Goal: Task Accomplishment & Management: Complete application form

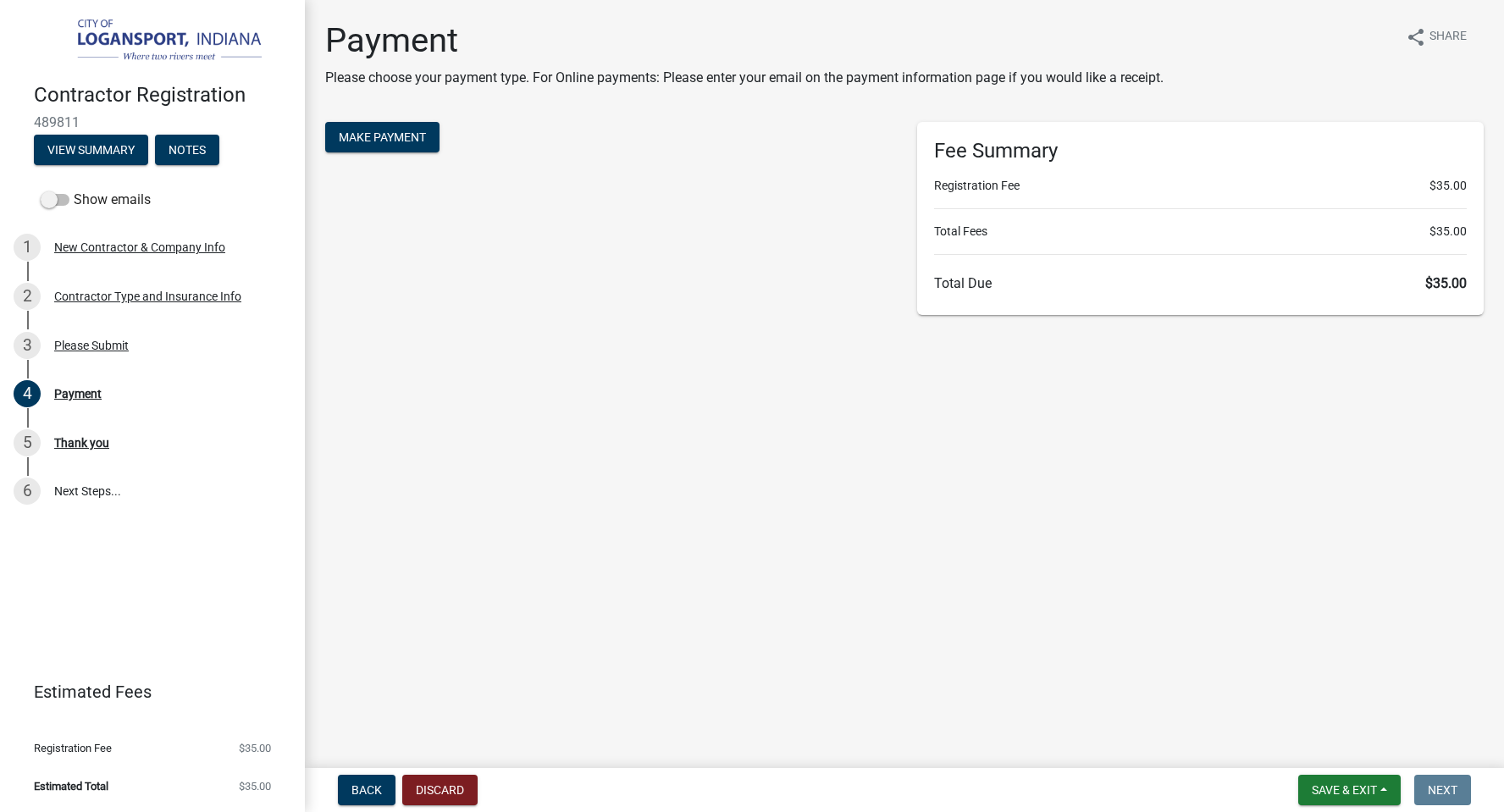
click at [1441, 282] on span "$35.00" at bounding box center [1446, 283] width 42 height 16
click at [1451, 280] on span "$35.00" at bounding box center [1446, 283] width 42 height 16
click at [383, 134] on span "Make Payment" at bounding box center [383, 137] width 88 height 14
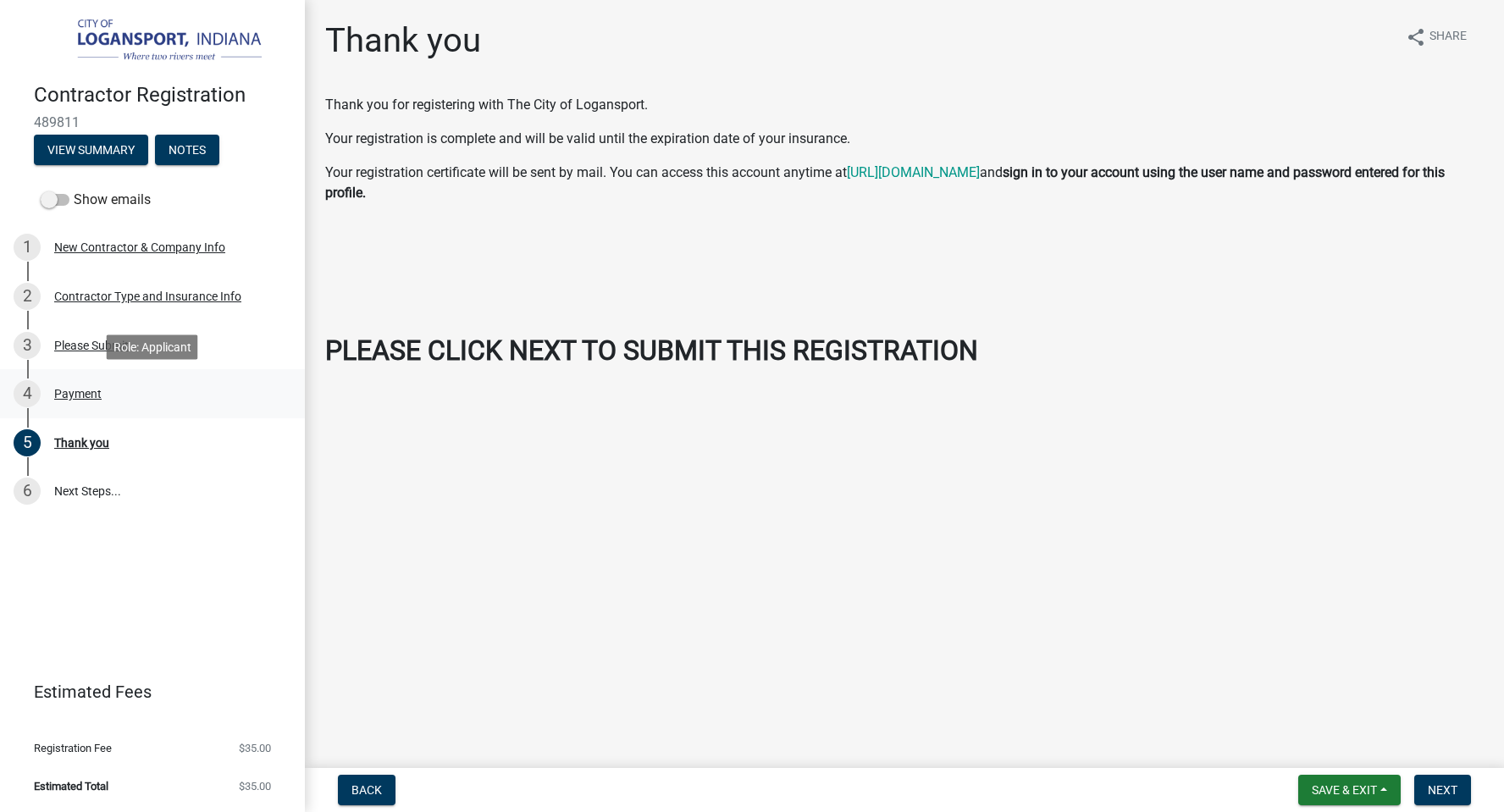
click at [74, 394] on div "Payment" at bounding box center [77, 394] width 47 height 12
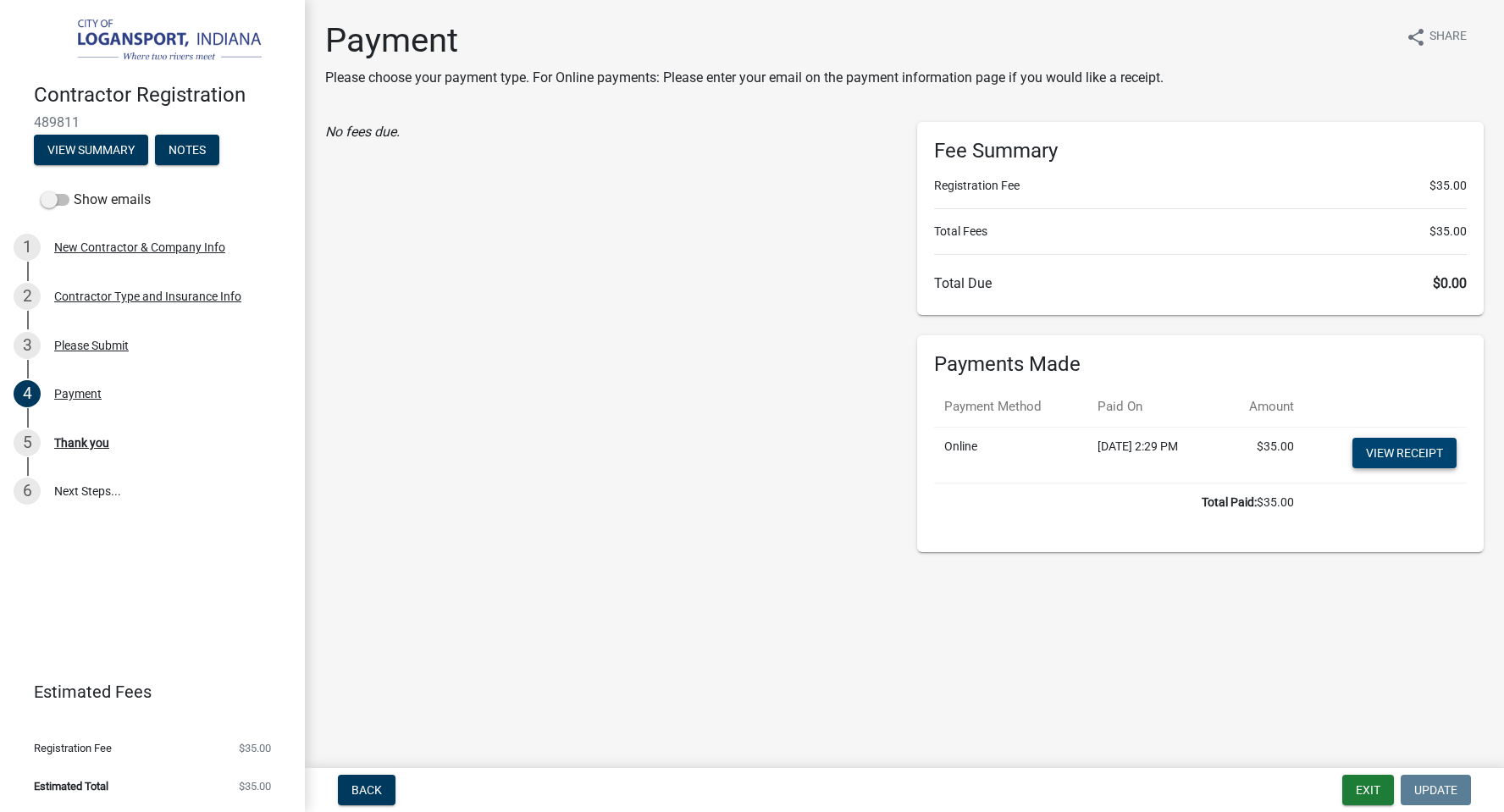
click at [1383, 452] on link "View receipt" at bounding box center [1404, 453] width 104 height 31
click at [1378, 778] on button "Exit" at bounding box center [1368, 790] width 51 height 31
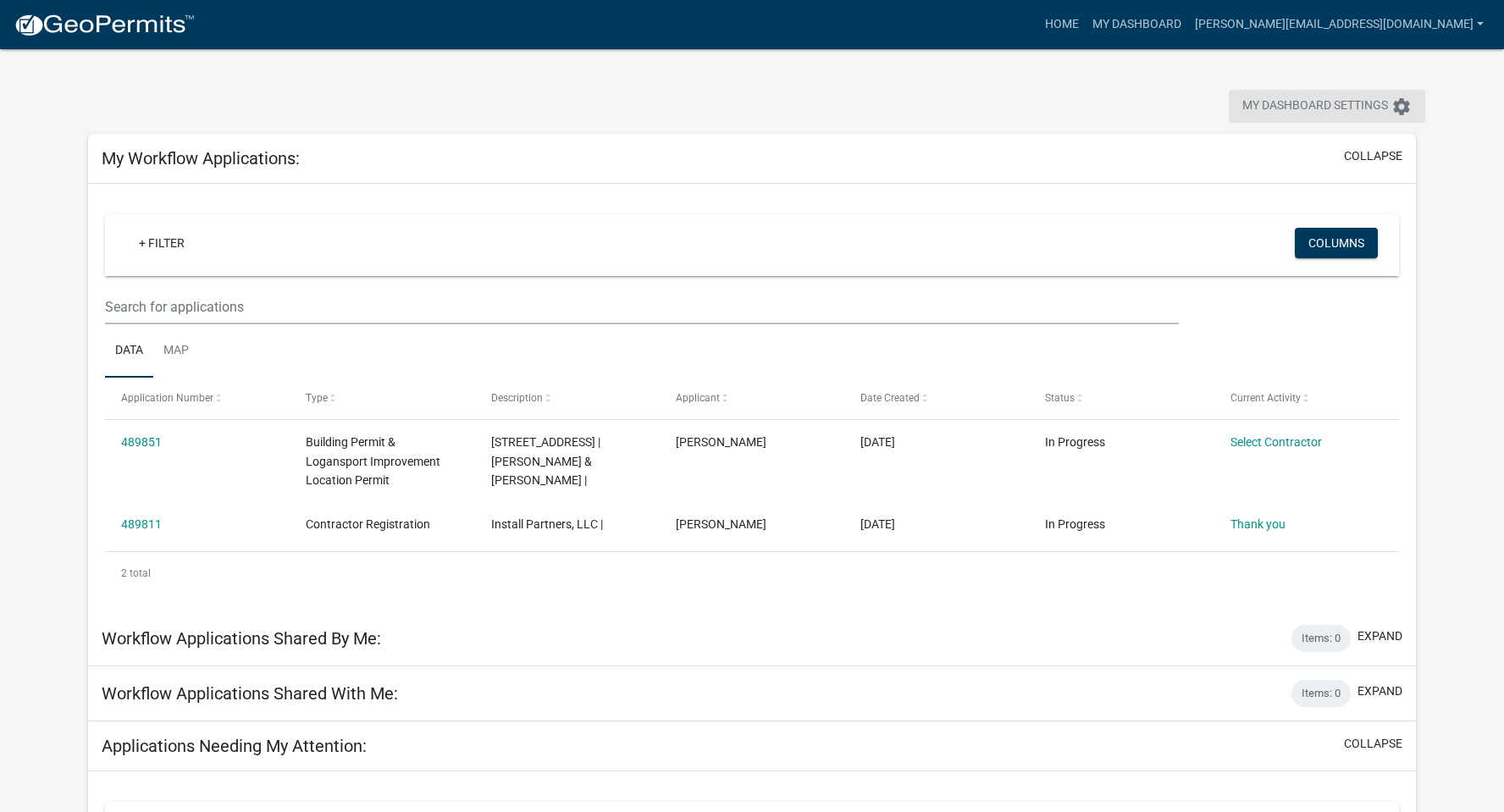
click at [1335, 100] on span "My Dashboard Settings" at bounding box center [1315, 107] width 145 height 20
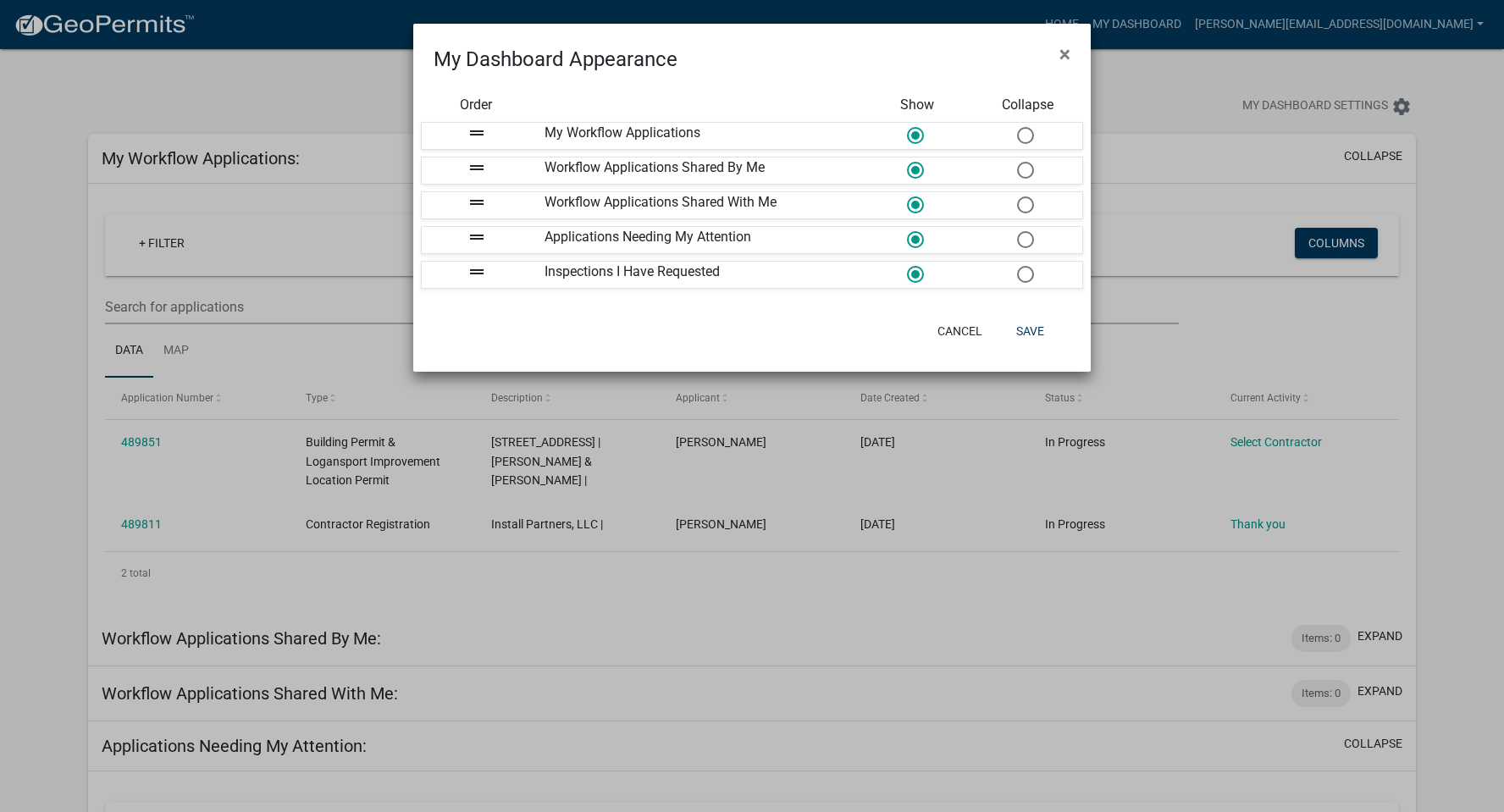
click at [1231, 28] on ngb-modal-window "My Dashboard Appearance × Order Show Collapse drag_handle My Workflow Applicati…" at bounding box center [752, 406] width 1504 height 812
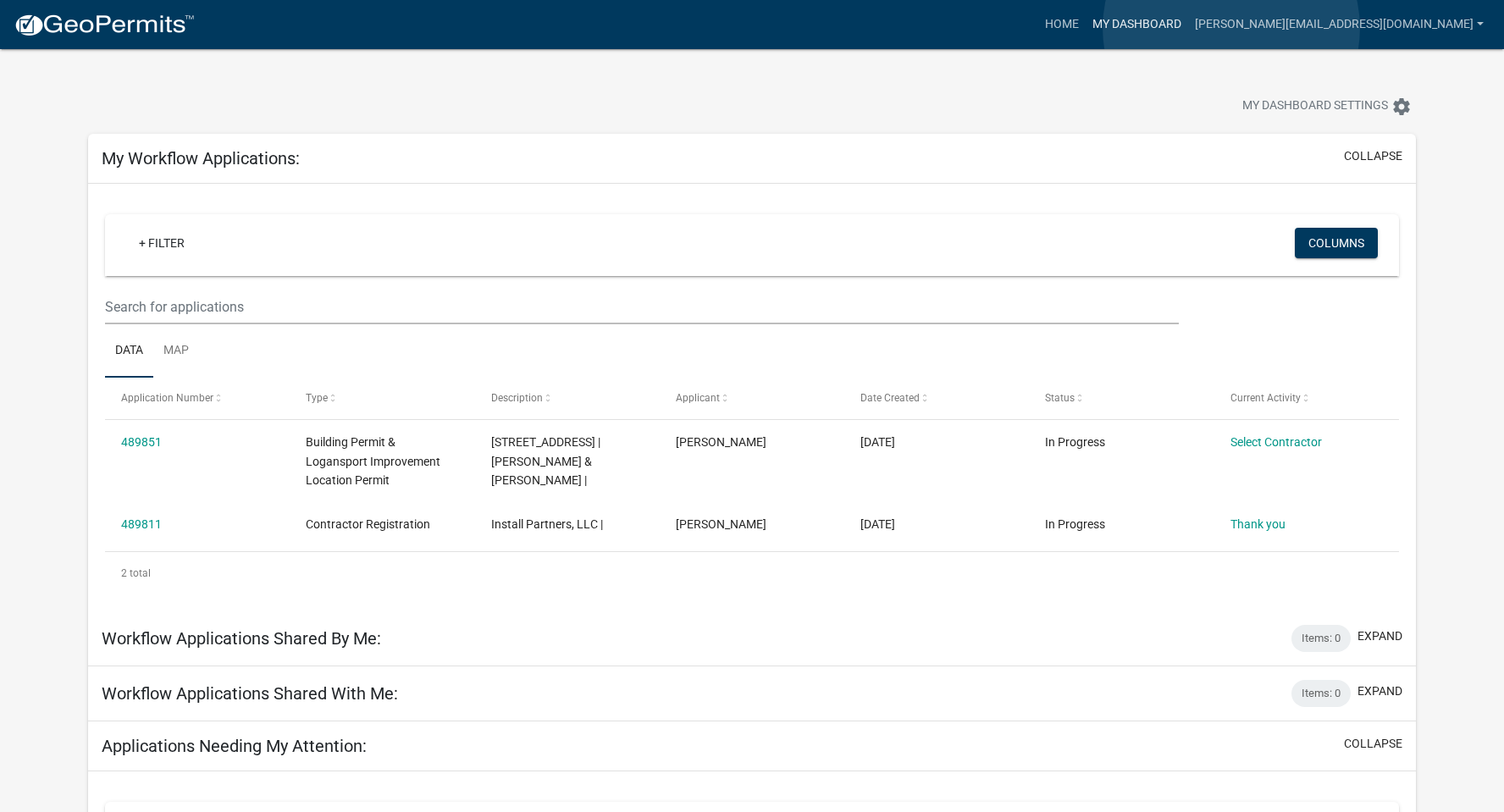
click at [1188, 28] on link "My Dashboard" at bounding box center [1137, 24] width 102 height 33
click at [1086, 21] on link "Home" at bounding box center [1062, 24] width 47 height 33
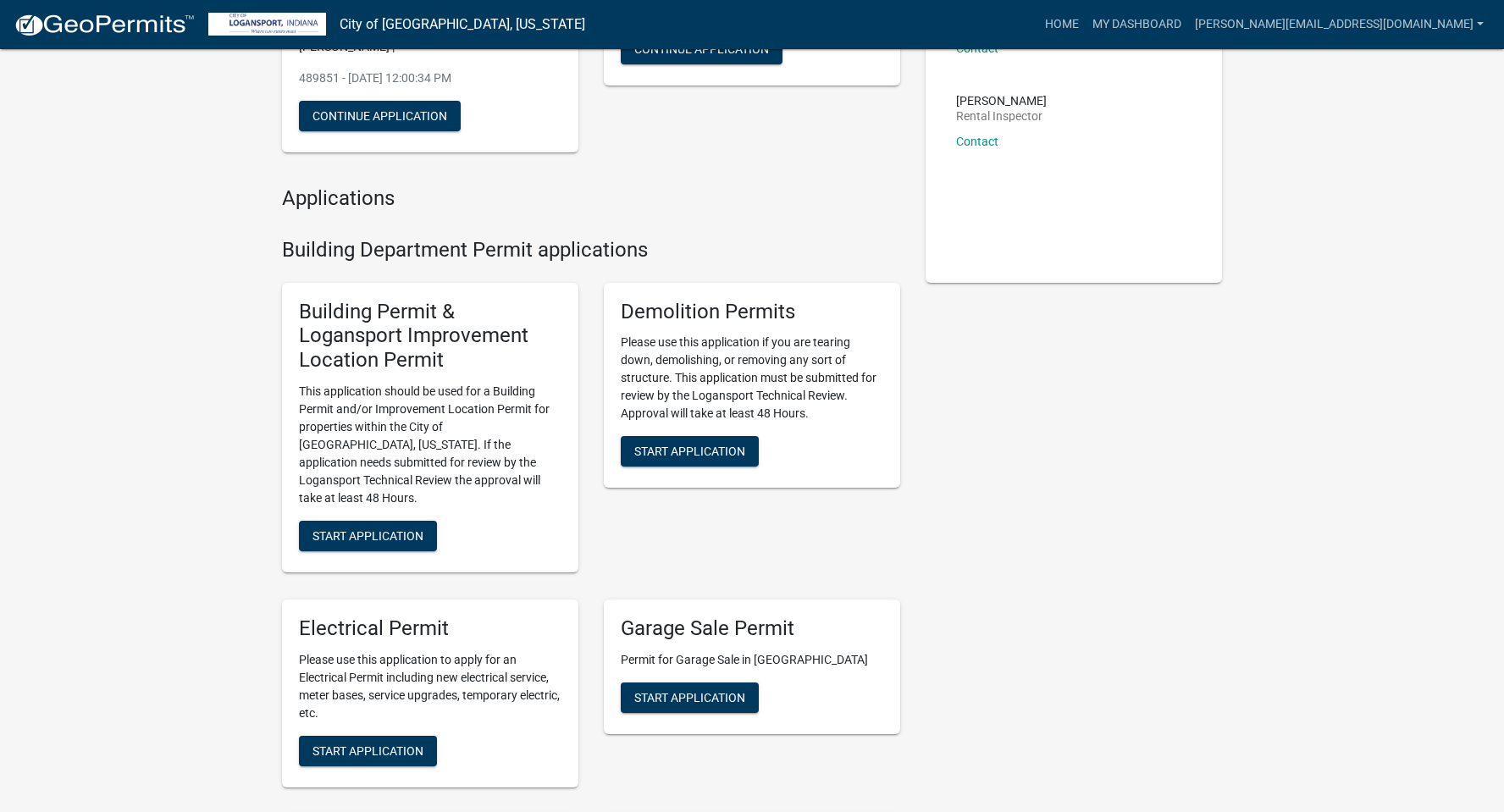
scroll to position [312, 0]
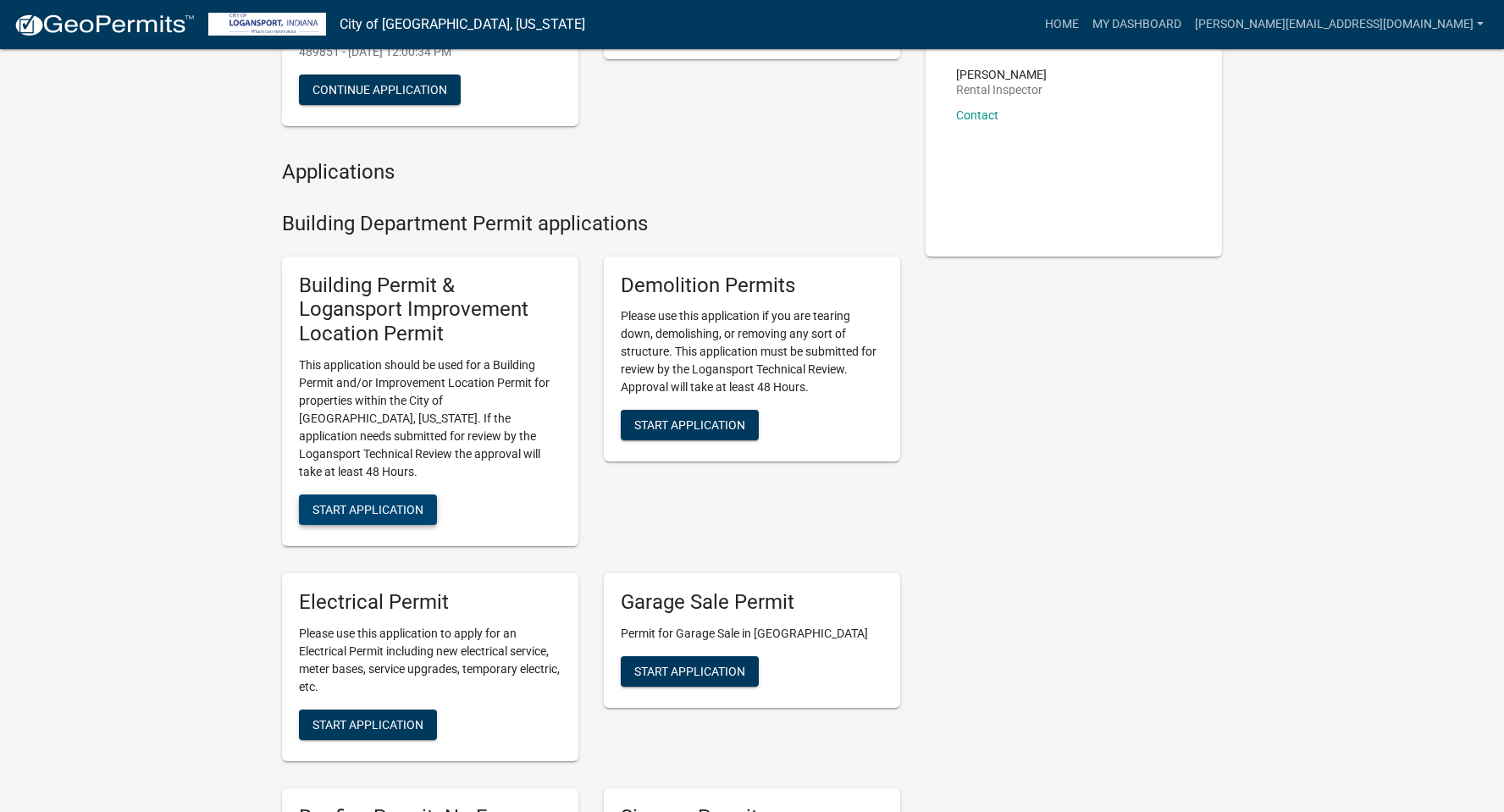
click at [370, 503] on span "Start Application" at bounding box center [368, 509] width 111 height 14
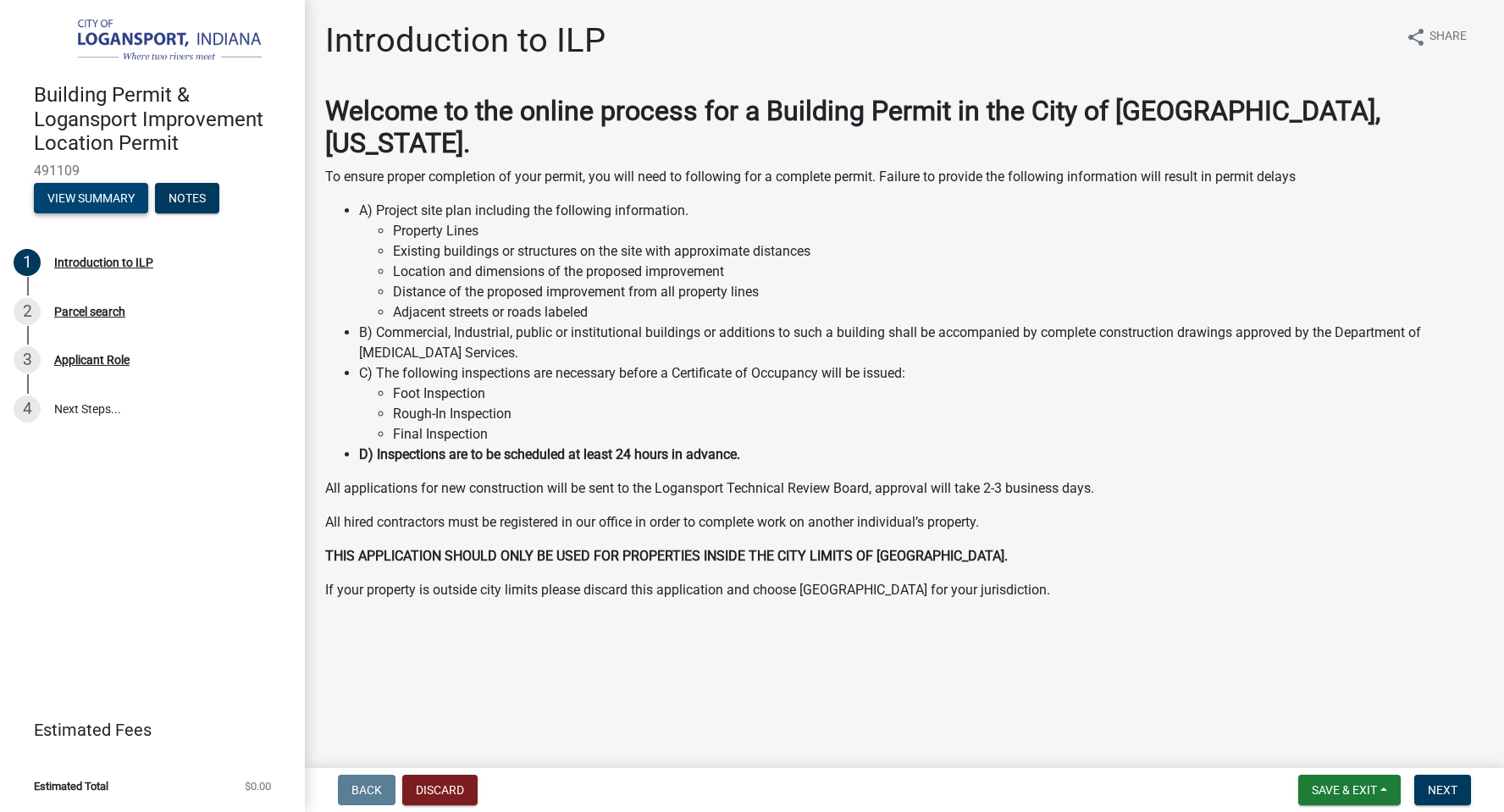
click at [78, 198] on button "View Summary" at bounding box center [90, 197] width 115 height 31
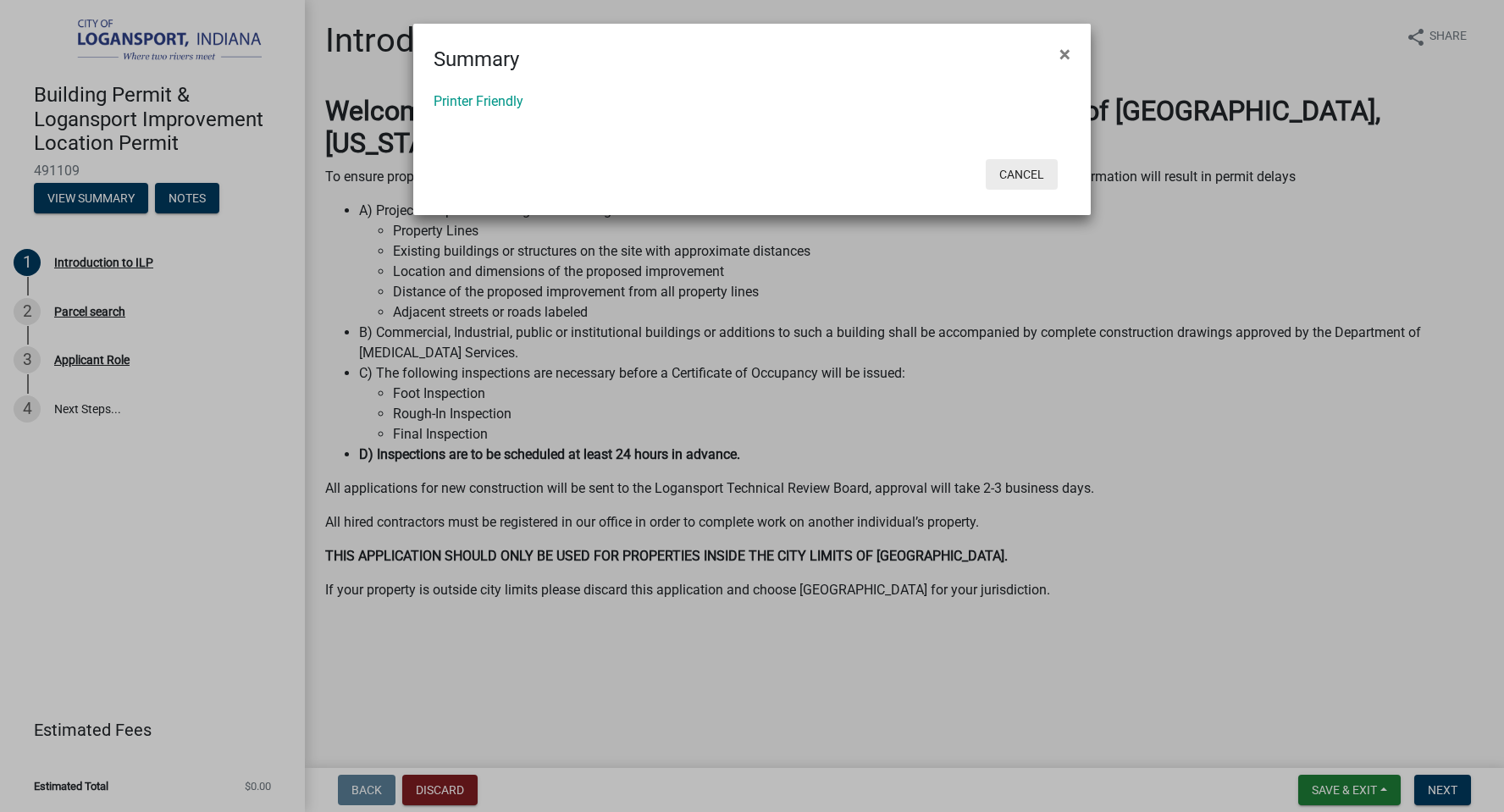
click at [1011, 172] on button "Cancel" at bounding box center [1022, 174] width 72 height 31
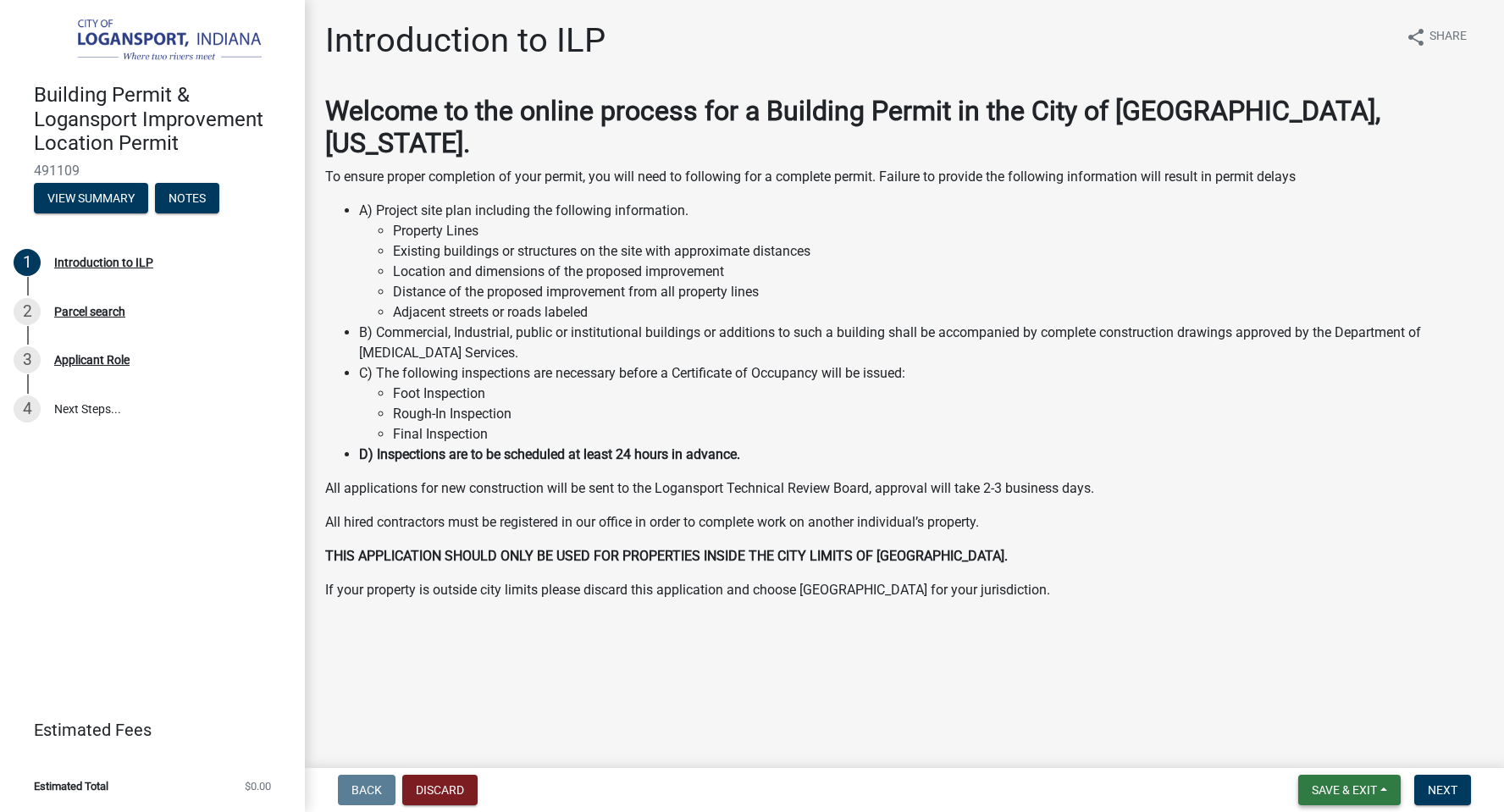
click at [1384, 791] on button "Save & Exit" at bounding box center [1349, 790] width 102 height 31
click at [1324, 752] on button "Save & Exit" at bounding box center [1334, 746] width 136 height 41
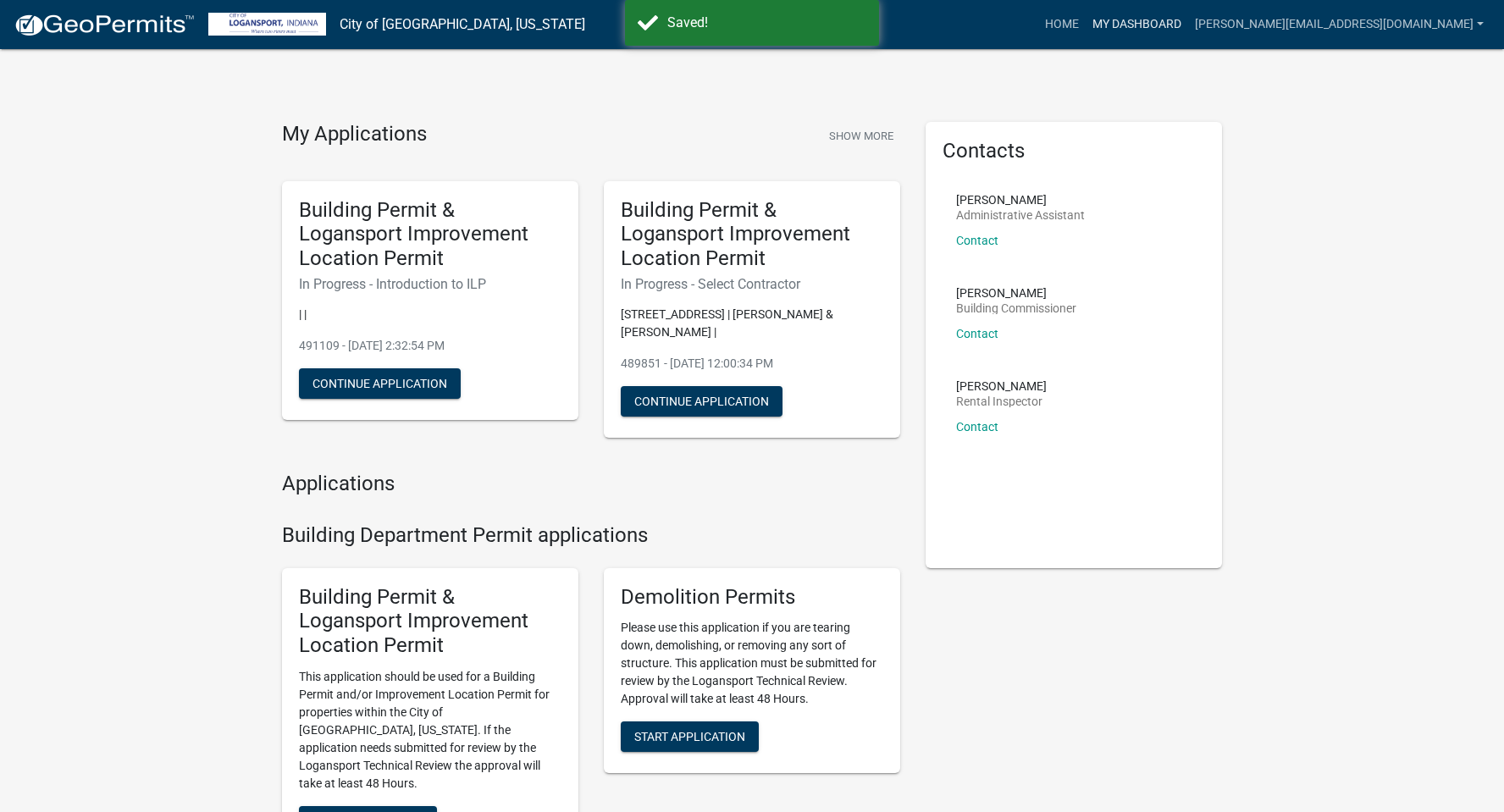
click at [1188, 26] on link "My Dashboard" at bounding box center [1137, 24] width 102 height 33
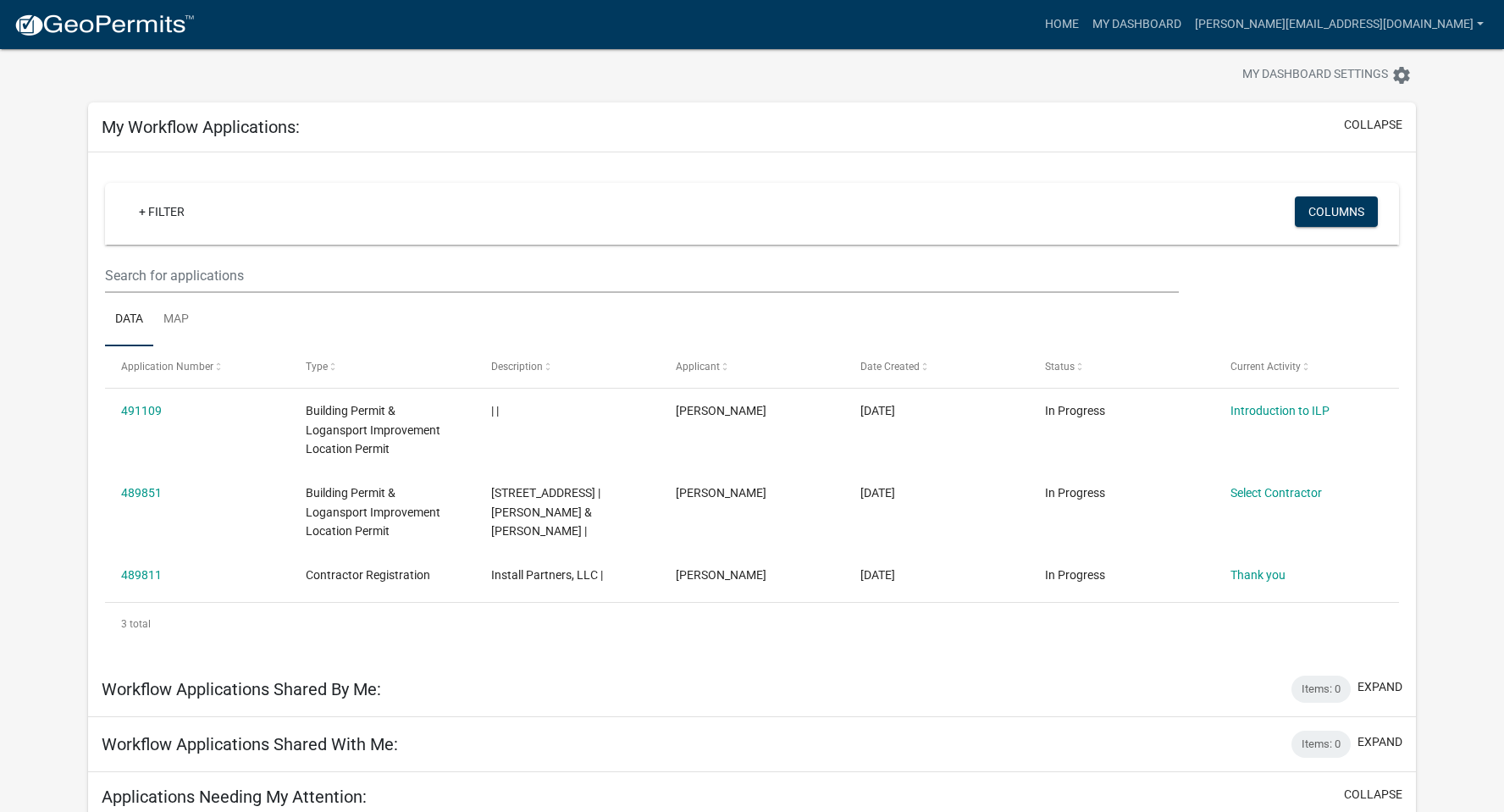
scroll to position [33, 0]
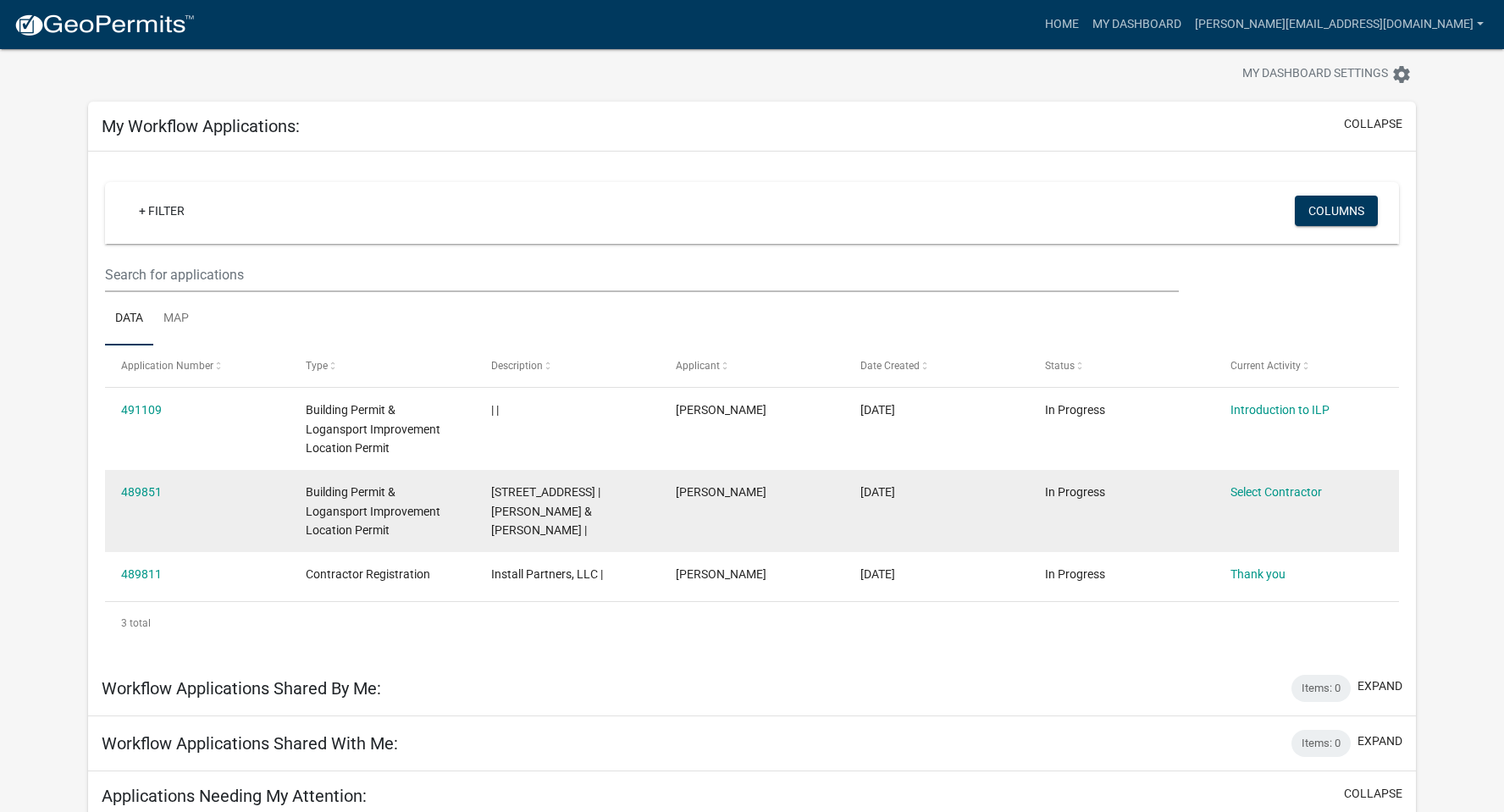
click at [563, 508] on span "403 GEORGIAN LANE | Muehlhausen, James K & Sarah T Liv Tr |" at bounding box center [546, 511] width 109 height 52
click at [142, 493] on link "489851" at bounding box center [142, 492] width 41 height 14
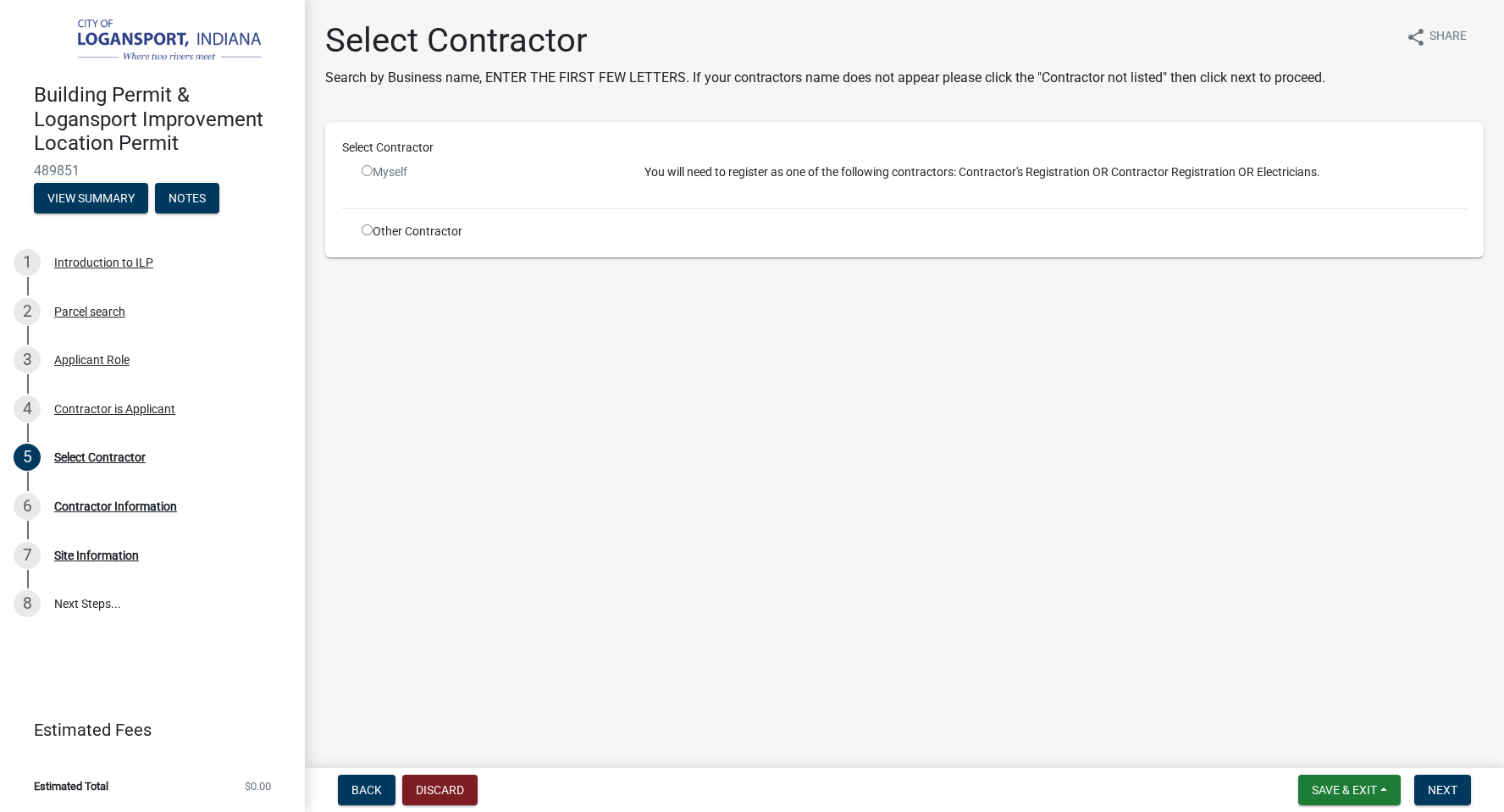
click at [364, 172] on input "radio" at bounding box center [367, 170] width 11 height 11
click at [364, 171] on input "radio" at bounding box center [367, 170] width 11 height 11
radio input "false"
click at [368, 237] on div "Other Contractor" at bounding box center [491, 231] width 283 height 18
click at [367, 229] on input "radio" at bounding box center [367, 230] width 11 height 11
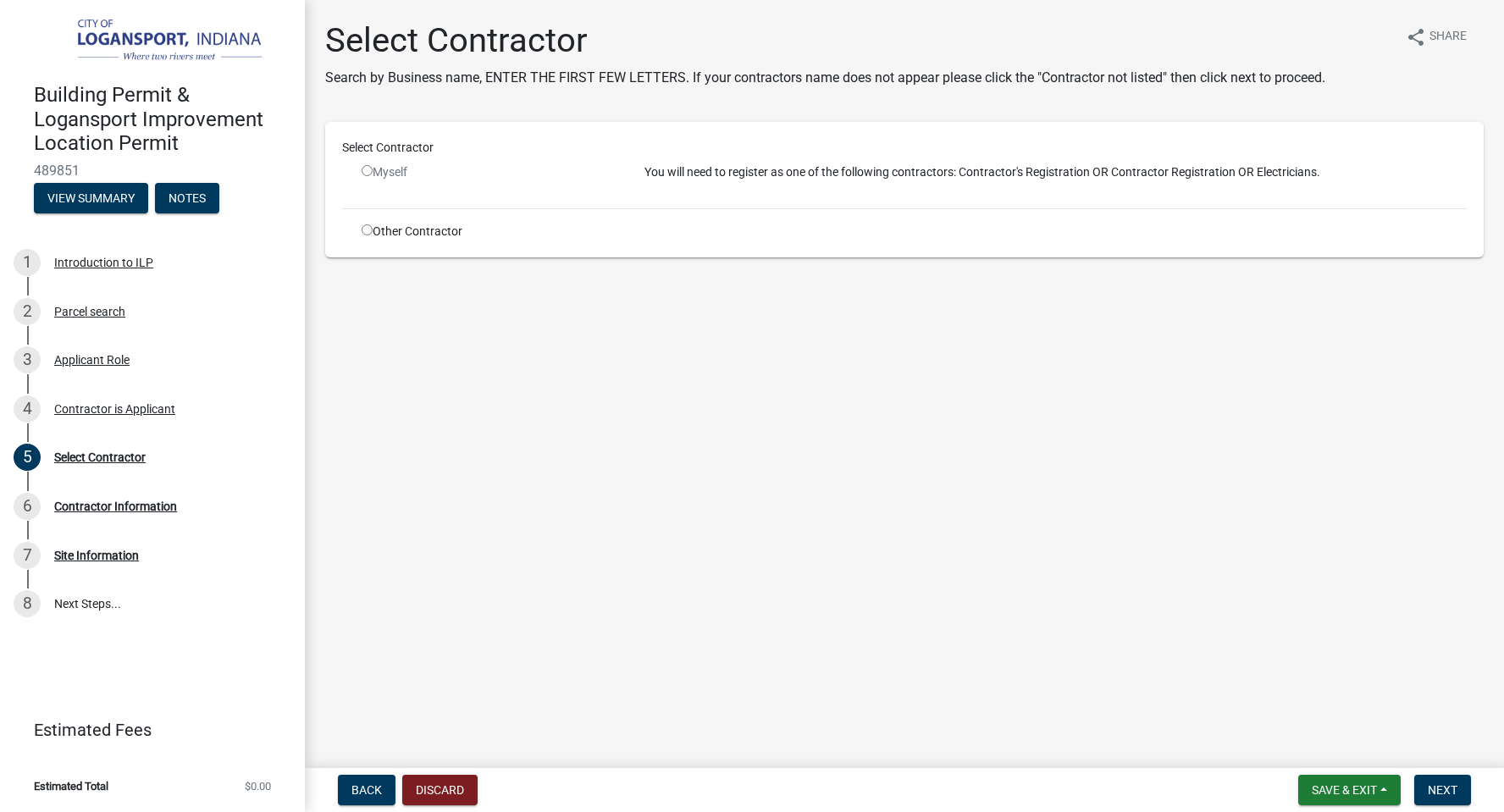
radio input "true"
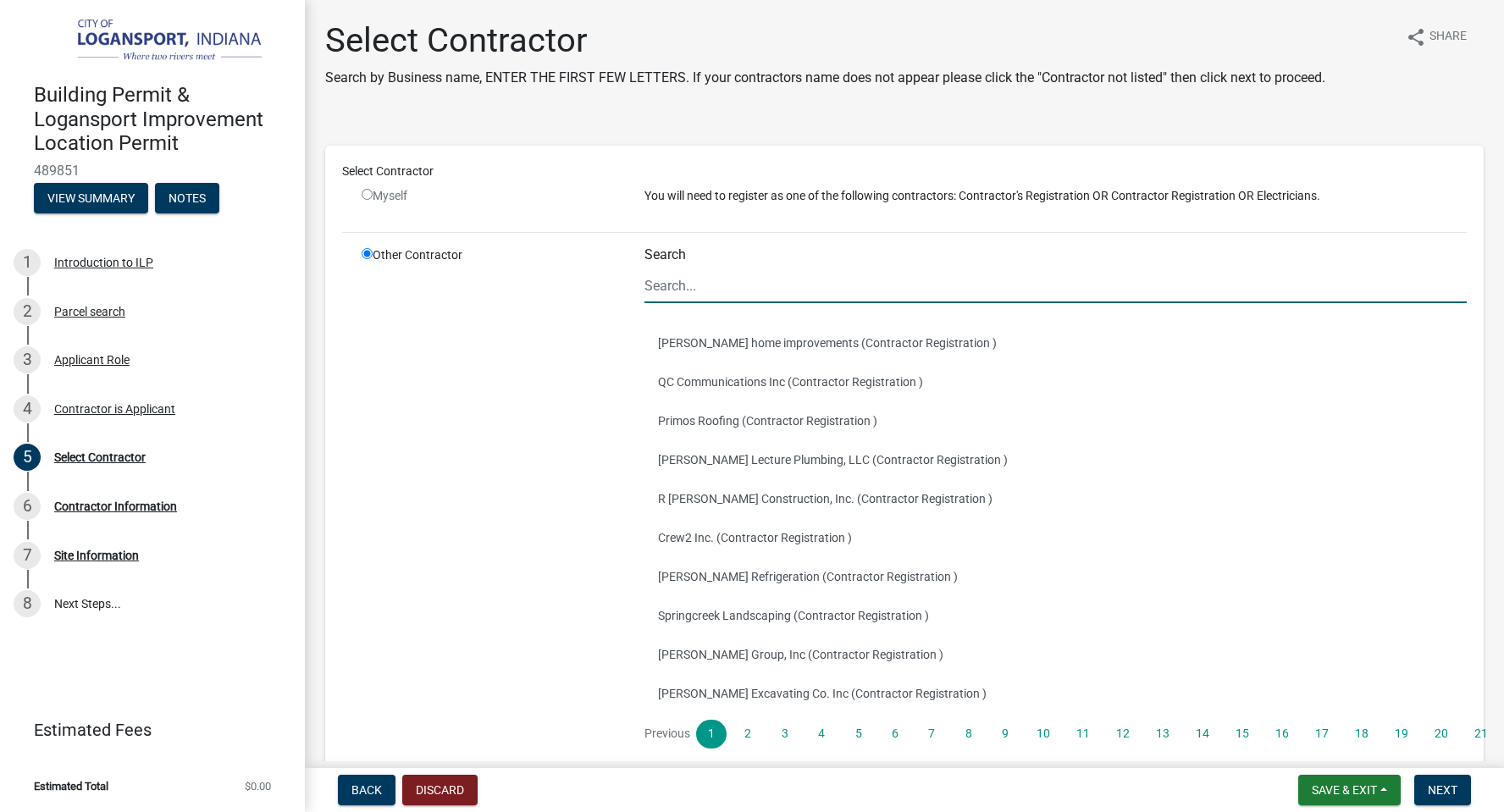
click at [707, 285] on input "Search" at bounding box center [1055, 285] width 822 height 34
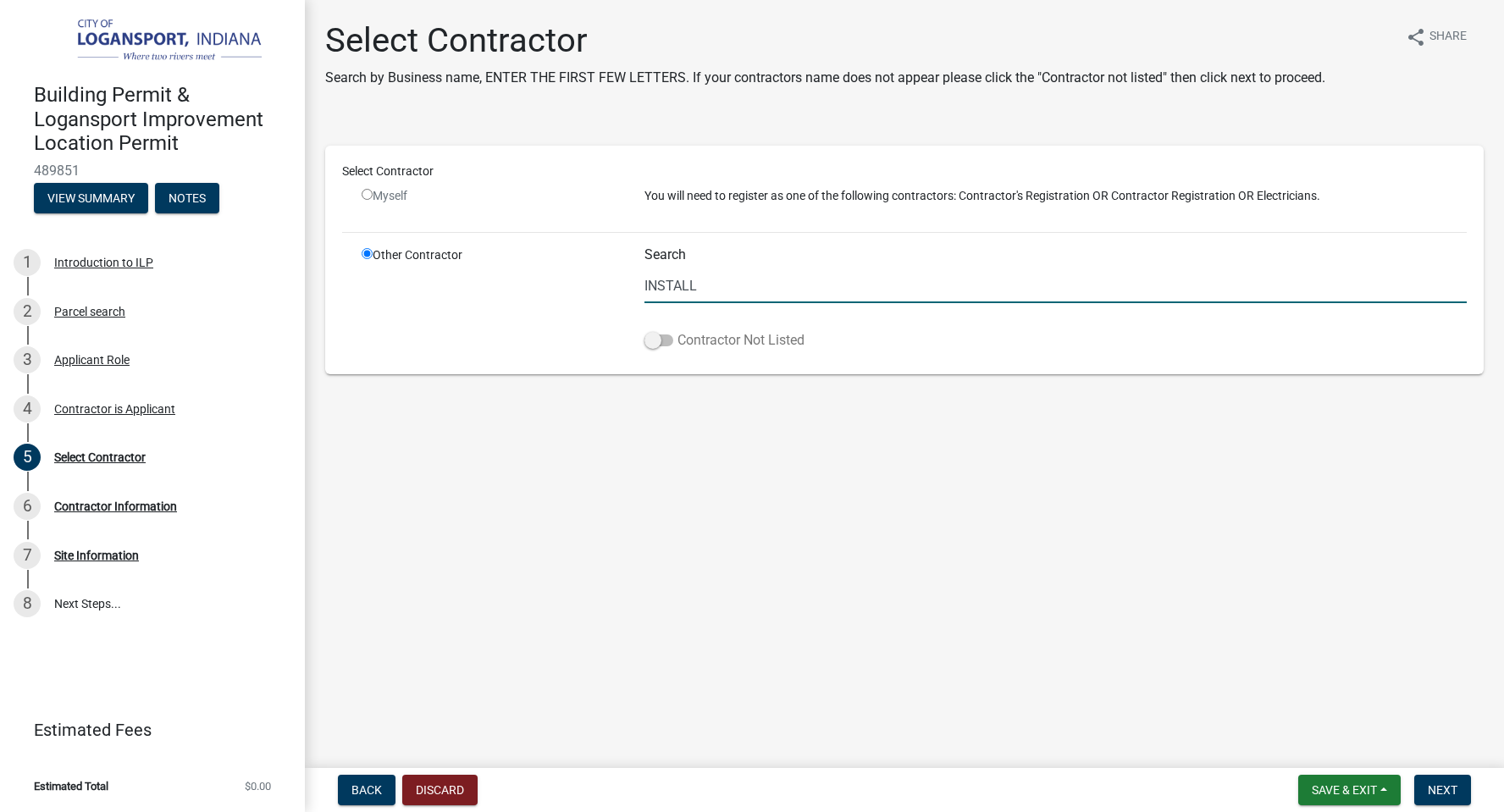
click at [657, 339] on span at bounding box center [658, 340] width 29 height 12
click at [678, 331] on input "Contractor Not Listed" at bounding box center [678, 331] width 0 height 0
click at [663, 336] on span at bounding box center [658, 340] width 29 height 12
click at [678, 331] on input "Contractor Not Listed" at bounding box center [678, 331] width 0 height 0
click at [711, 292] on input "INSTALL" at bounding box center [1055, 285] width 822 height 34
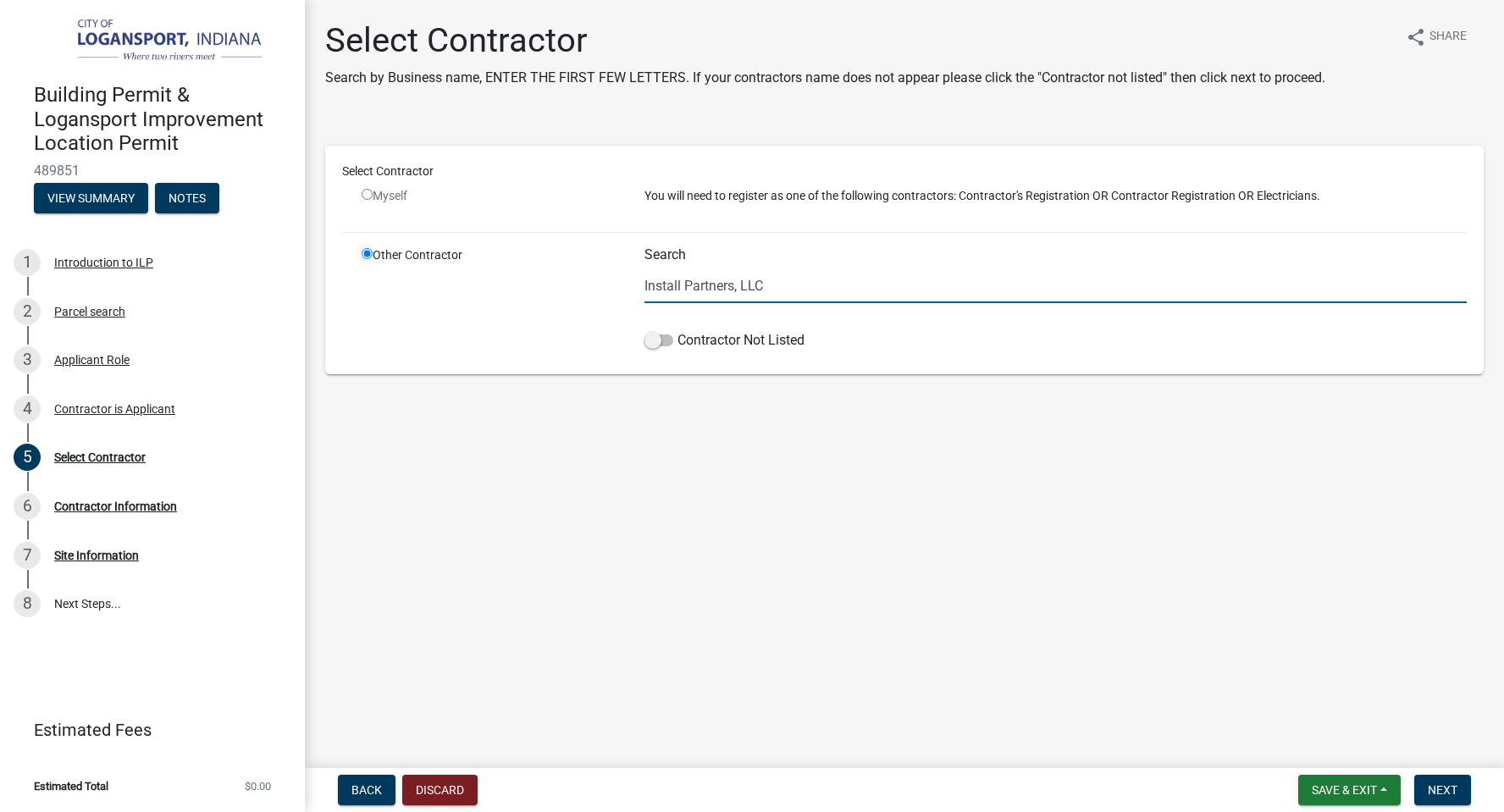
type input "Install Partners, LLC"
click at [369, 194] on input "radio" at bounding box center [367, 195] width 11 height 11
radio input "false"
radio input "true"
click at [369, 194] on input "radio" at bounding box center [367, 195] width 11 height 11
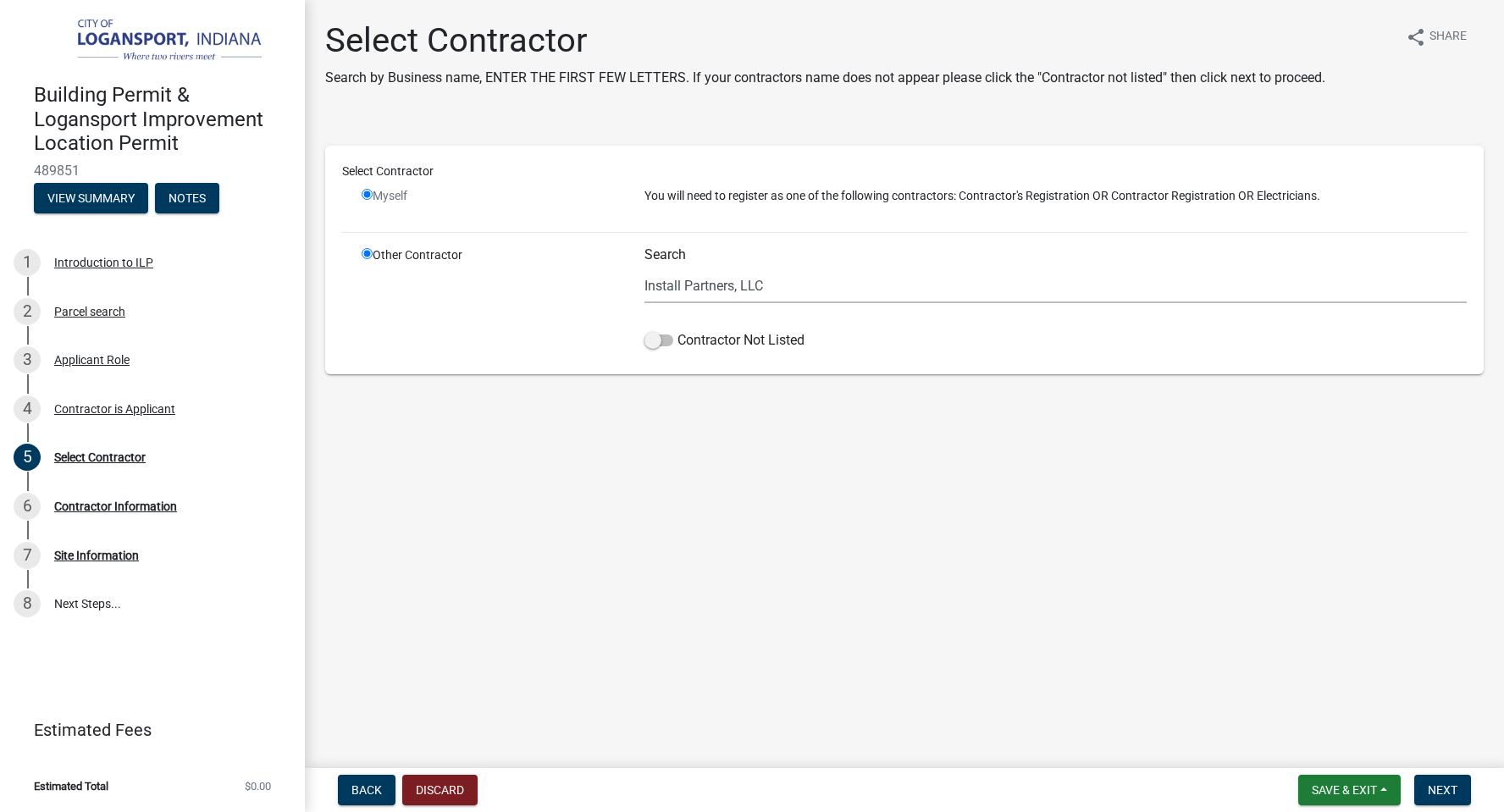
radio input "false"
radio input "true"
click at [361, 192] on input "radio" at bounding box center [367, 195] width 11 height 11
radio input "false"
radio input "true"
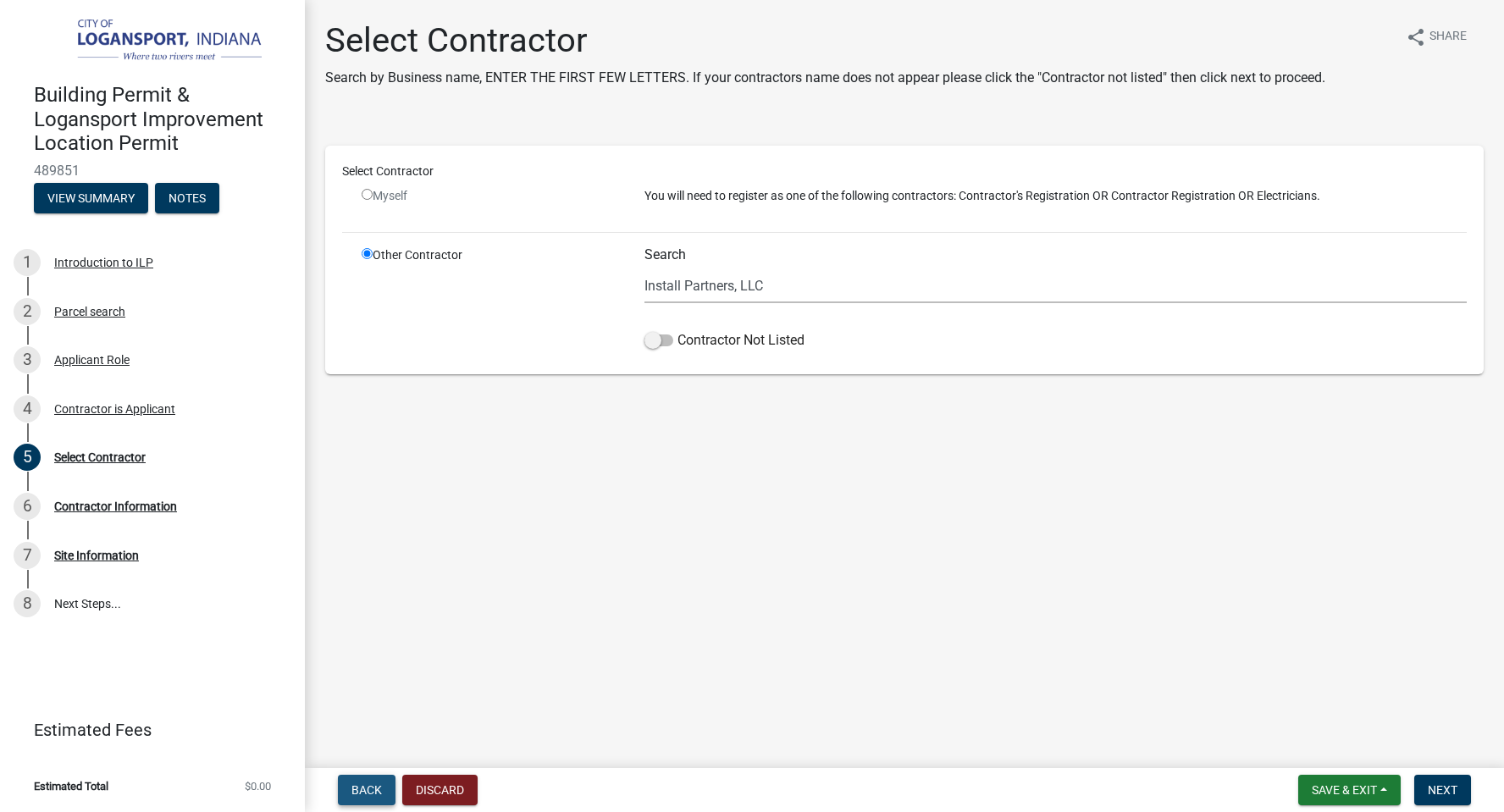
click at [362, 786] on span "Back" at bounding box center [366, 790] width 31 height 14
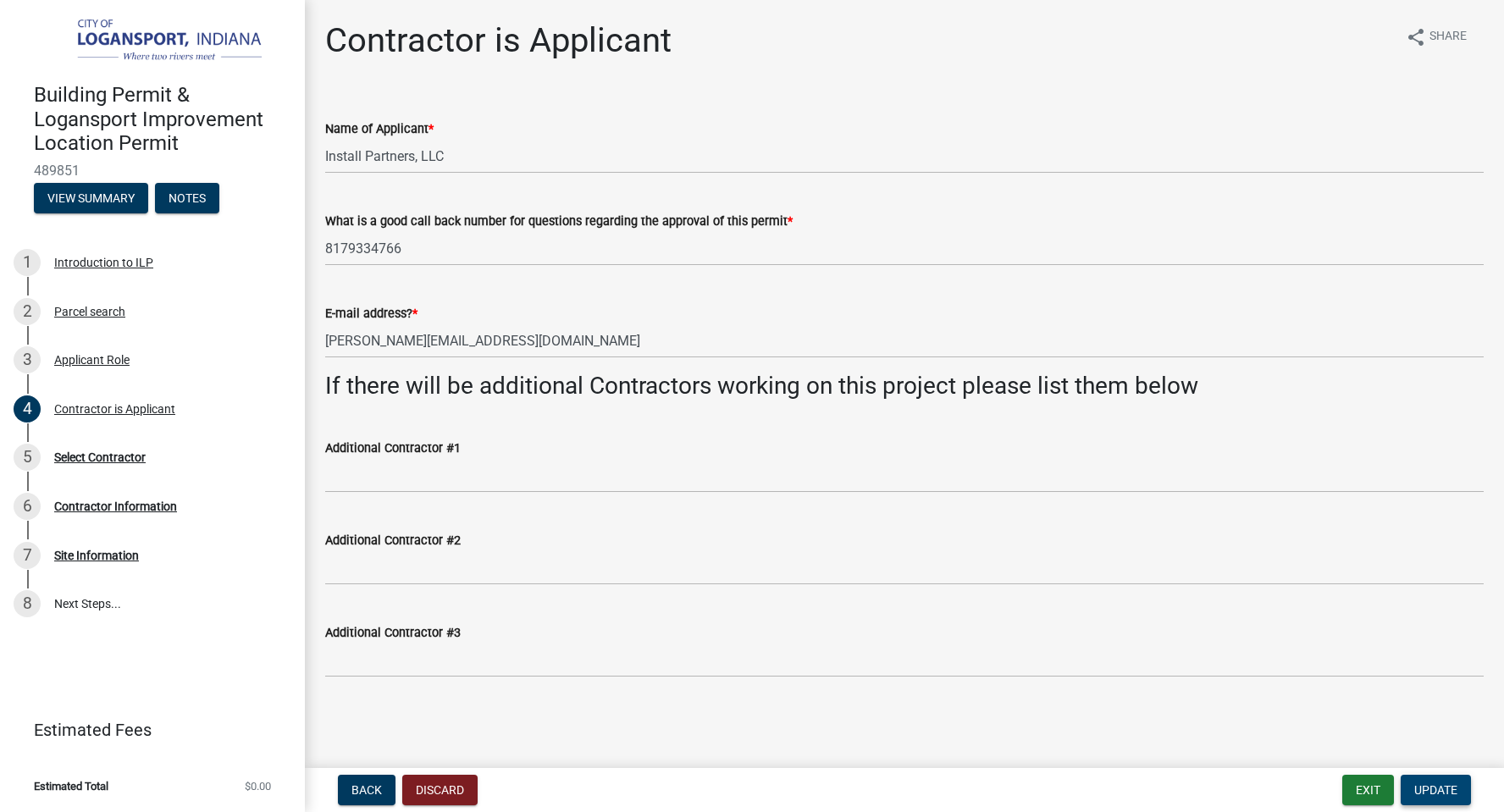
click at [1455, 793] on span "Update" at bounding box center [1436, 790] width 43 height 14
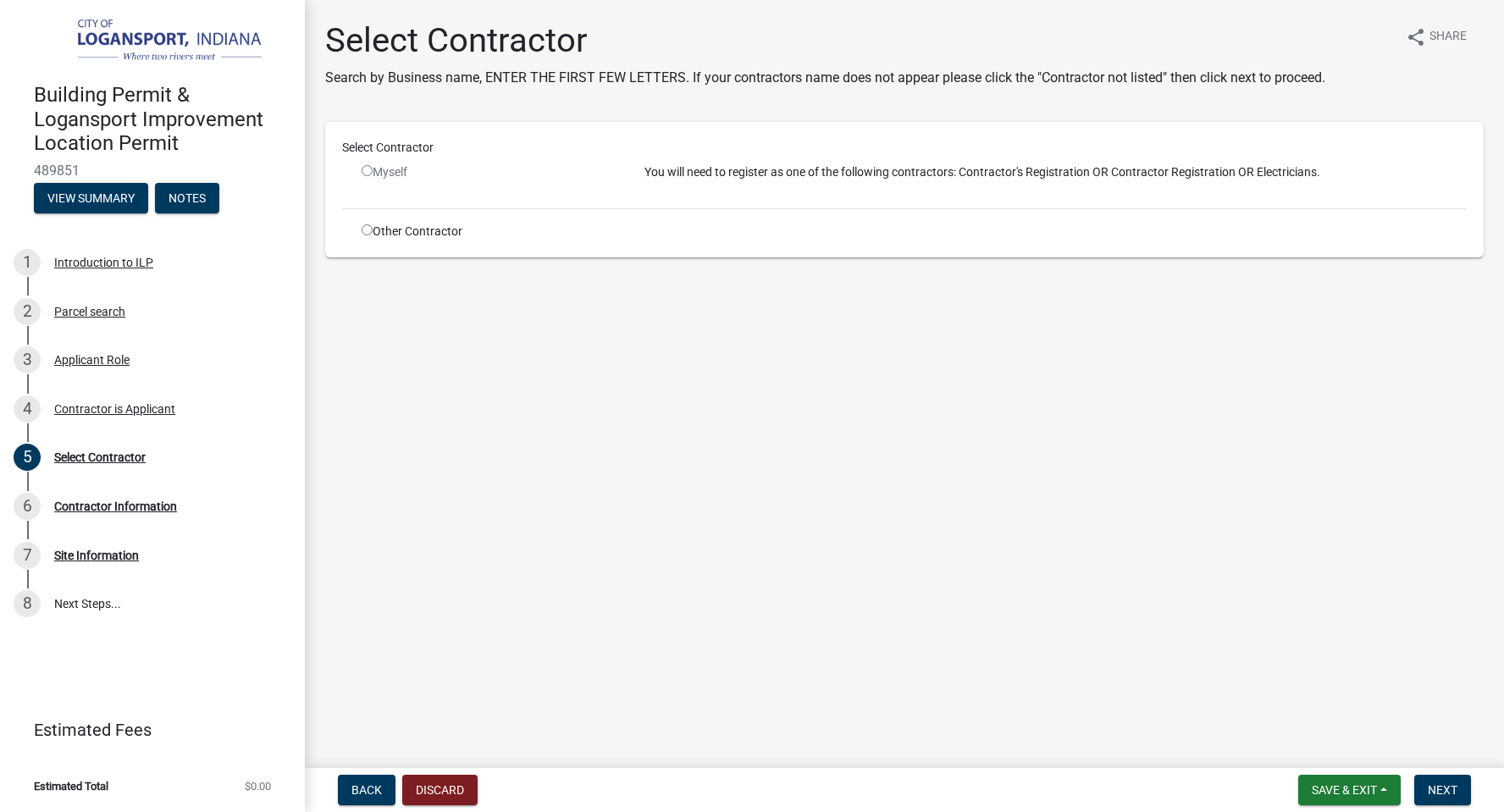
click at [366, 170] on input "radio" at bounding box center [367, 170] width 11 height 11
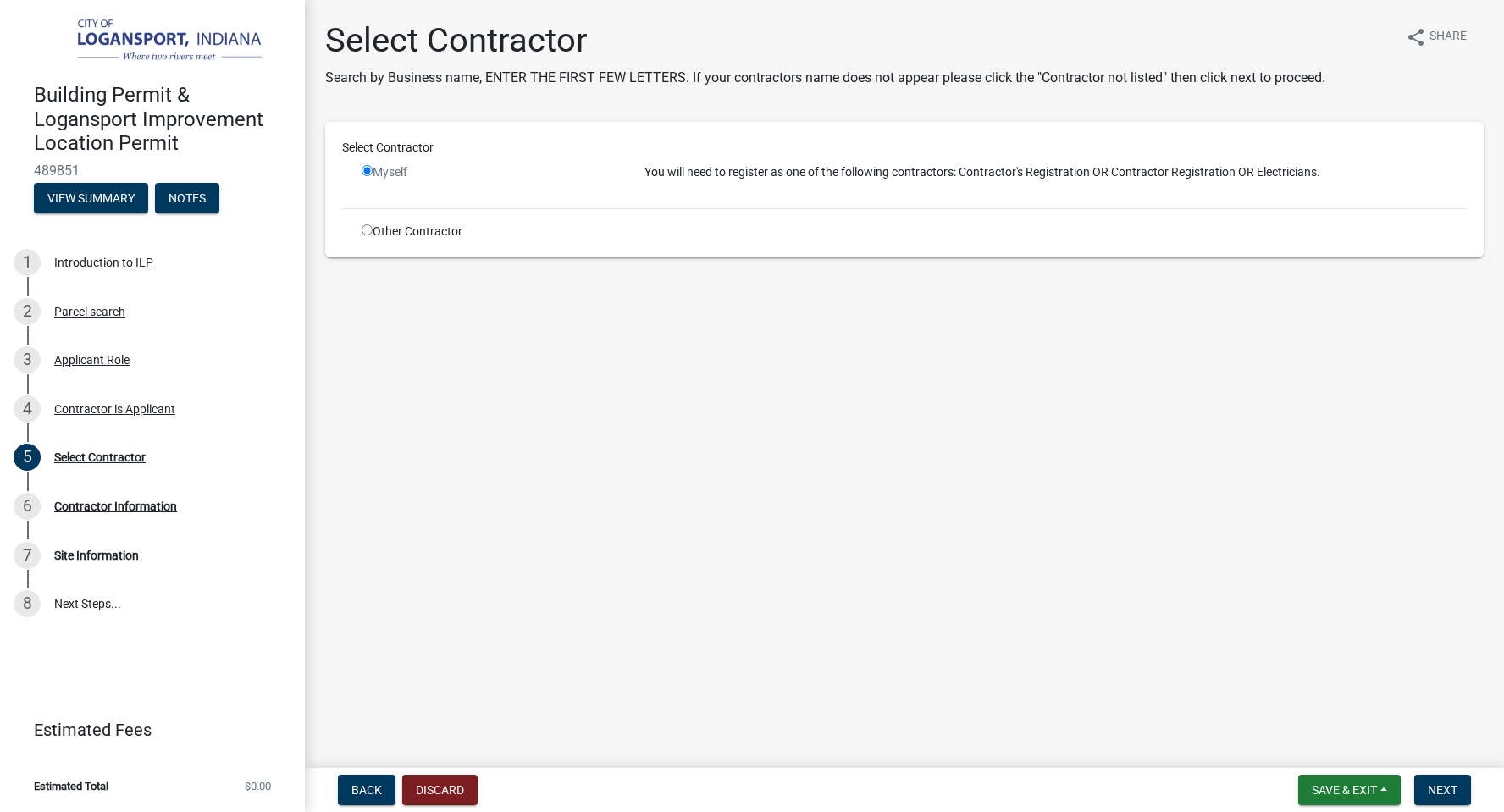
radio input "false"
click at [373, 227] on div "Other Contractor" at bounding box center [491, 231] width 283 height 18
click at [362, 228] on input "radio" at bounding box center [367, 230] width 11 height 11
radio input "true"
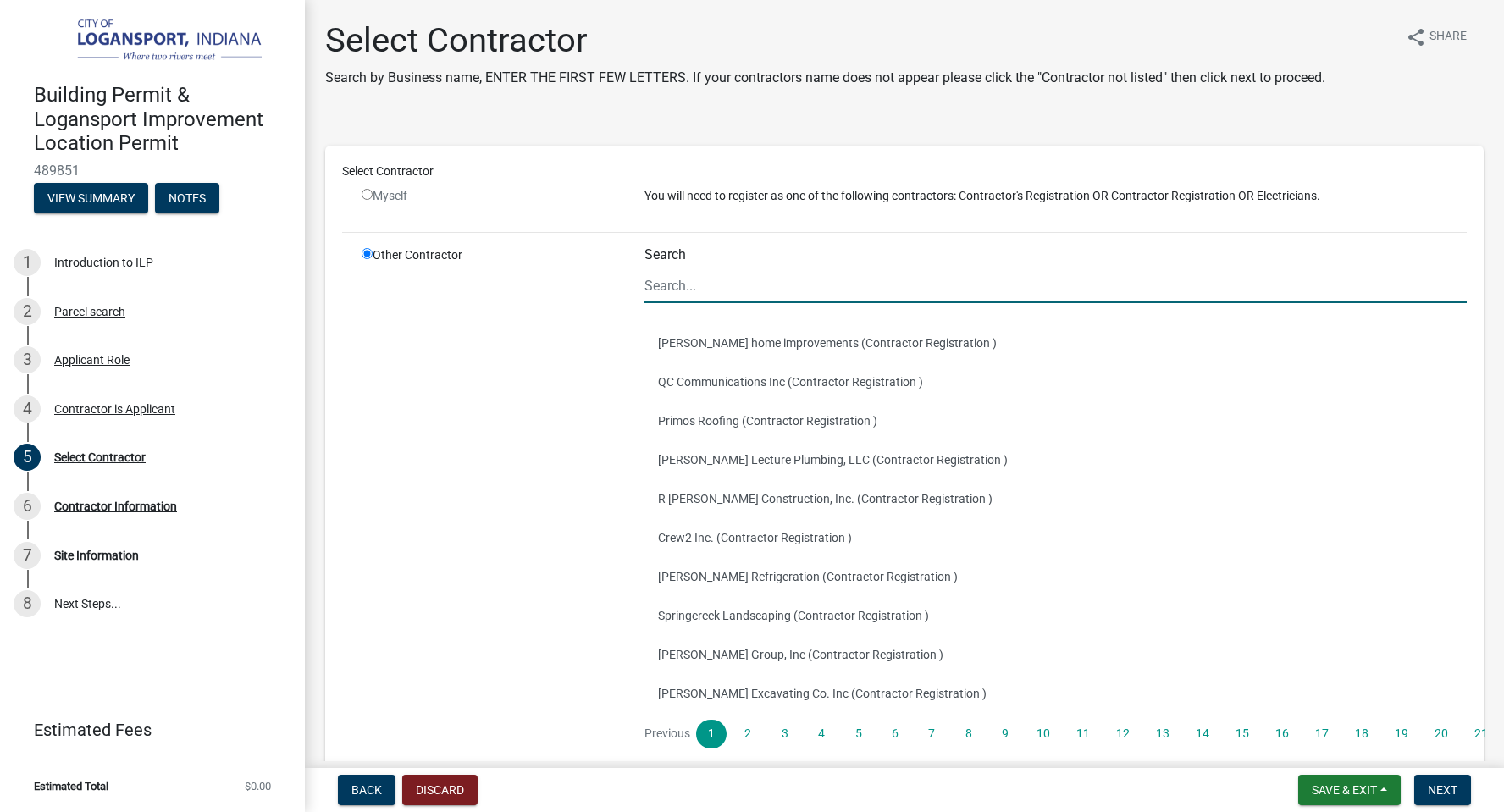
click at [697, 280] on input "Search" at bounding box center [1055, 285] width 822 height 34
type input "Install"
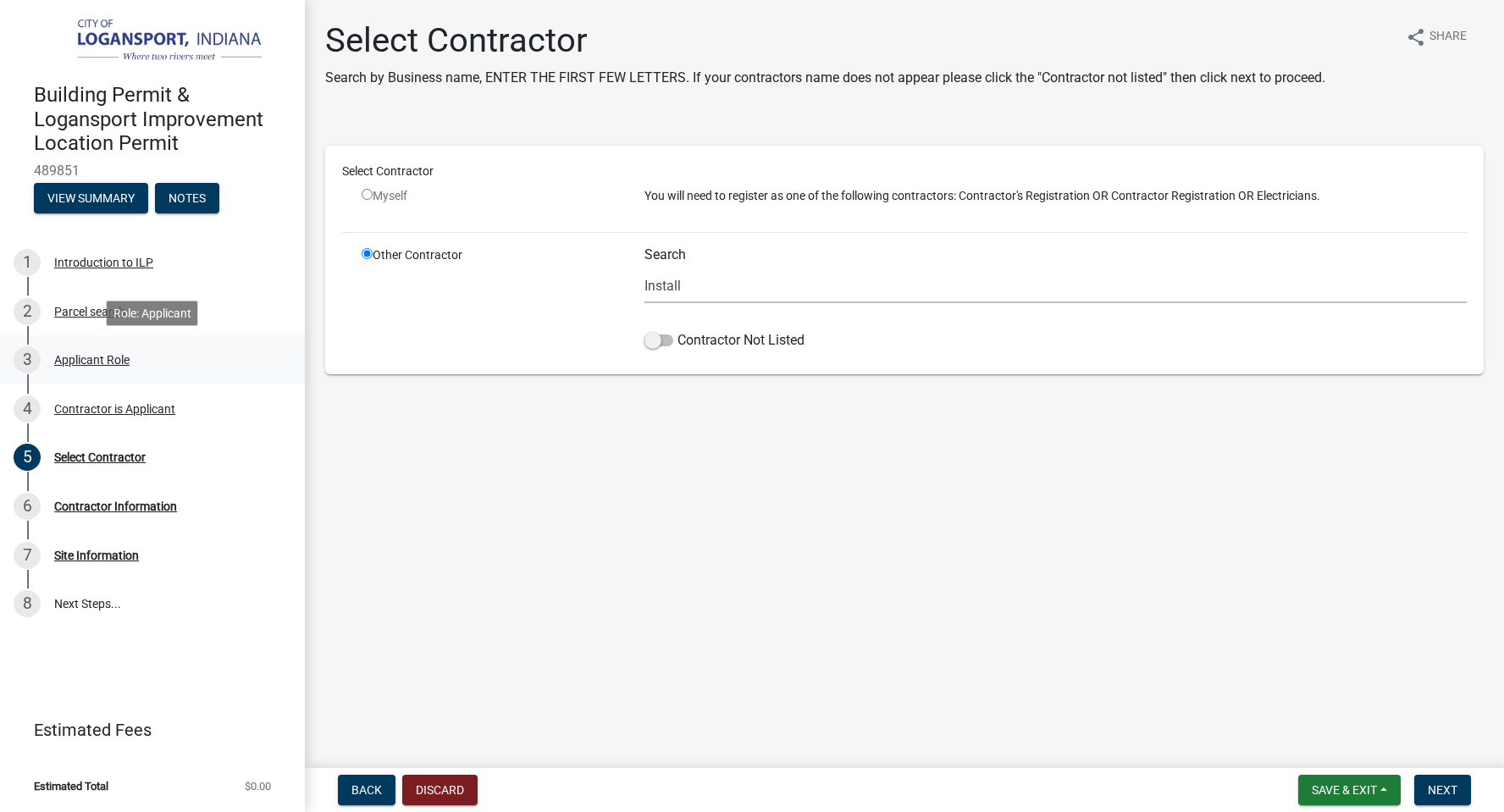
click at [79, 362] on div "Applicant Role" at bounding box center [91, 359] width 75 height 12
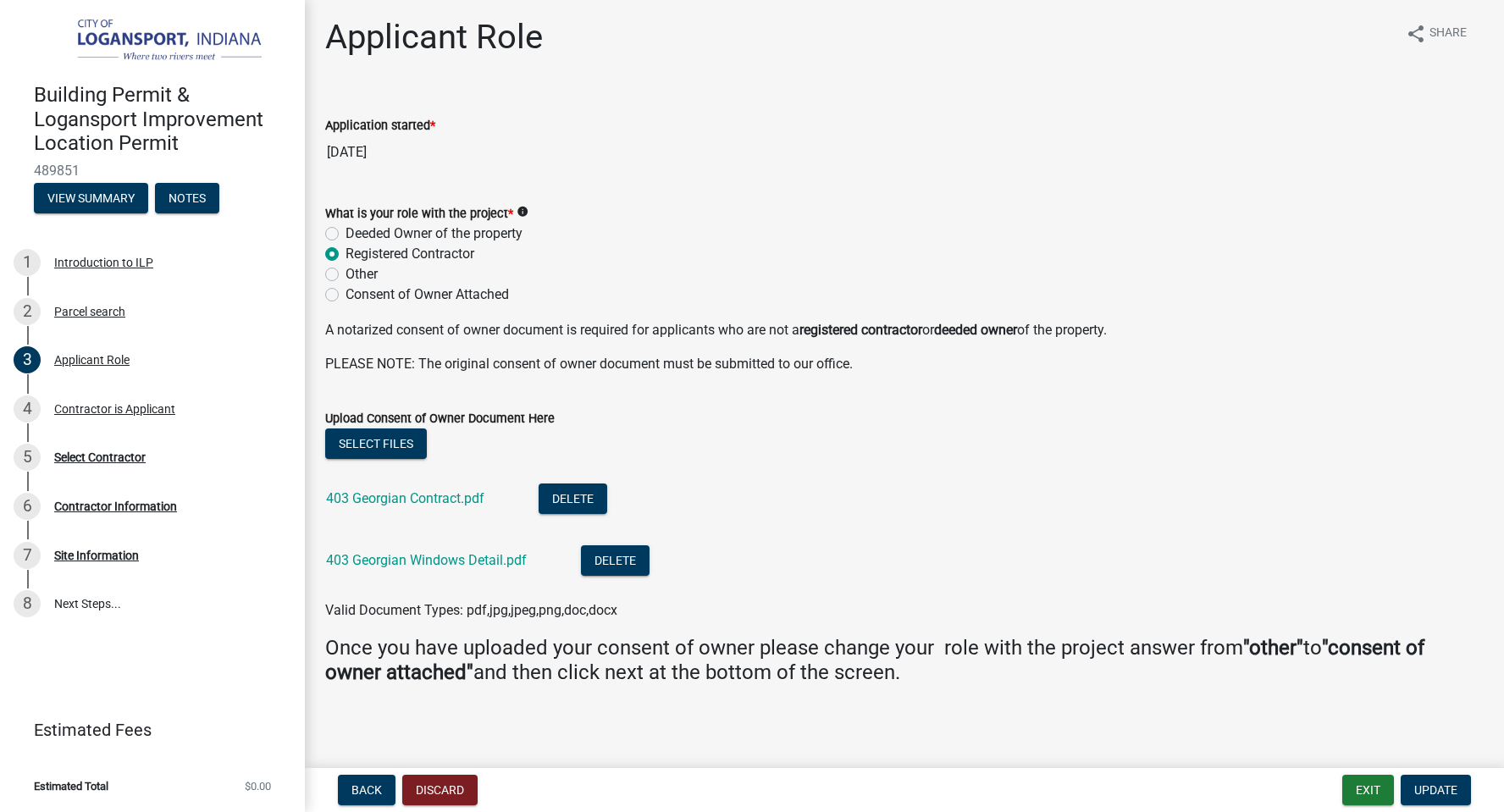
scroll to position [6, 0]
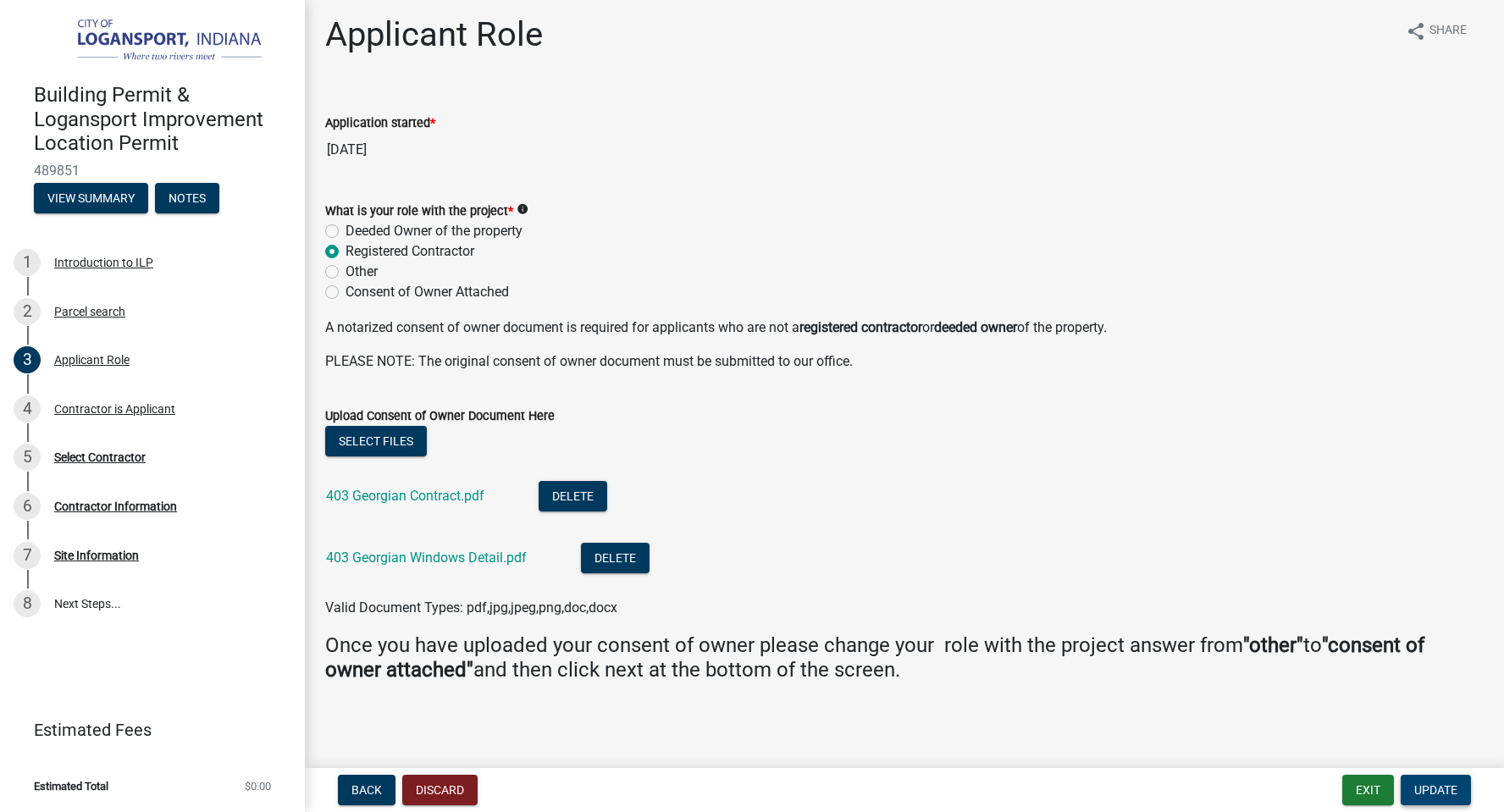
click at [1437, 789] on span "Update" at bounding box center [1436, 790] width 43 height 14
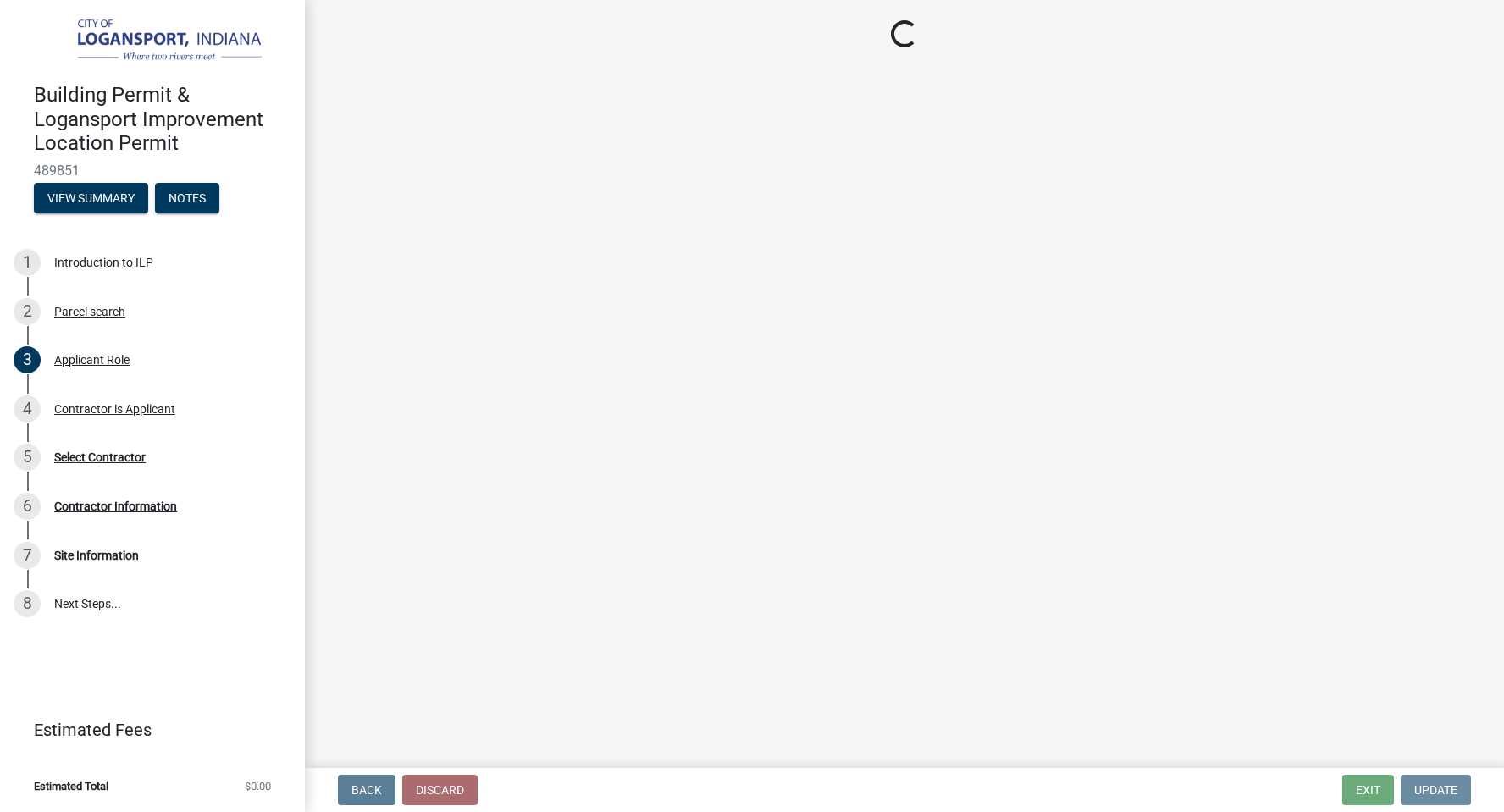
scroll to position [0, 0]
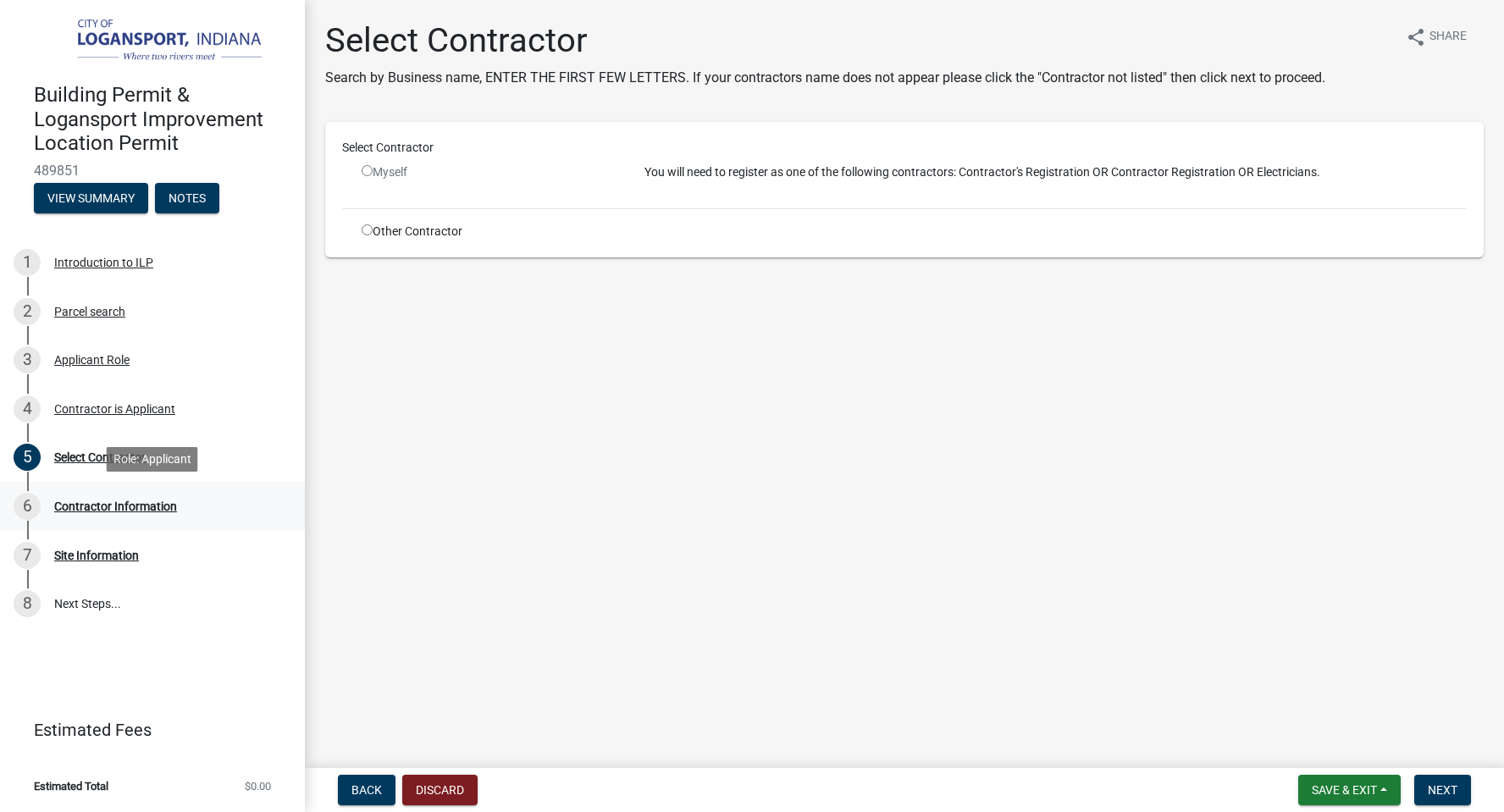
click at [78, 508] on div "Contractor Information" at bounding box center [115, 507] width 123 height 12
click at [96, 449] on div "5 Select Contractor" at bounding box center [146, 457] width 264 height 27
click at [75, 359] on div "Applicant Role" at bounding box center [91, 359] width 75 height 12
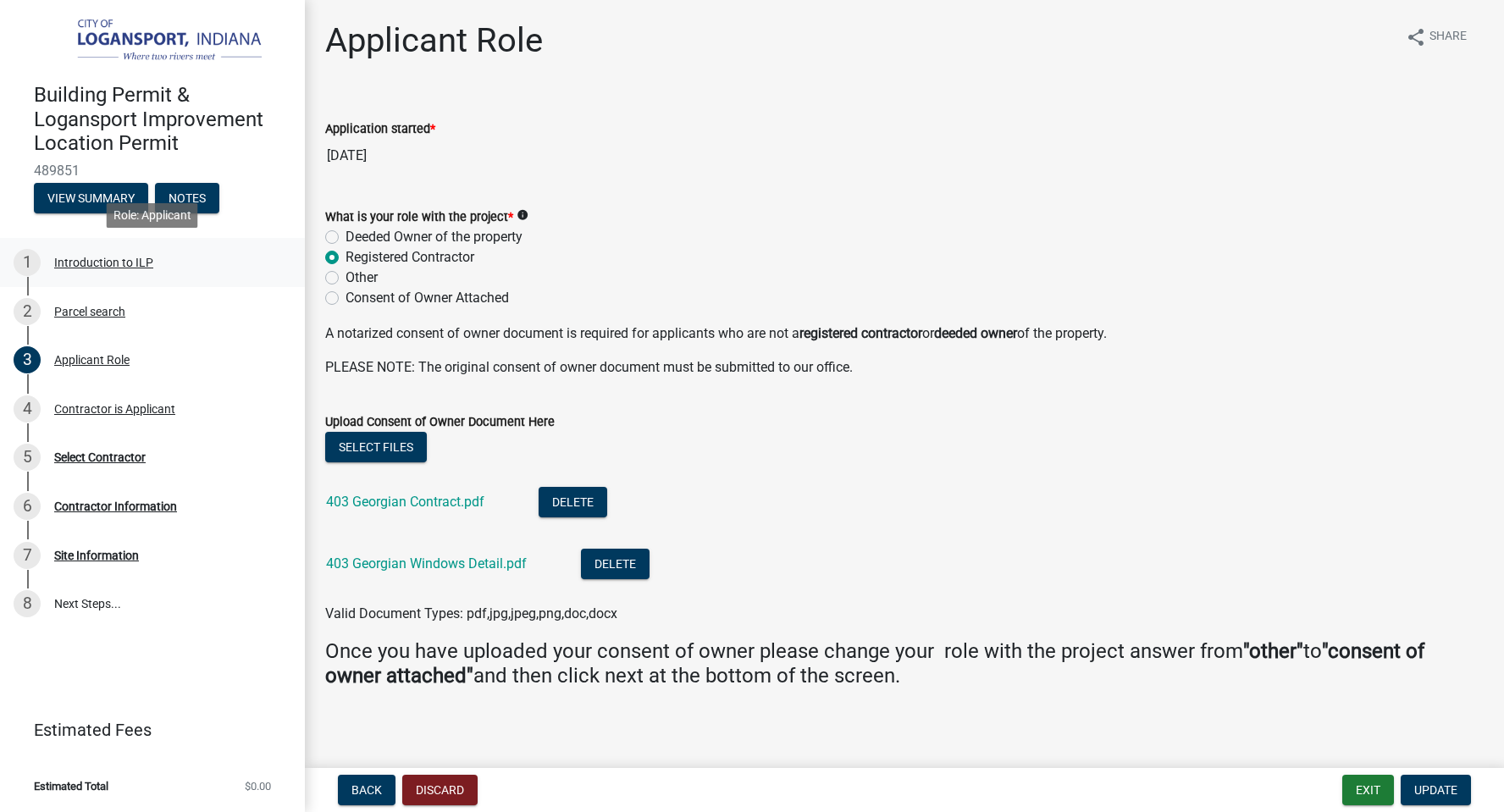
click at [88, 264] on div "Introduction to ILP" at bounding box center [103, 263] width 99 height 12
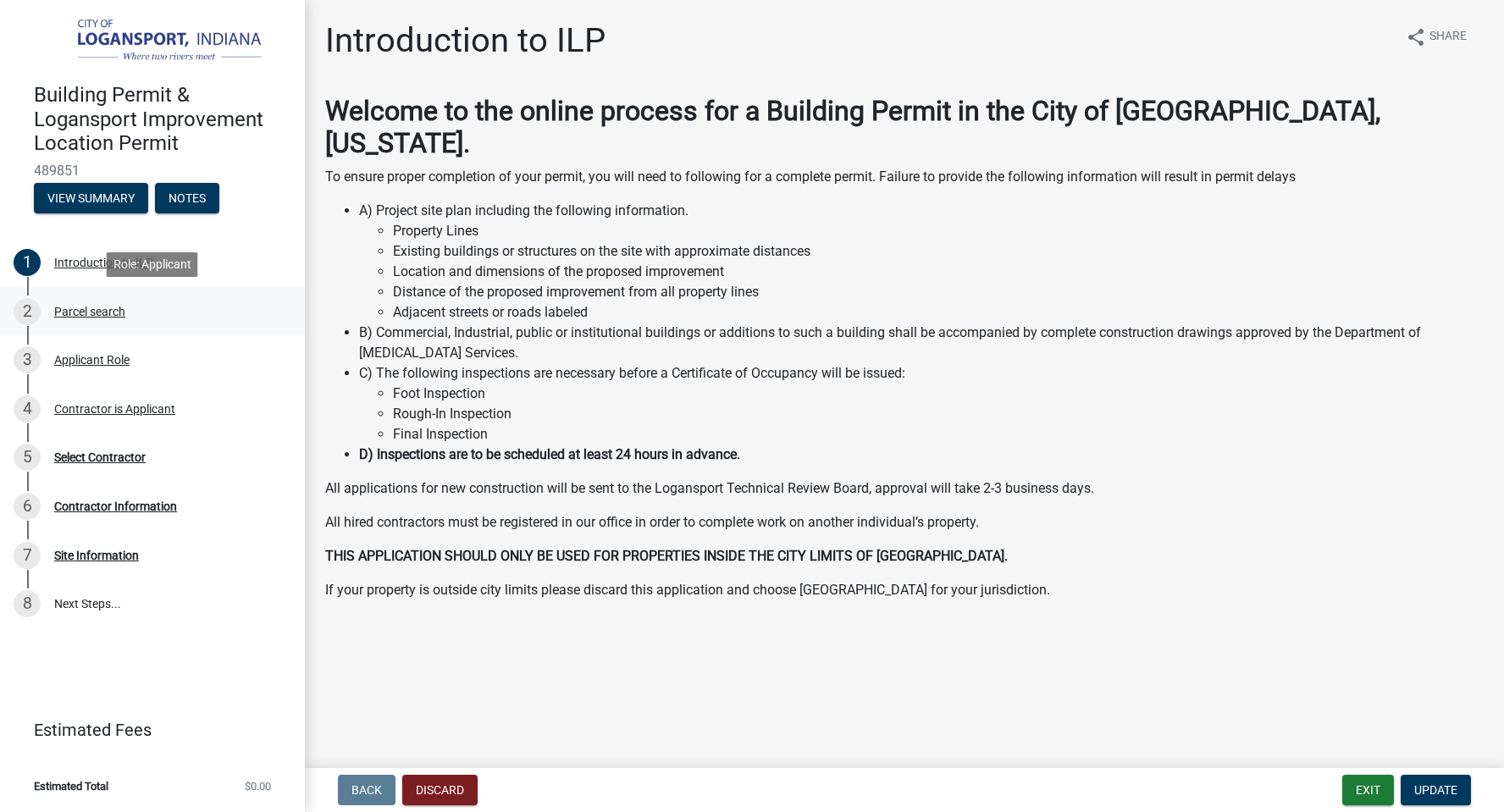
click at [77, 314] on div "Parcel search" at bounding box center [89, 311] width 71 height 12
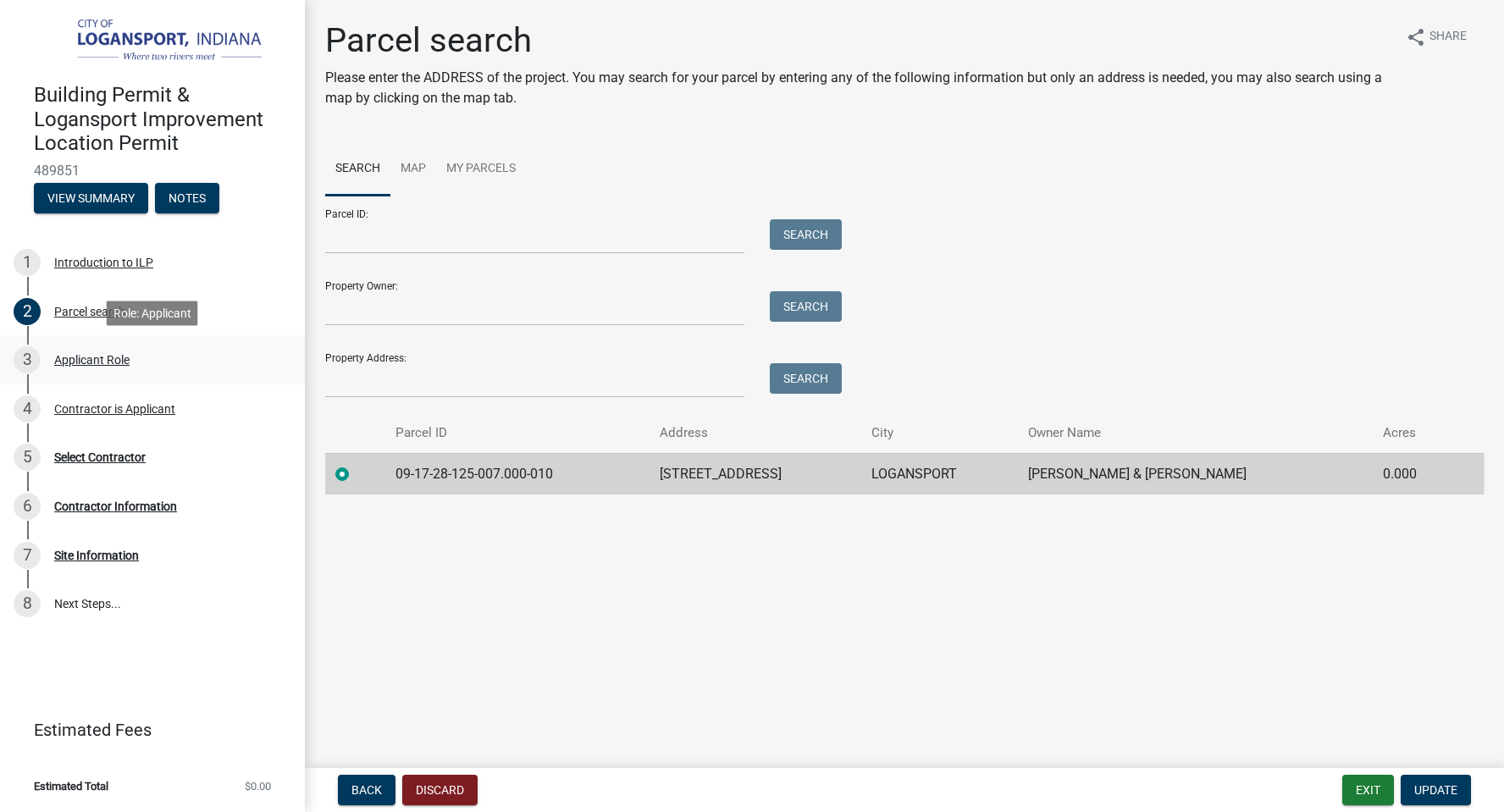
click at [91, 362] on div "Applicant Role" at bounding box center [91, 359] width 75 height 12
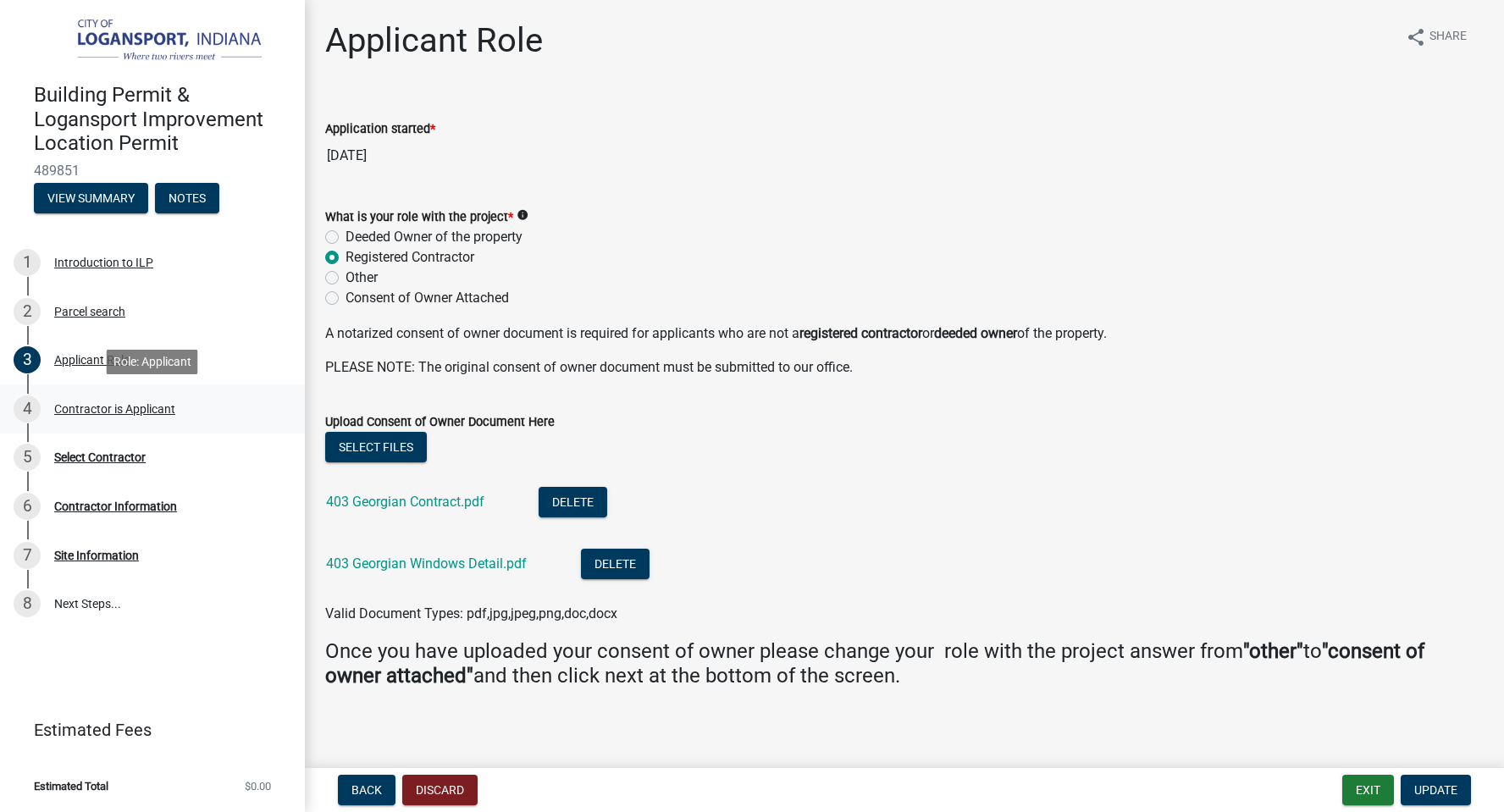
click at [80, 408] on div "Contractor is Applicant" at bounding box center [115, 409] width 121 height 12
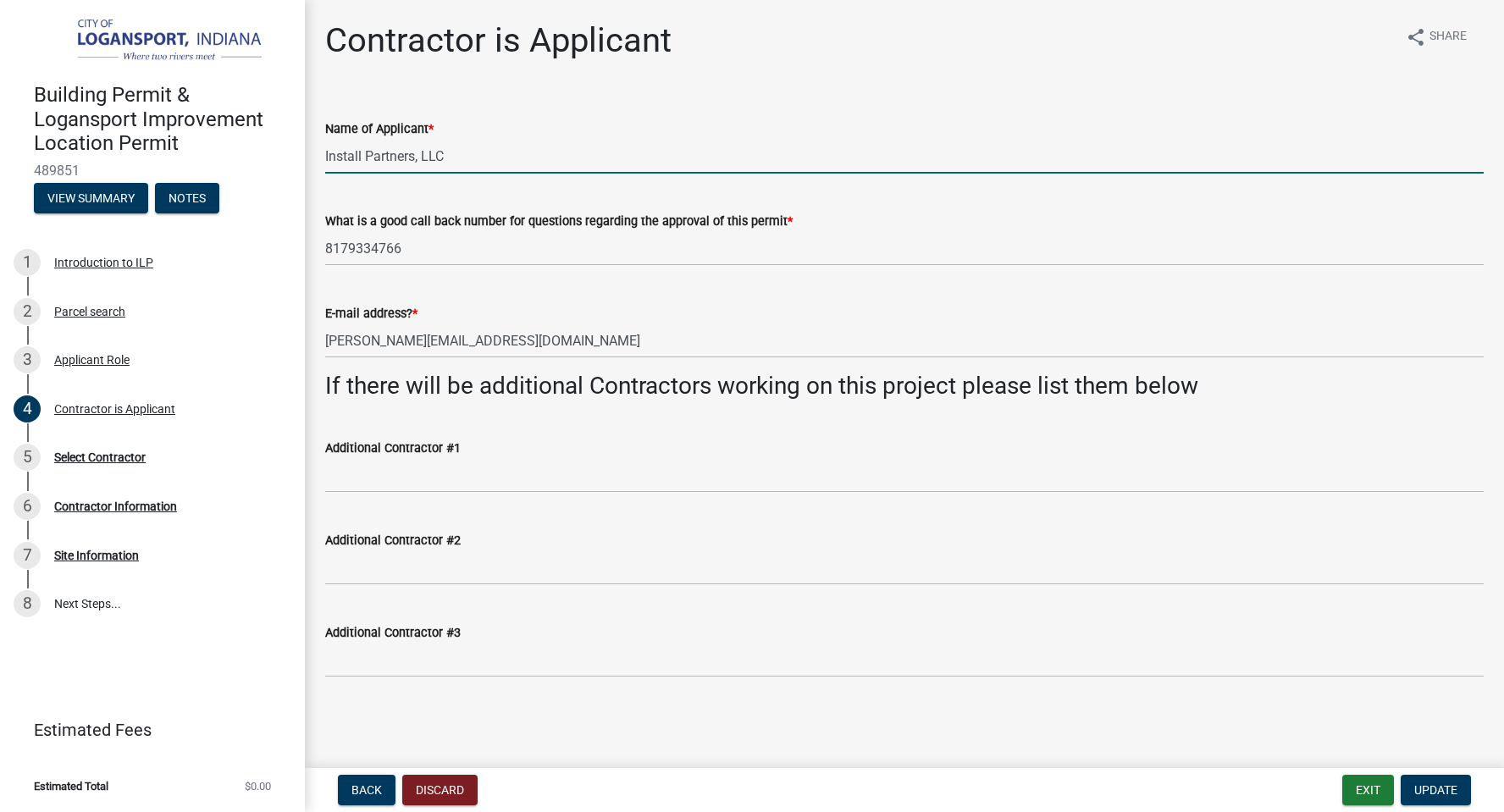
click at [448, 162] on input "Install Partners, LLC" at bounding box center [904, 156] width 1158 height 34
click at [88, 460] on div "Select Contractor" at bounding box center [100, 457] width 91 height 12
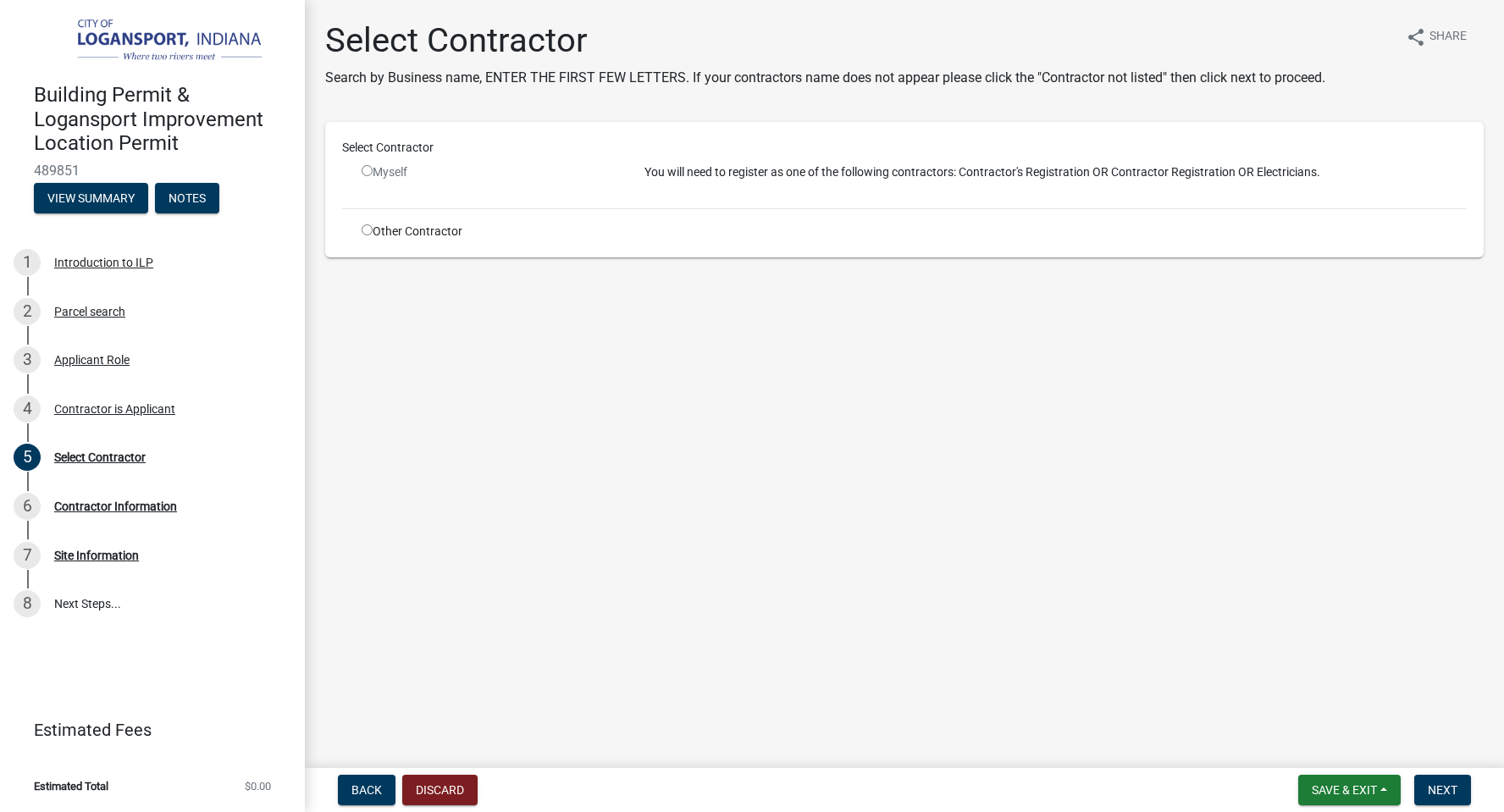
click at [366, 169] on input "radio" at bounding box center [367, 170] width 11 height 11
radio input "false"
click at [399, 164] on div "Myself" at bounding box center [490, 172] width 257 height 18
click at [411, 232] on div "Other Contractor" at bounding box center [491, 231] width 283 height 18
click at [364, 229] on input "radio" at bounding box center [367, 230] width 11 height 11
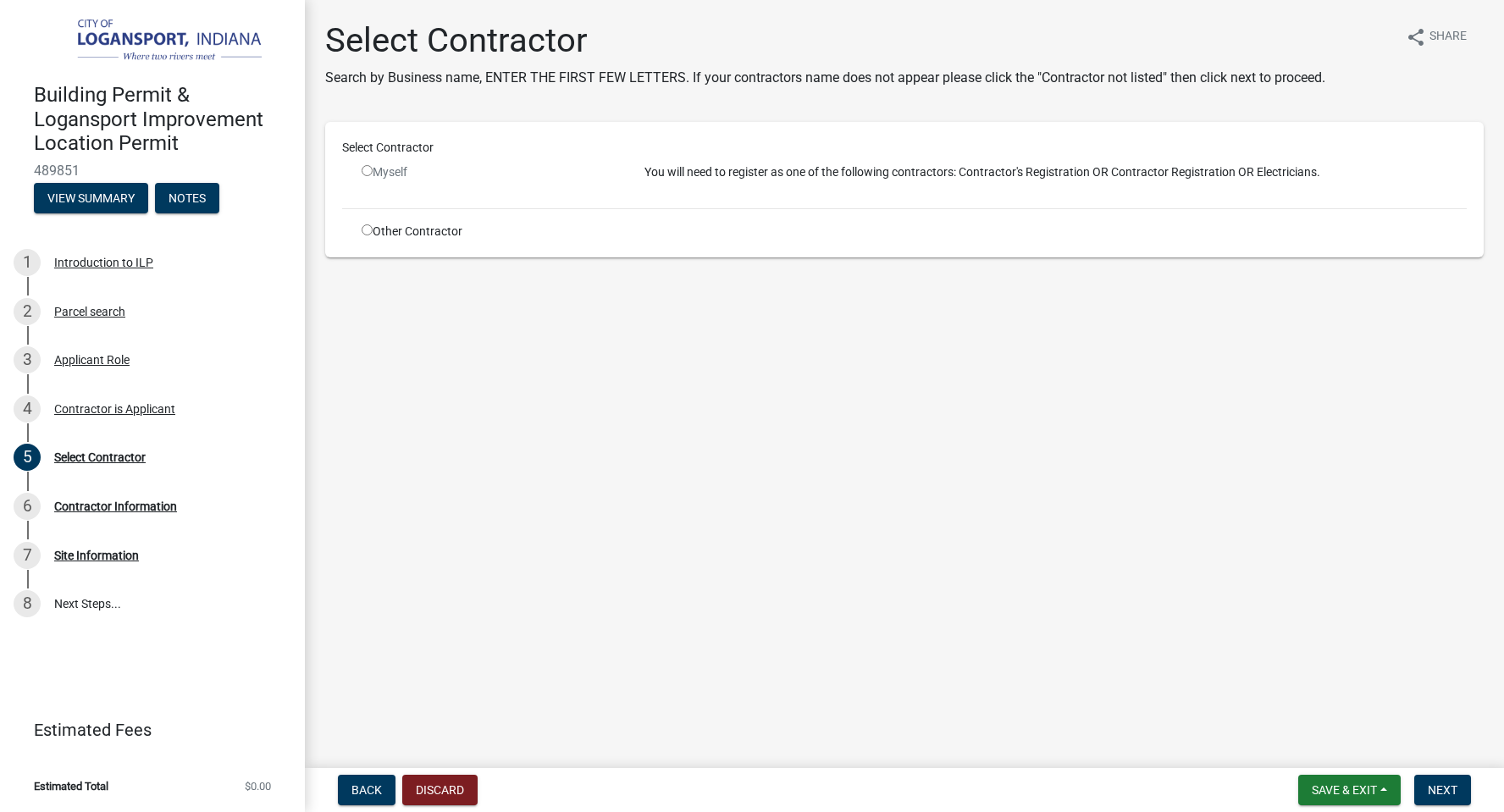
radio input "true"
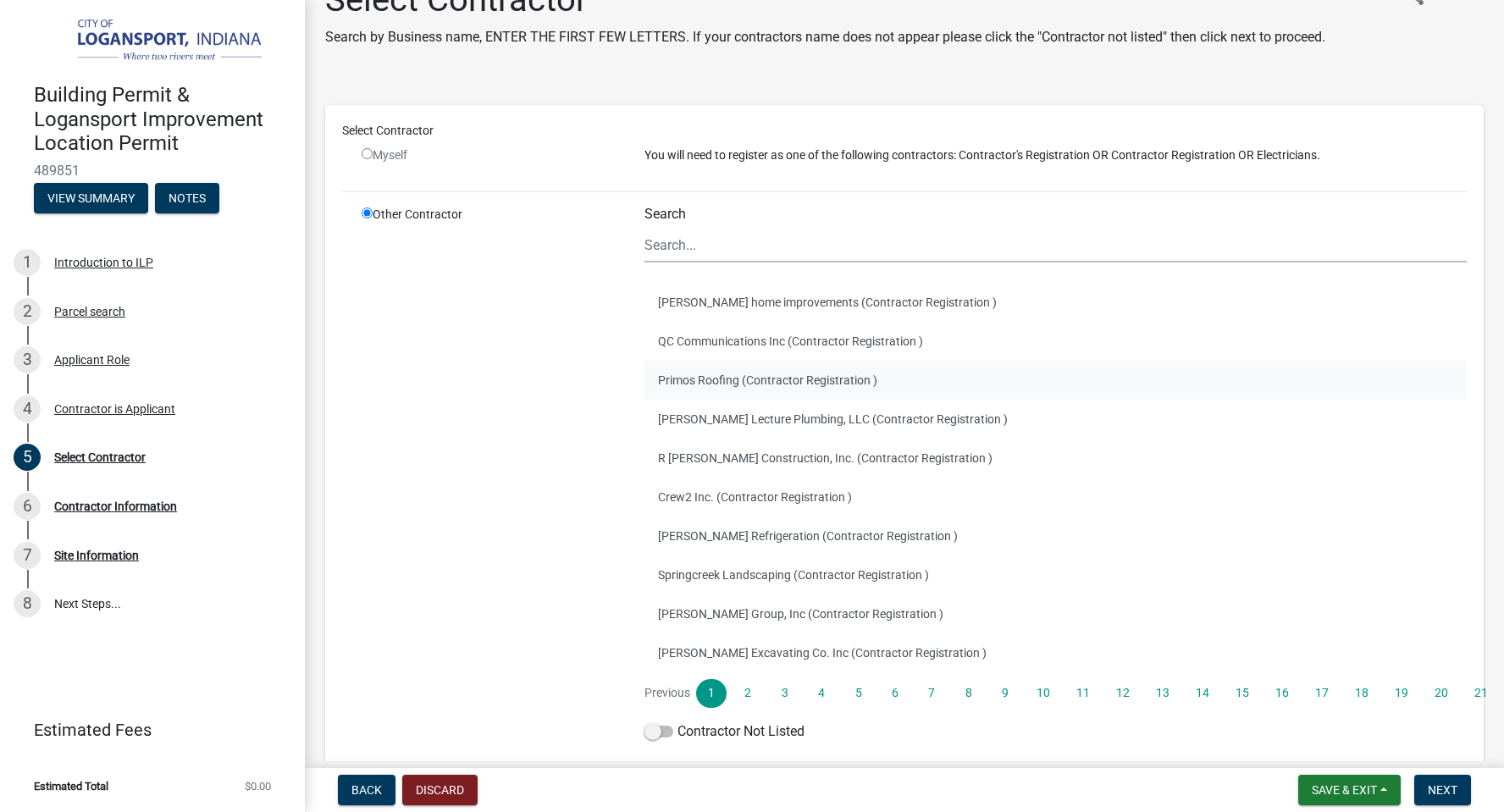
scroll to position [124, 0]
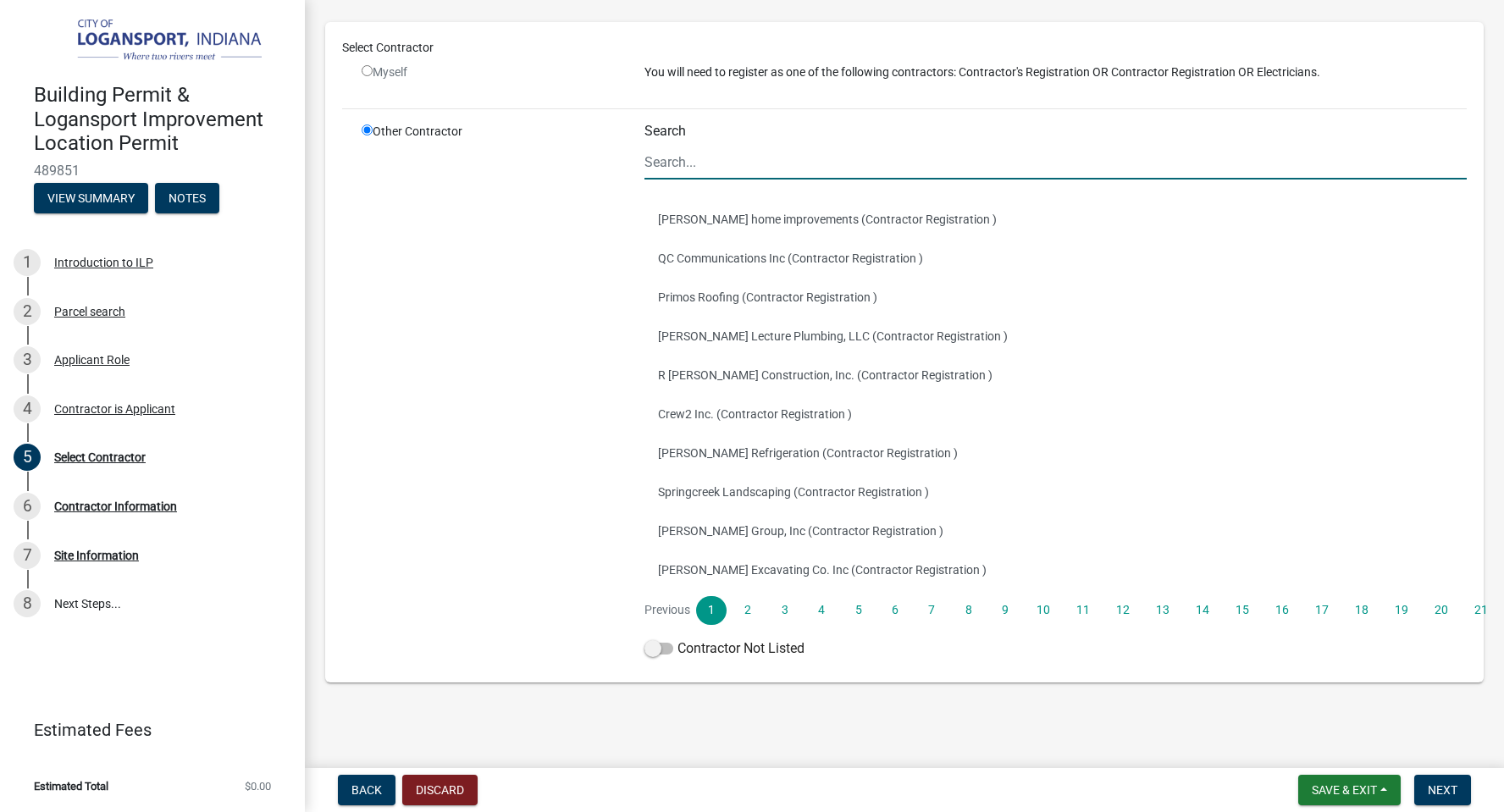
click at [694, 159] on input "Search" at bounding box center [1055, 162] width 822 height 34
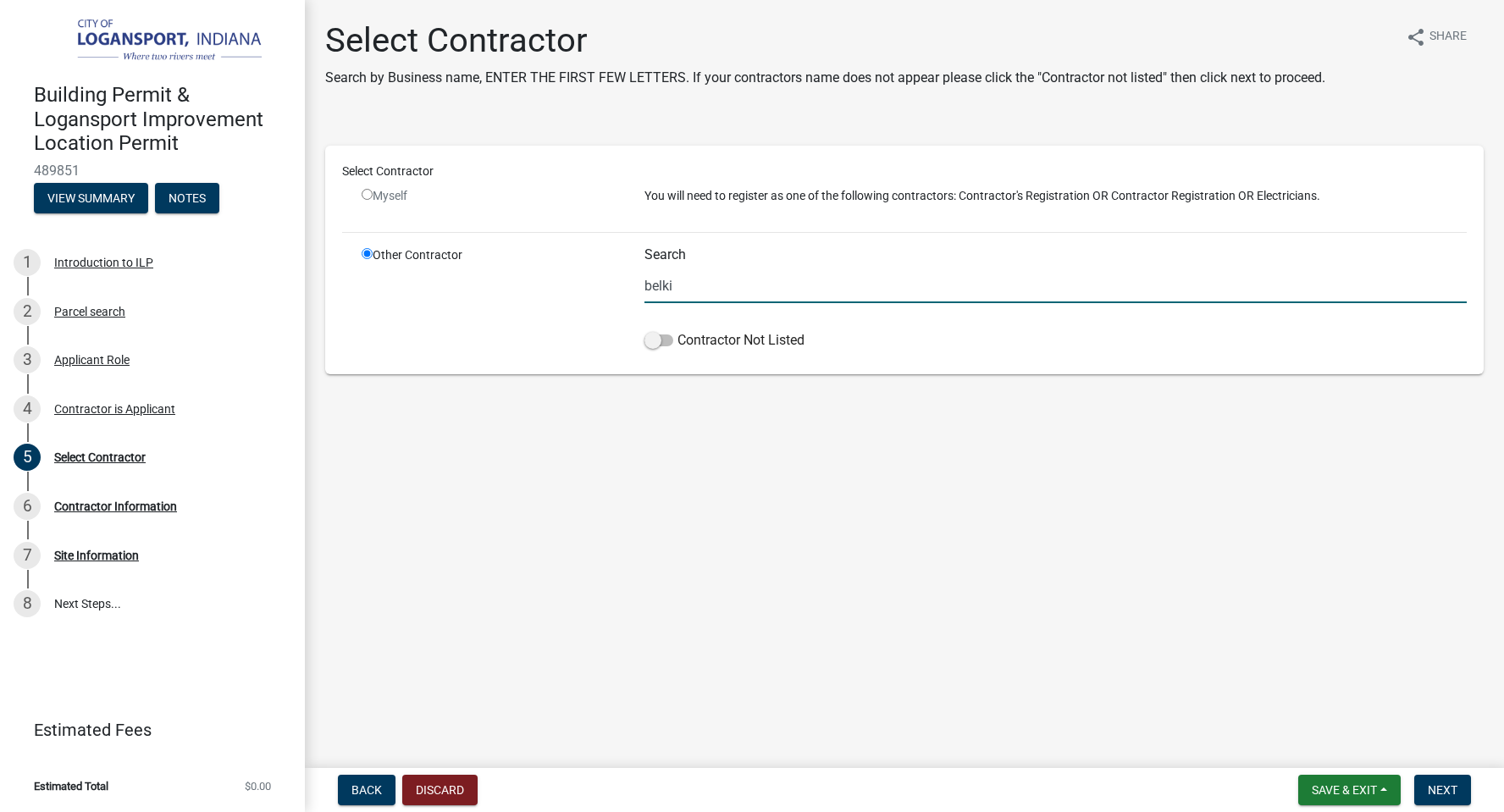
scroll to position [0, 0]
type input "b"
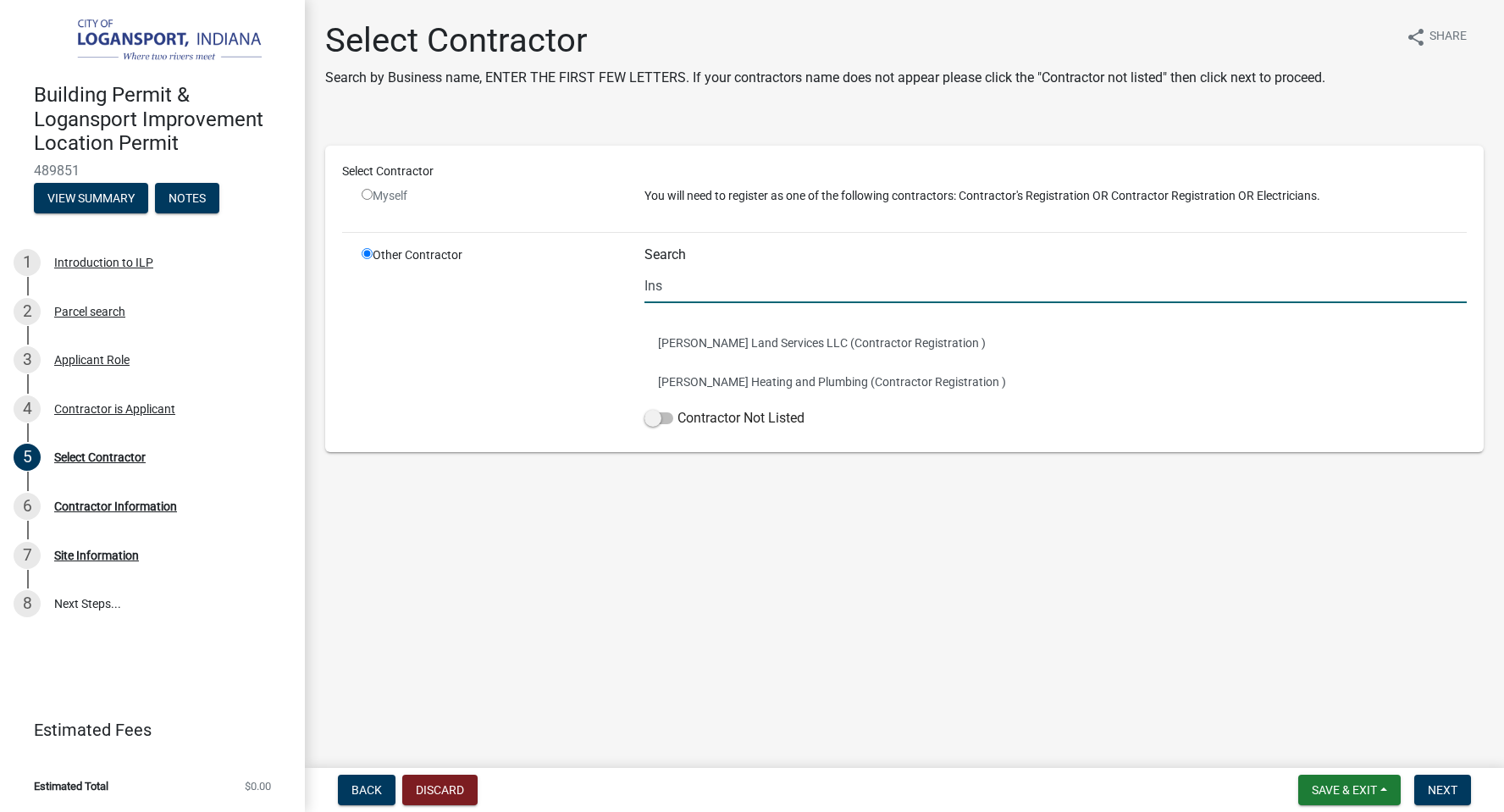
type input "Ins"
click at [1163, 317] on ul "Collins Land Services LLC (Contractor Registration ) Wilkinson Heating and Plum…" at bounding box center [1055, 362] width 822 height 91
click at [1330, 781] on button "Save & Exit" at bounding box center [1349, 790] width 102 height 31
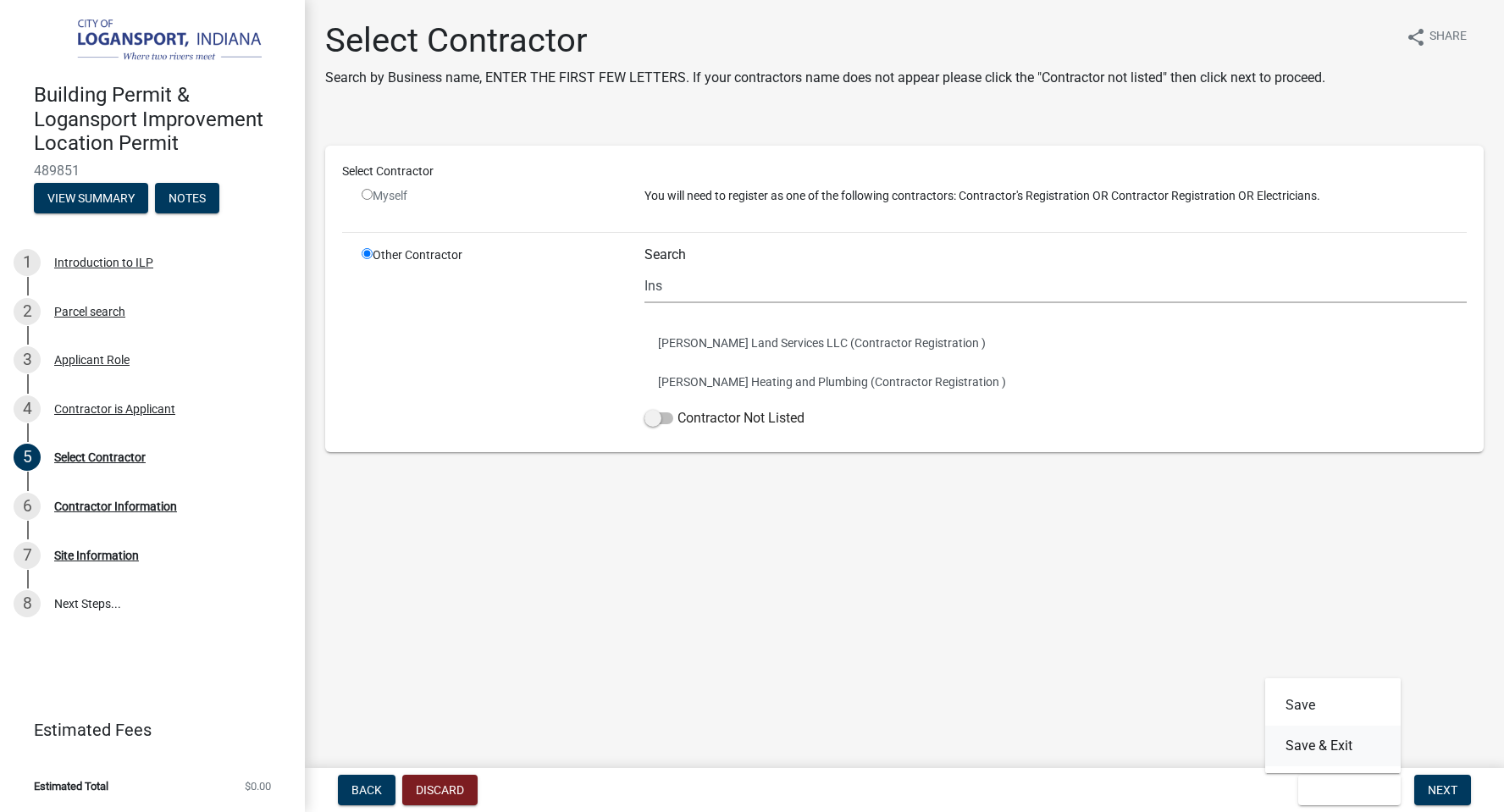
click at [1322, 737] on button "Save & Exit" at bounding box center [1334, 746] width 136 height 41
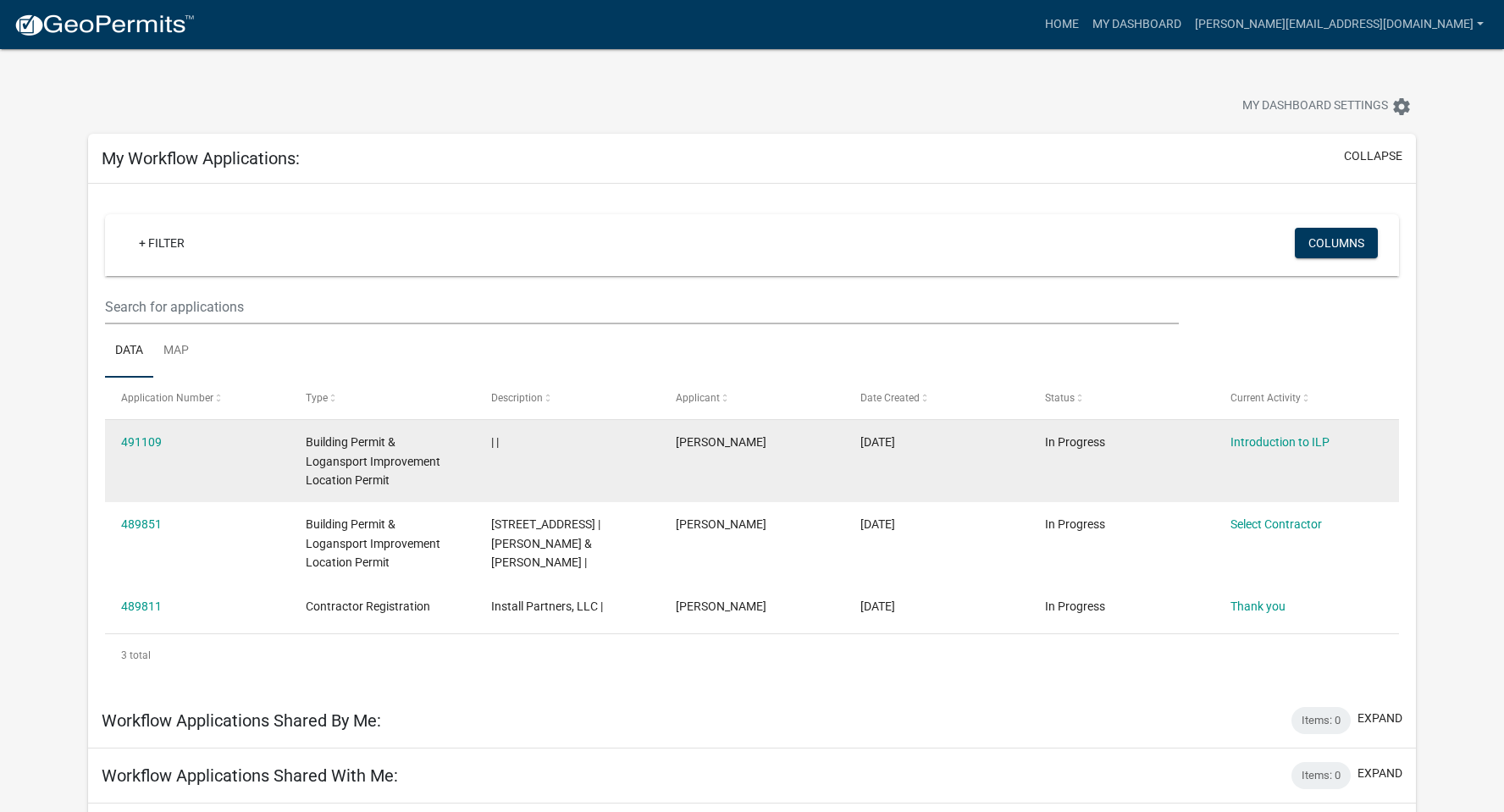
click at [1240, 478] on datatable-body-cell "Introduction to ILP" at bounding box center [1306, 461] width 184 height 82
click at [1261, 447] on link "Introduction to ILP" at bounding box center [1280, 441] width 99 height 14
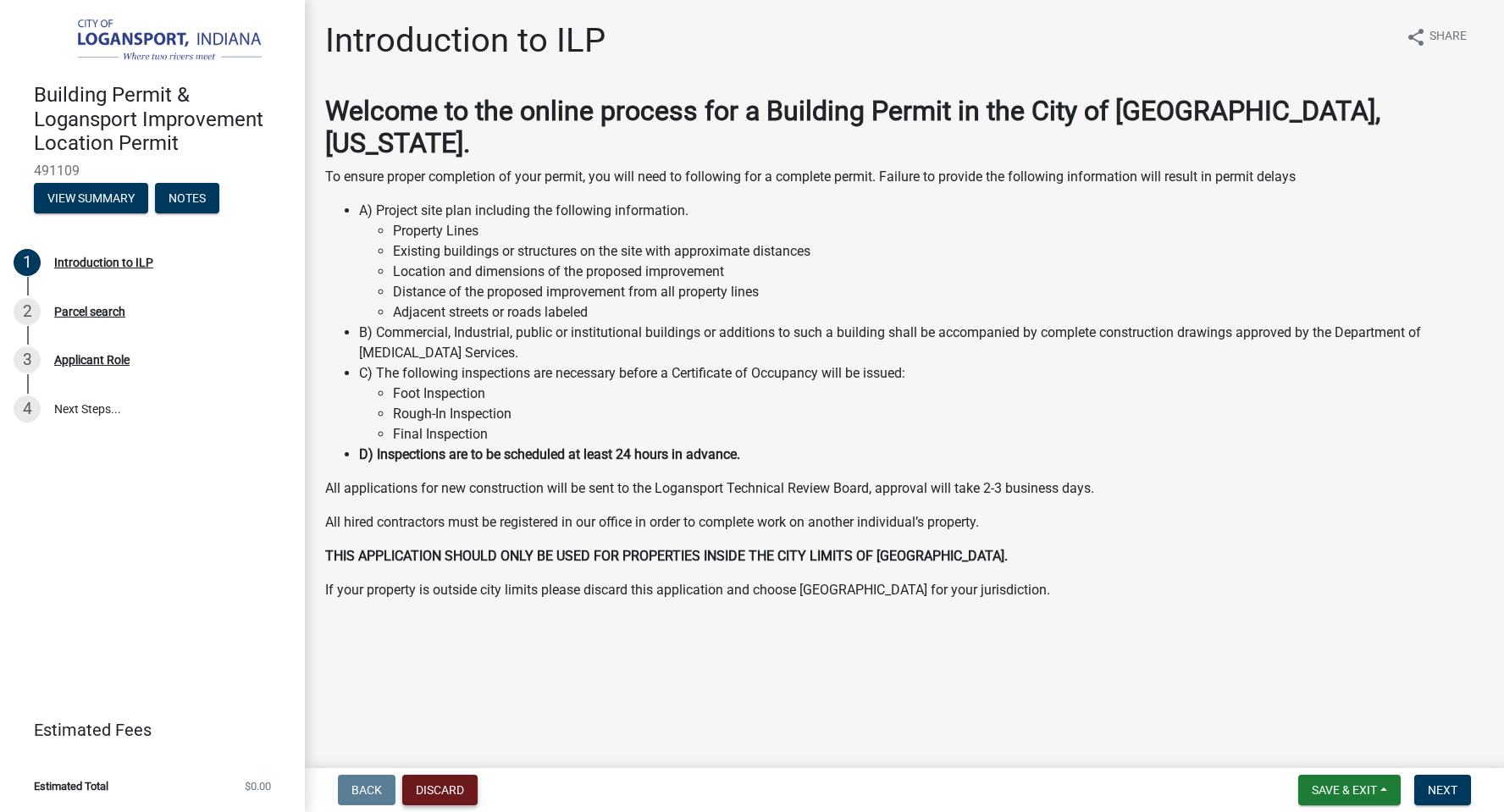
click at [425, 785] on button "Discard" at bounding box center [440, 790] width 75 height 31
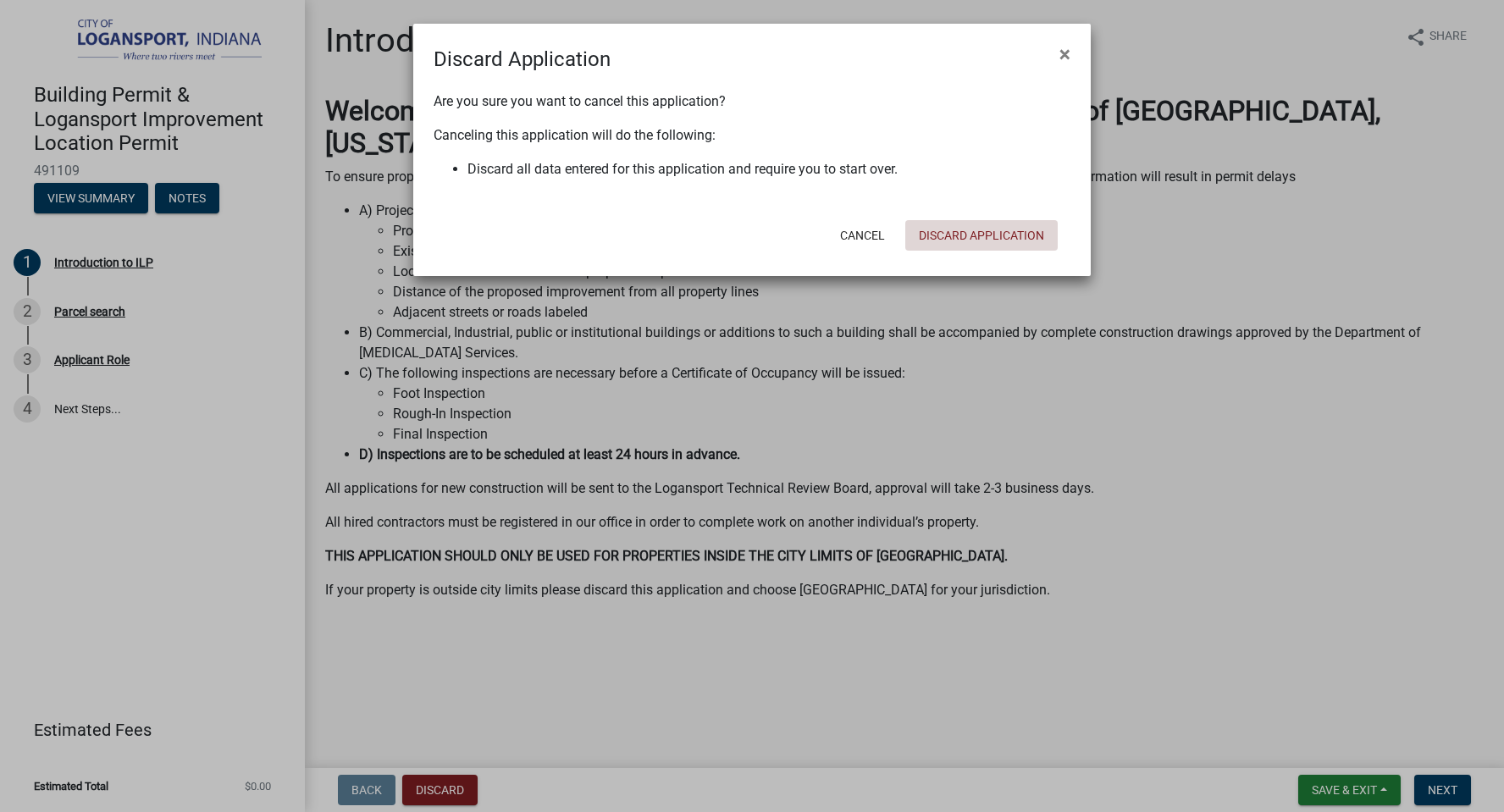
click at [959, 238] on button "Discard Application" at bounding box center [982, 235] width 153 height 31
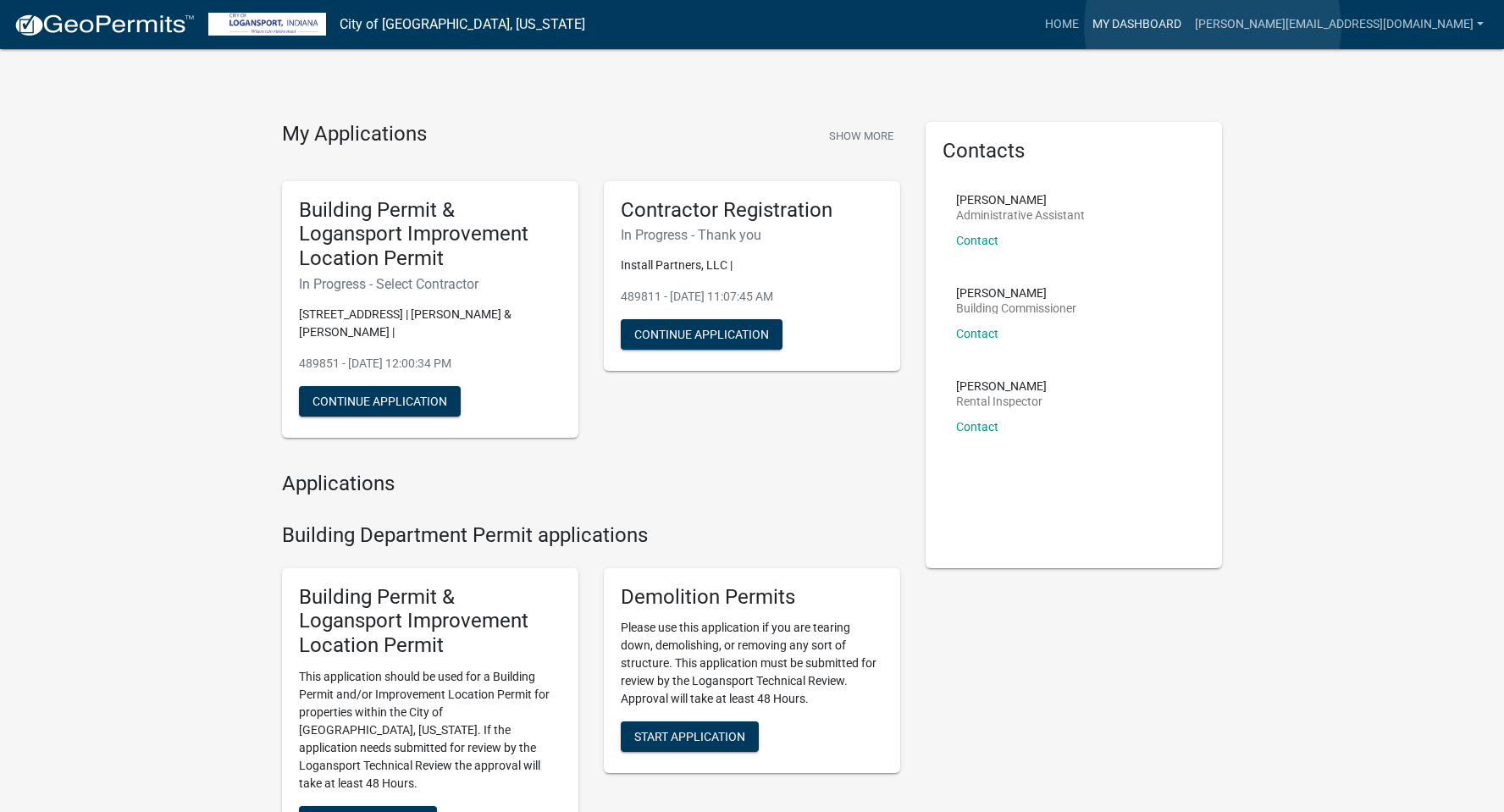
click at [1188, 27] on link "My Dashboard" at bounding box center [1137, 24] width 102 height 33
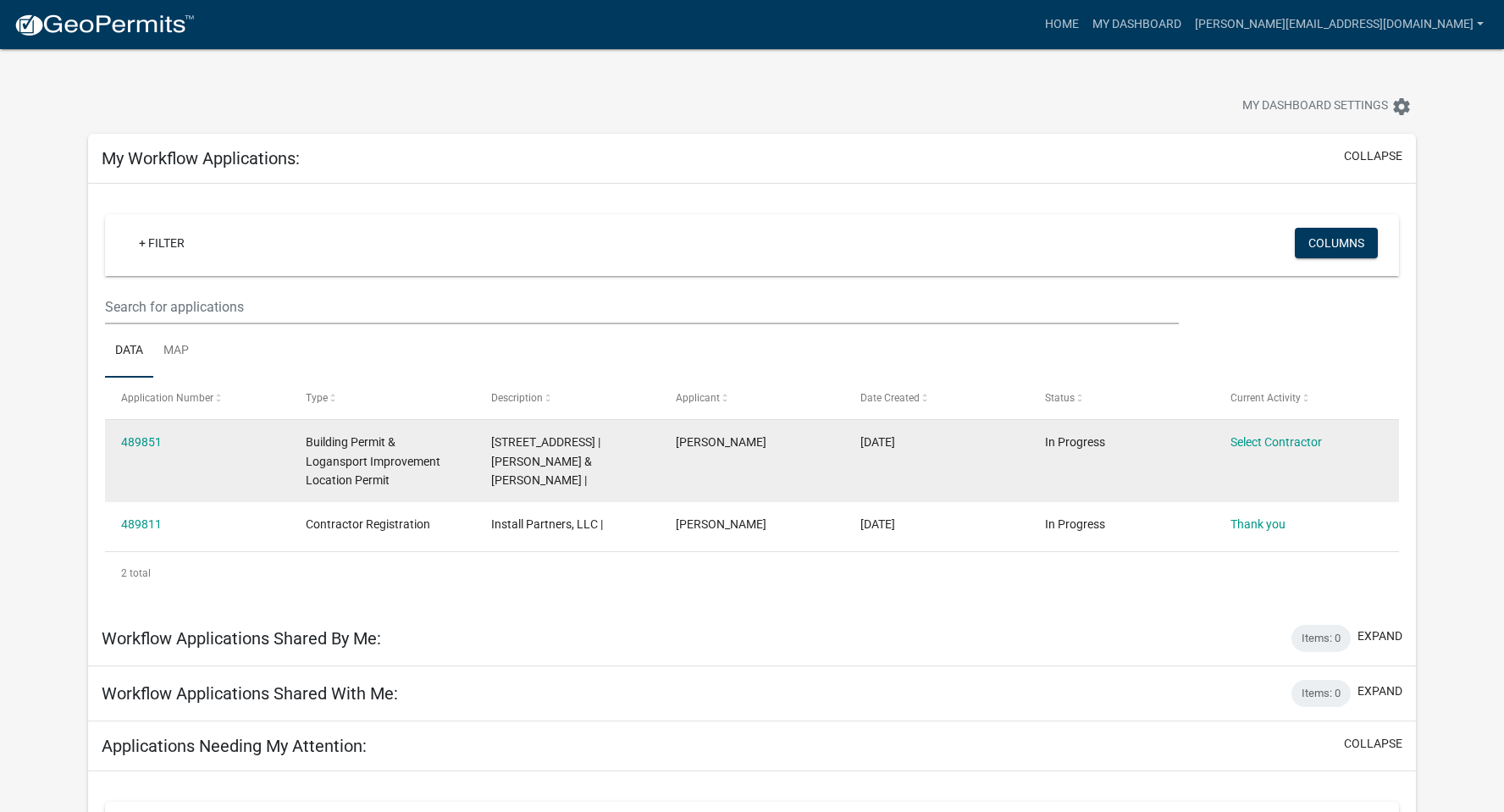
click at [1281, 472] on datatable-body-cell "Select Contractor" at bounding box center [1306, 461] width 184 height 82
click at [1264, 440] on link "Select Contractor" at bounding box center [1277, 441] width 91 height 14
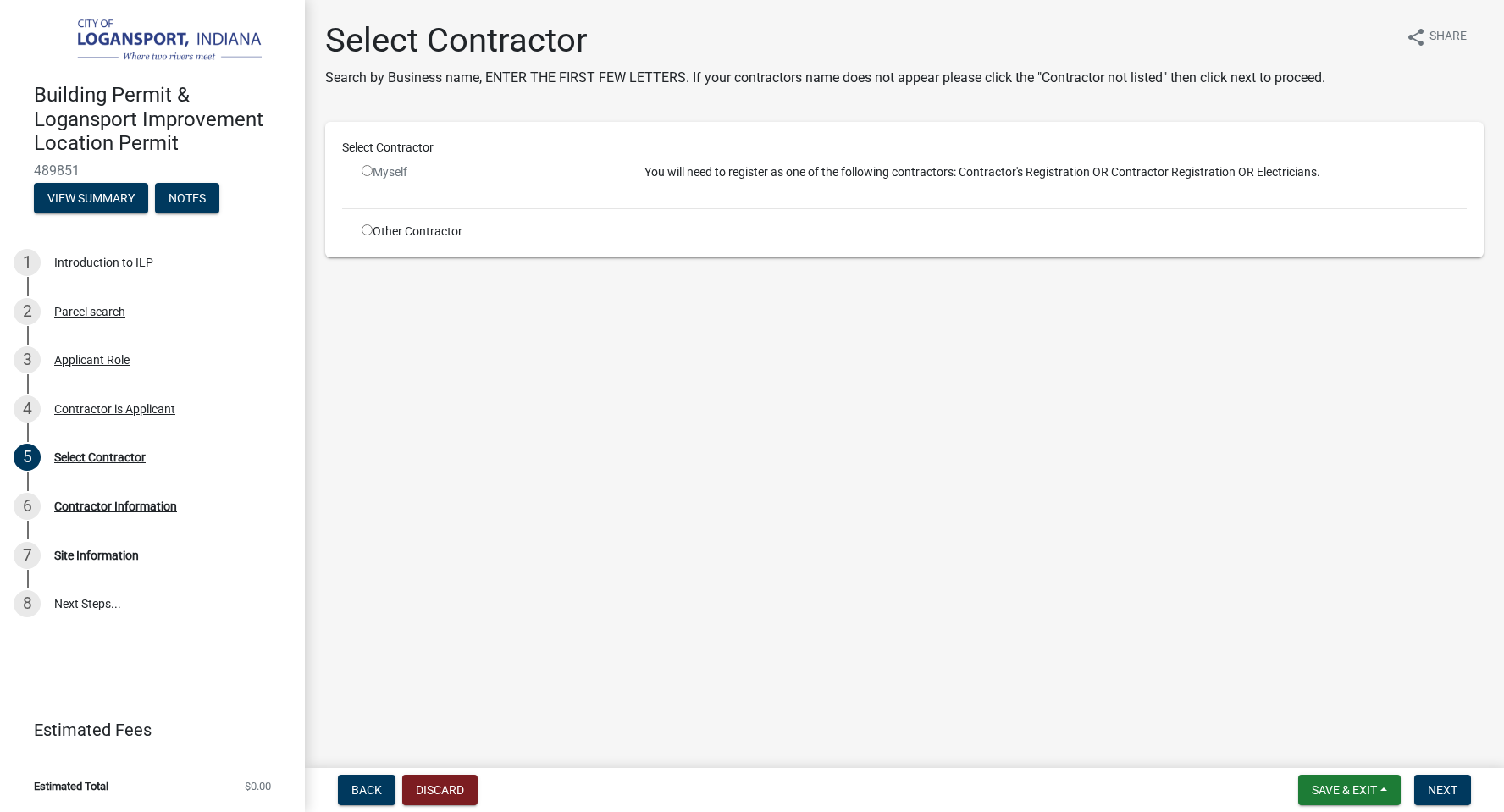
click at [362, 172] on input "radio" at bounding box center [367, 170] width 11 height 11
radio input "false"
click at [383, 159] on div "Select Contractor" at bounding box center [904, 151] width 1150 height 24
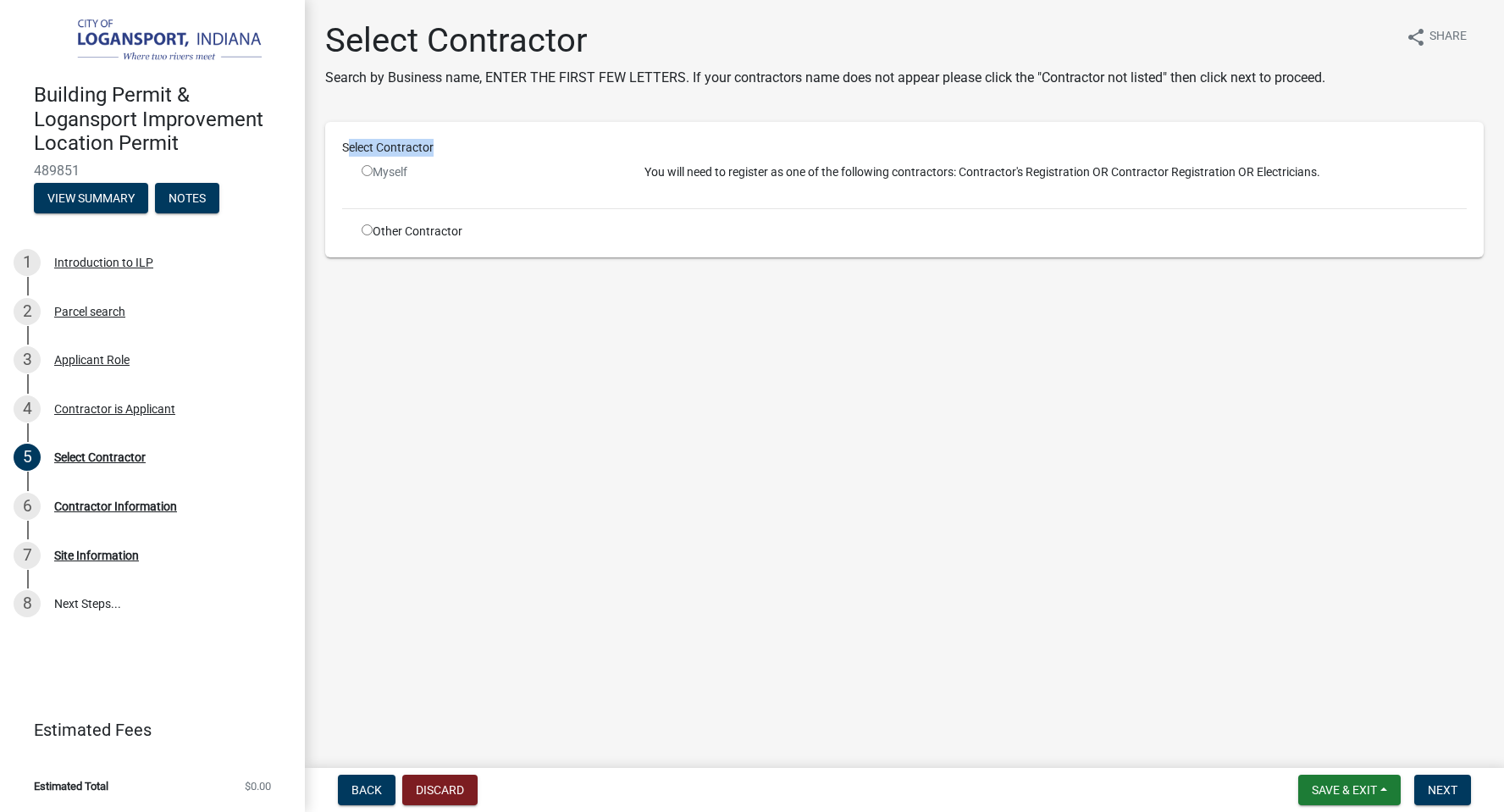
click at [383, 159] on div "Select Contractor" at bounding box center [904, 151] width 1150 height 24
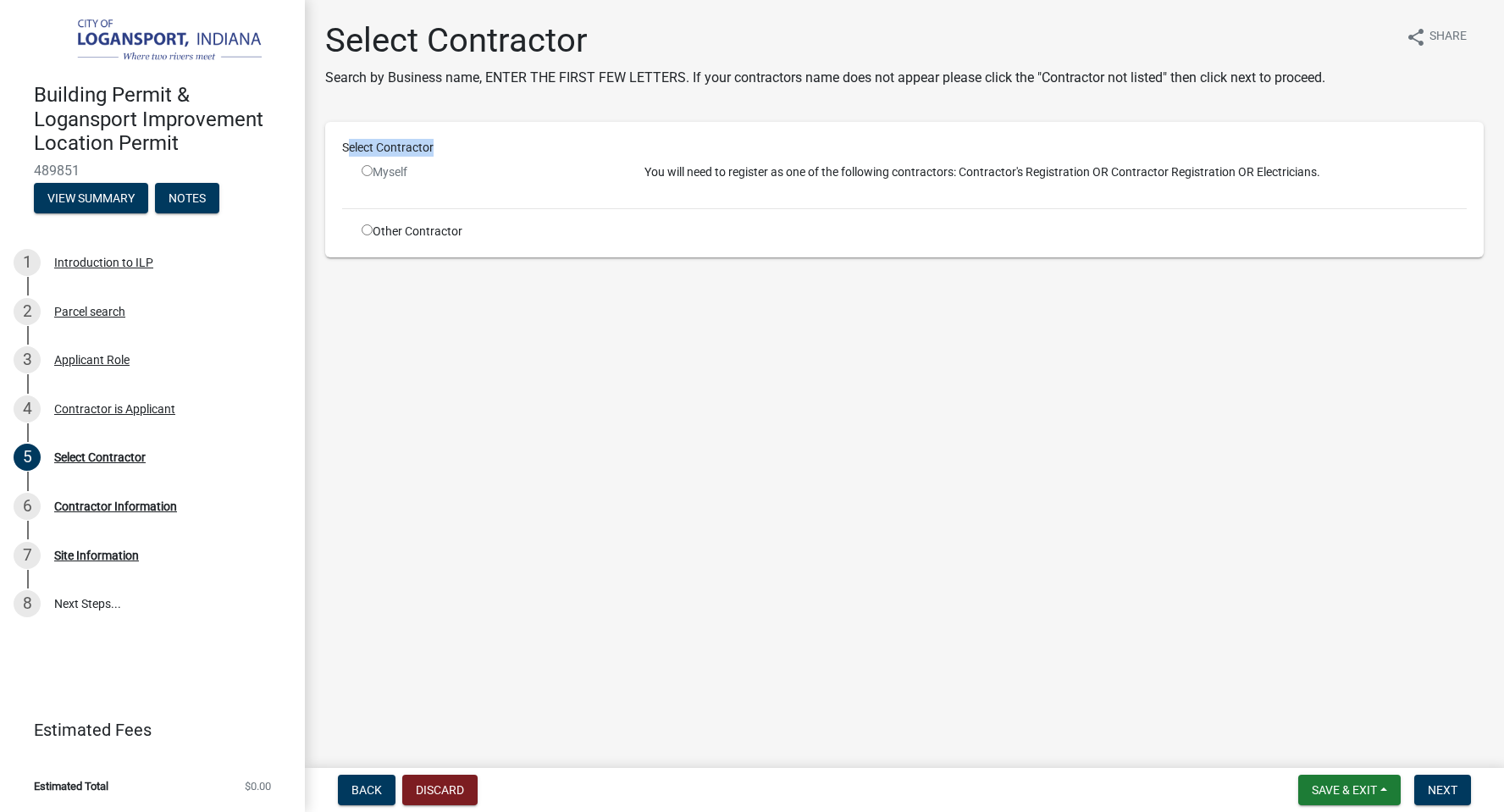
click at [365, 235] on input "radio" at bounding box center [367, 230] width 11 height 11
radio input "true"
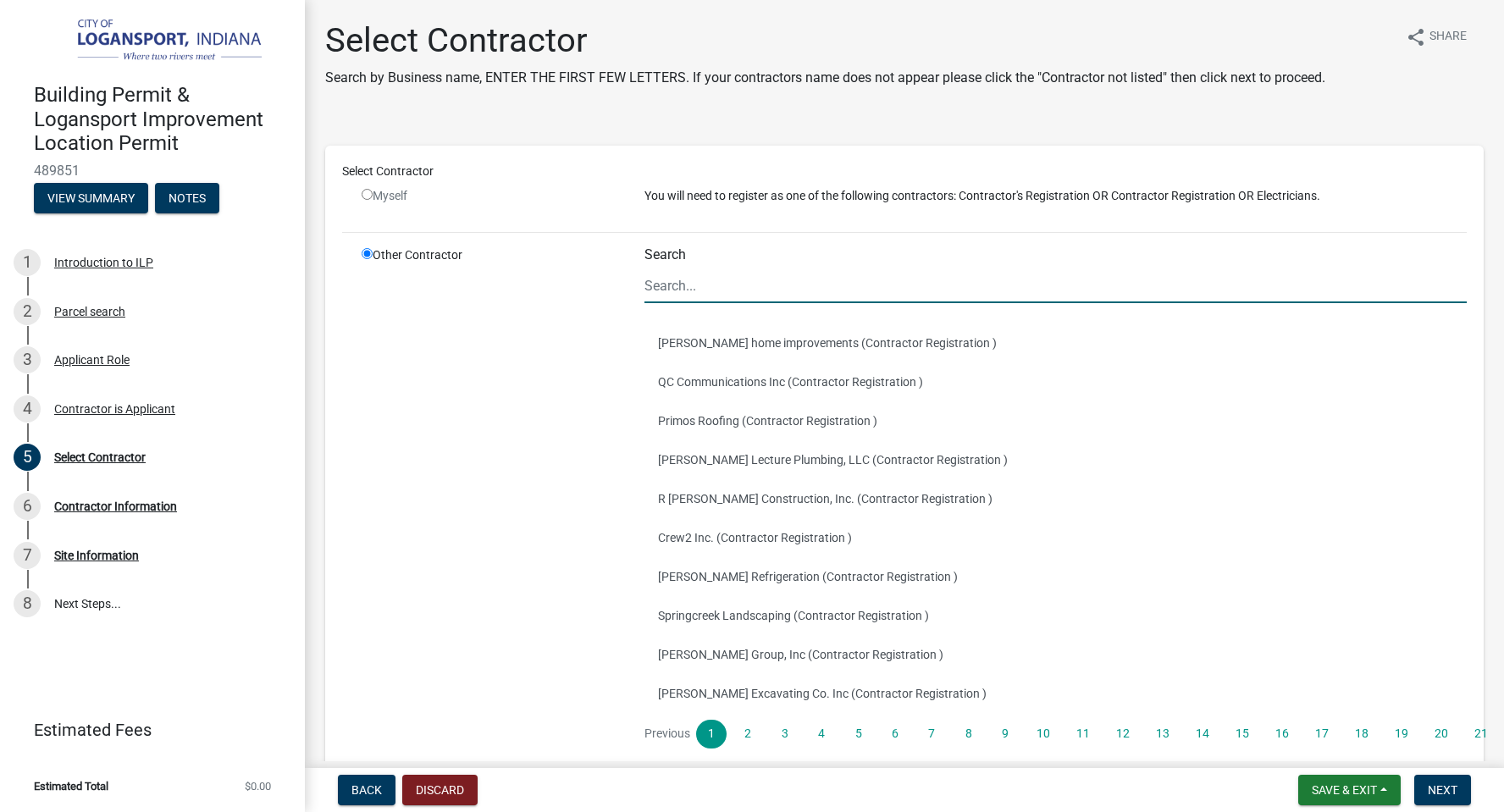
click at [669, 291] on input "Search" at bounding box center [1055, 285] width 822 height 34
type input "Install"
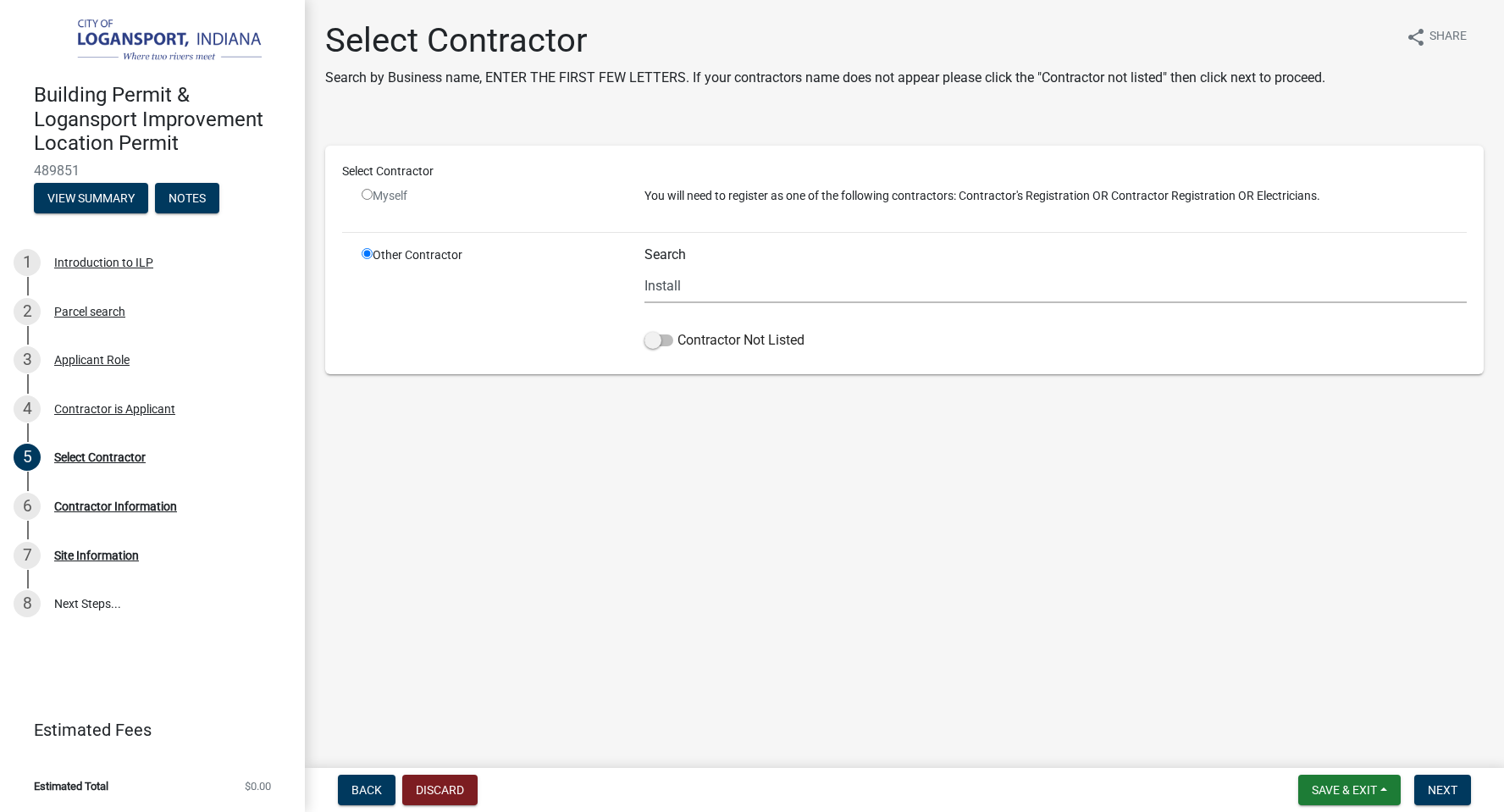
click at [360, 191] on div "Myself" at bounding box center [491, 203] width 283 height 32
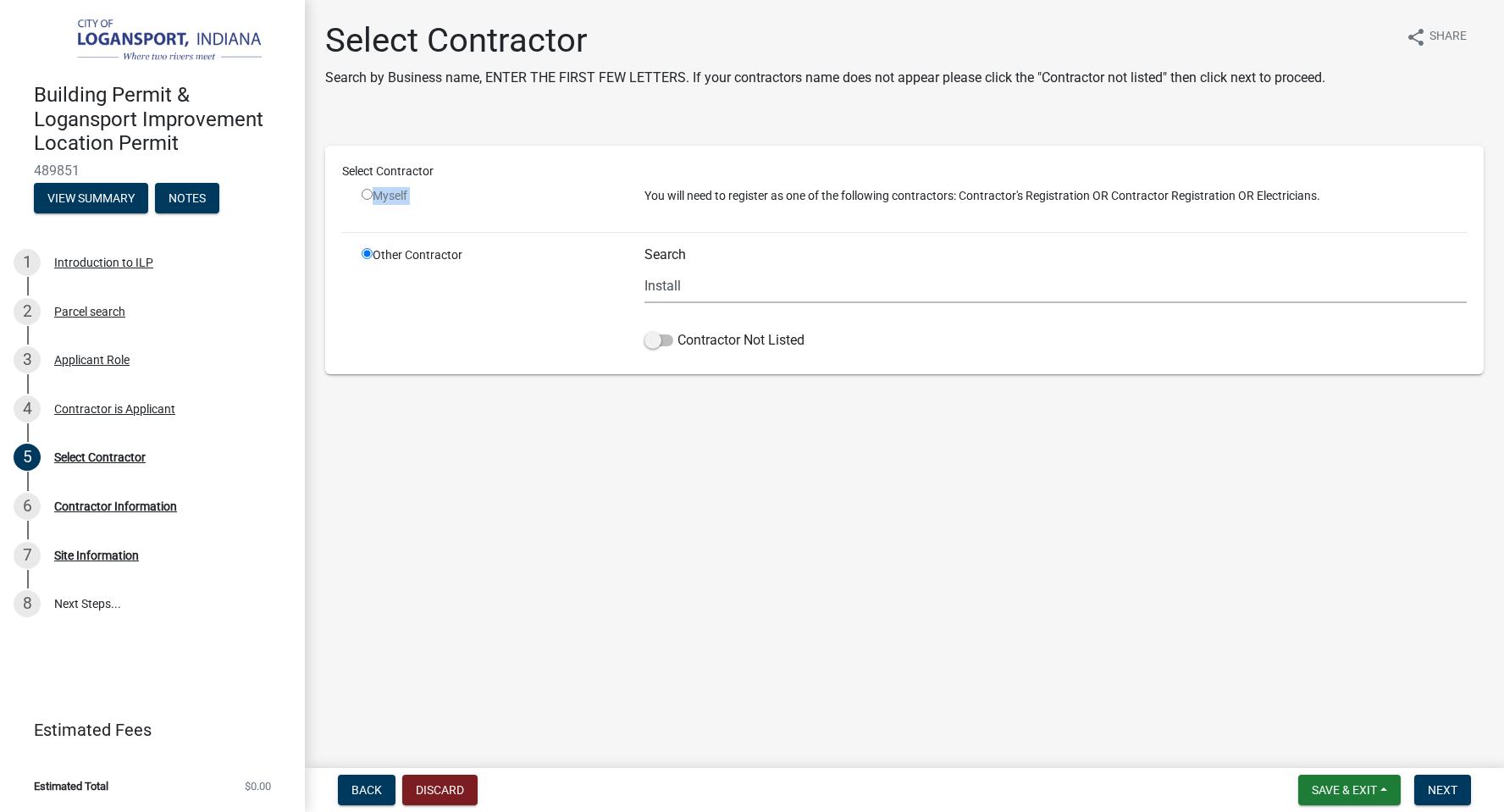
click at [360, 191] on div "Myself" at bounding box center [491, 203] width 283 height 32
click at [1329, 781] on button "Save & Exit" at bounding box center [1349, 790] width 102 height 31
click at [1321, 744] on button "Save & Exit" at bounding box center [1334, 746] width 136 height 41
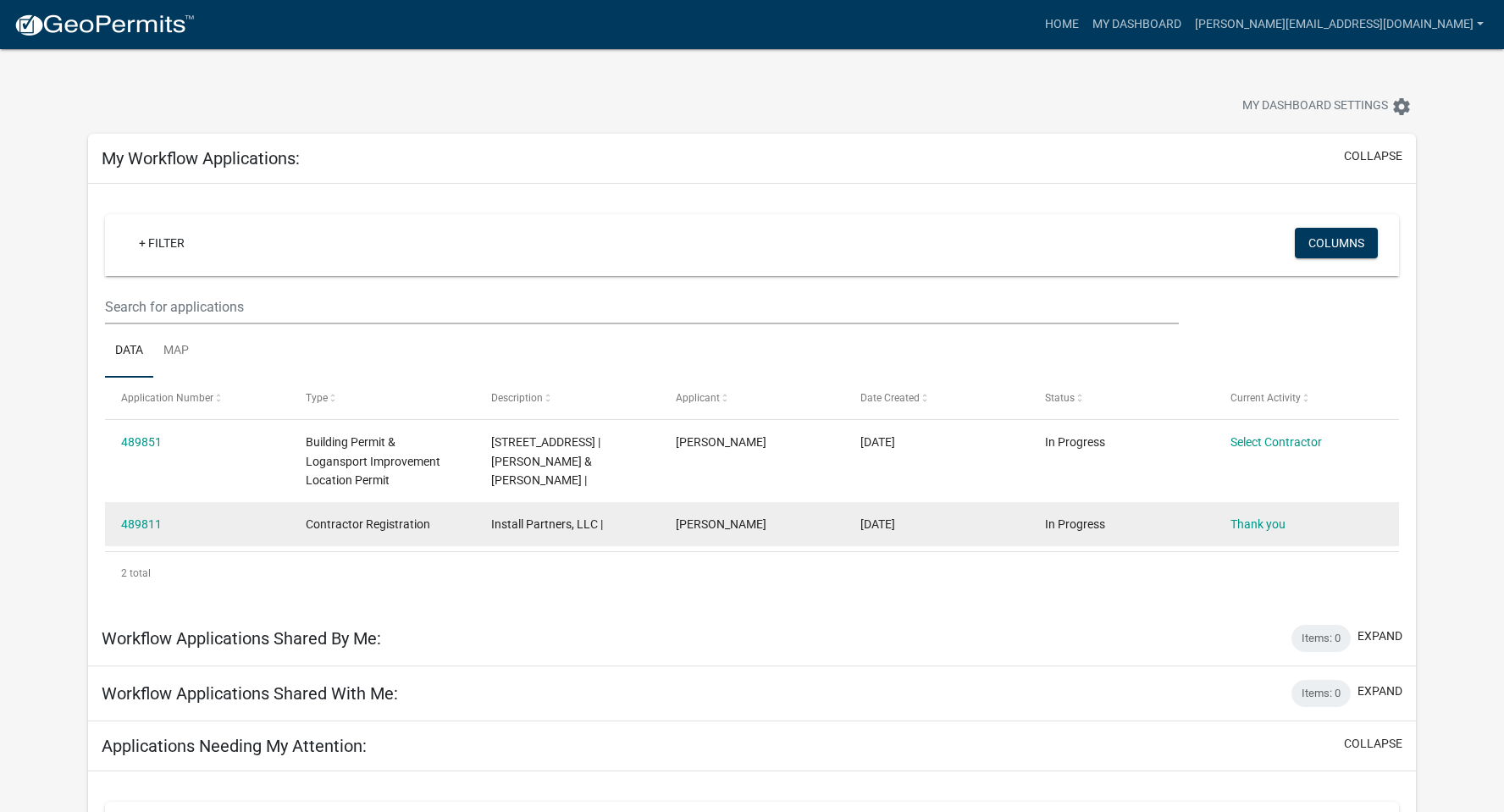
click at [142, 532] on div "489811" at bounding box center [197, 524] width 153 height 20
click at [1253, 530] on link "Thank you" at bounding box center [1258, 524] width 55 height 14
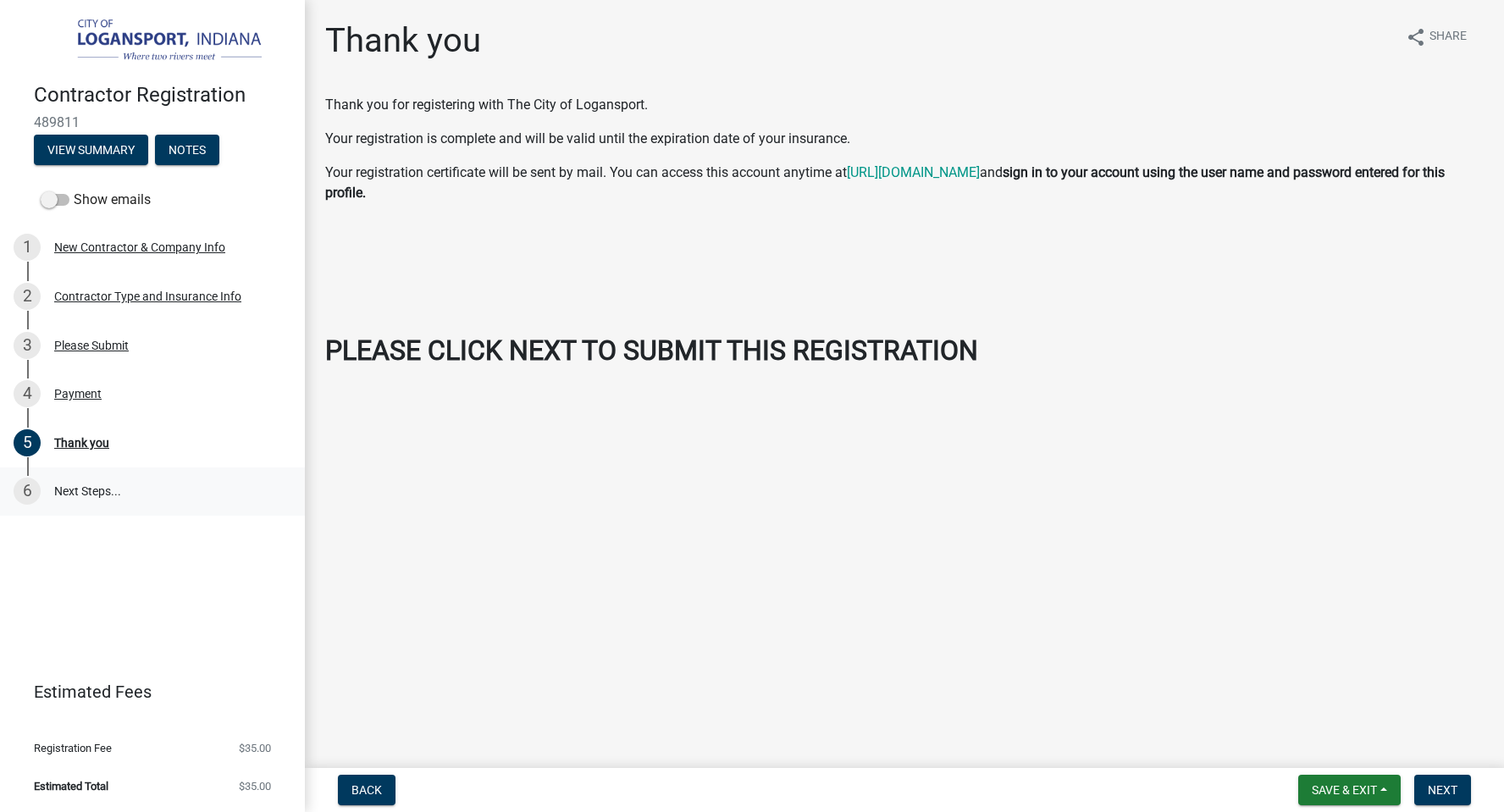
click at [82, 492] on link "6 Next Steps..." at bounding box center [152, 492] width 305 height 49
click at [1455, 784] on span "Next" at bounding box center [1443, 790] width 30 height 14
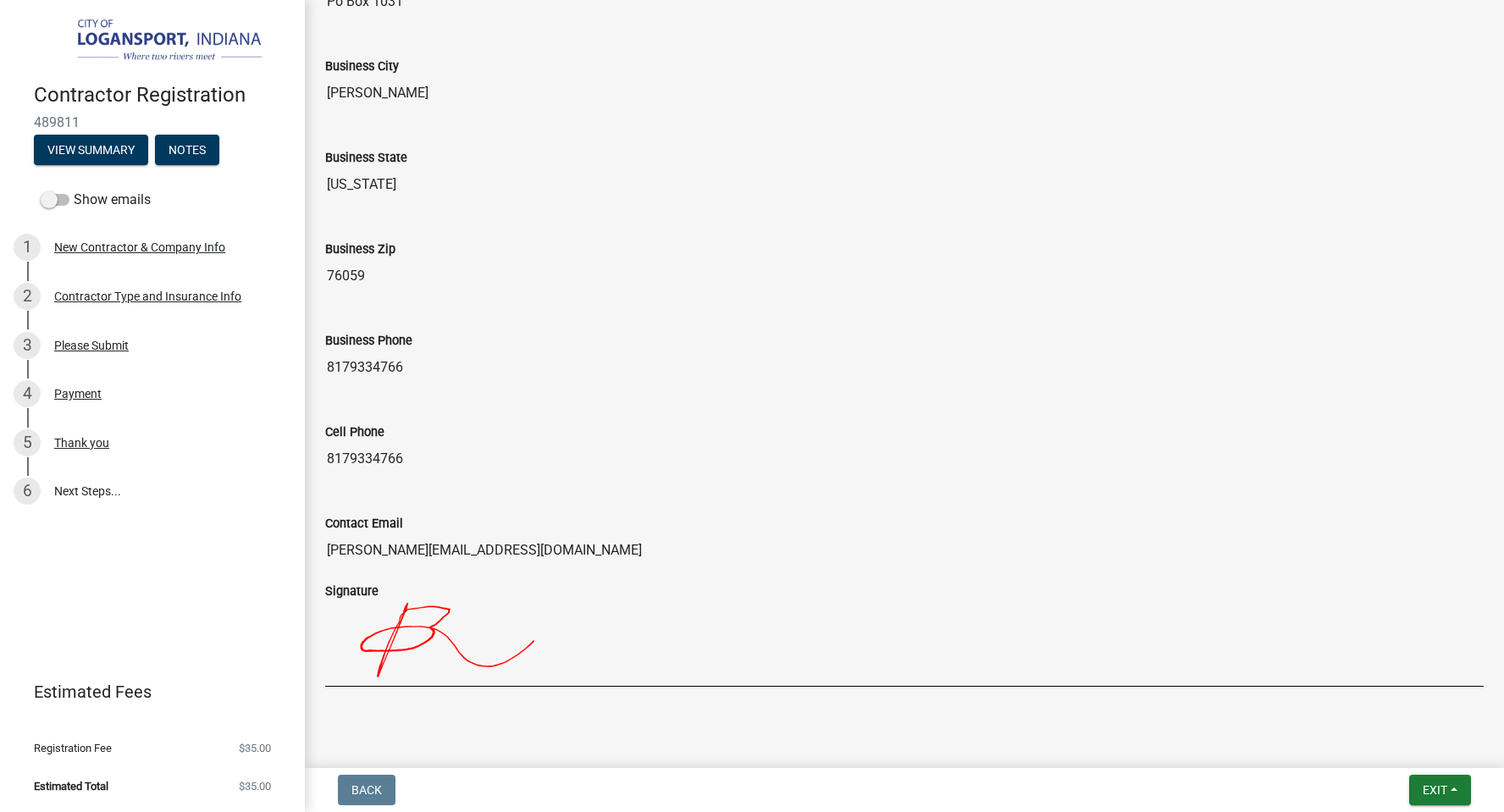
scroll to position [1308, 0]
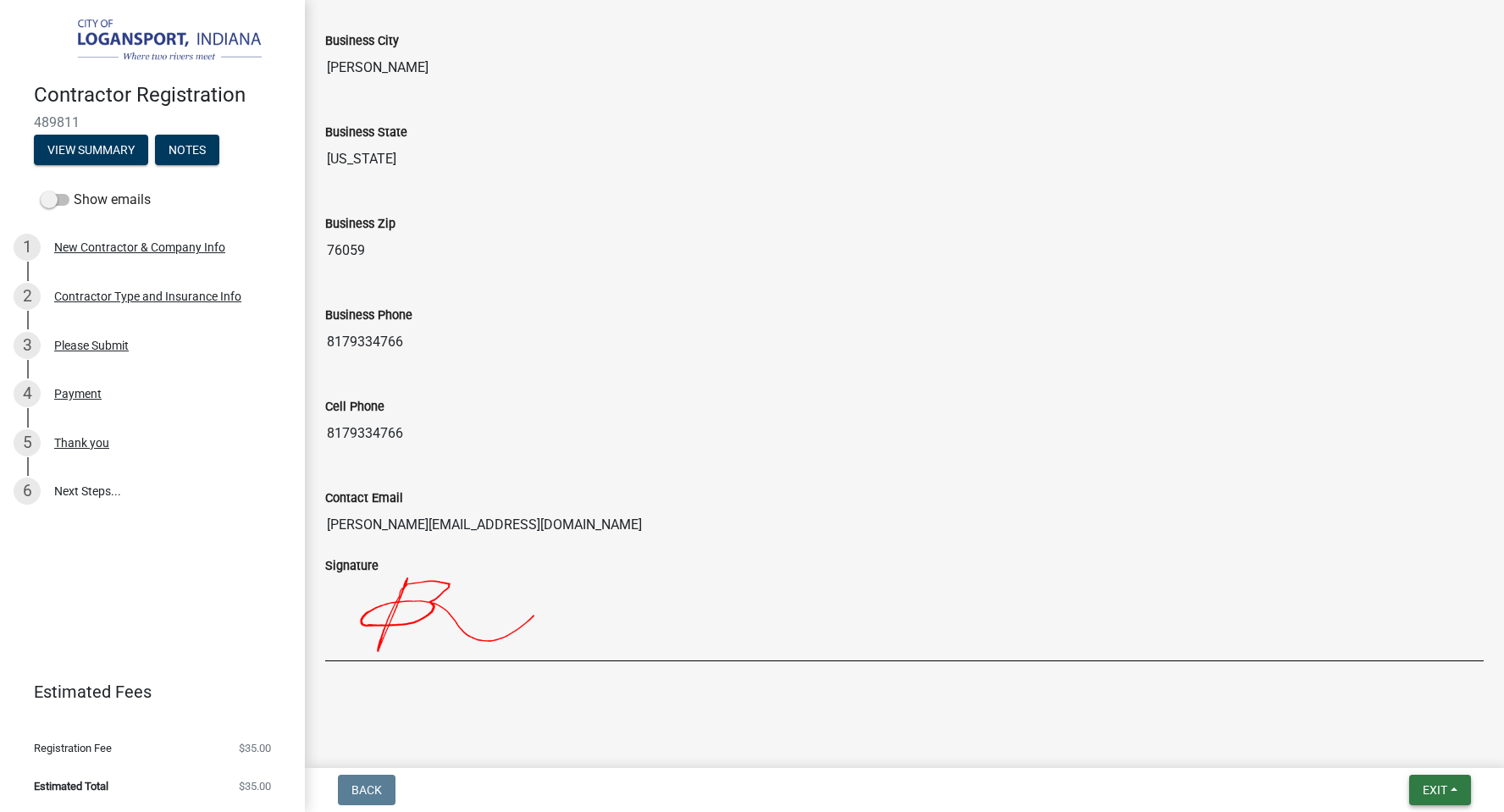
click at [1441, 791] on span "Exit" at bounding box center [1435, 790] width 24 height 14
click at [1381, 743] on button "Save & Exit" at bounding box center [1404, 746] width 136 height 41
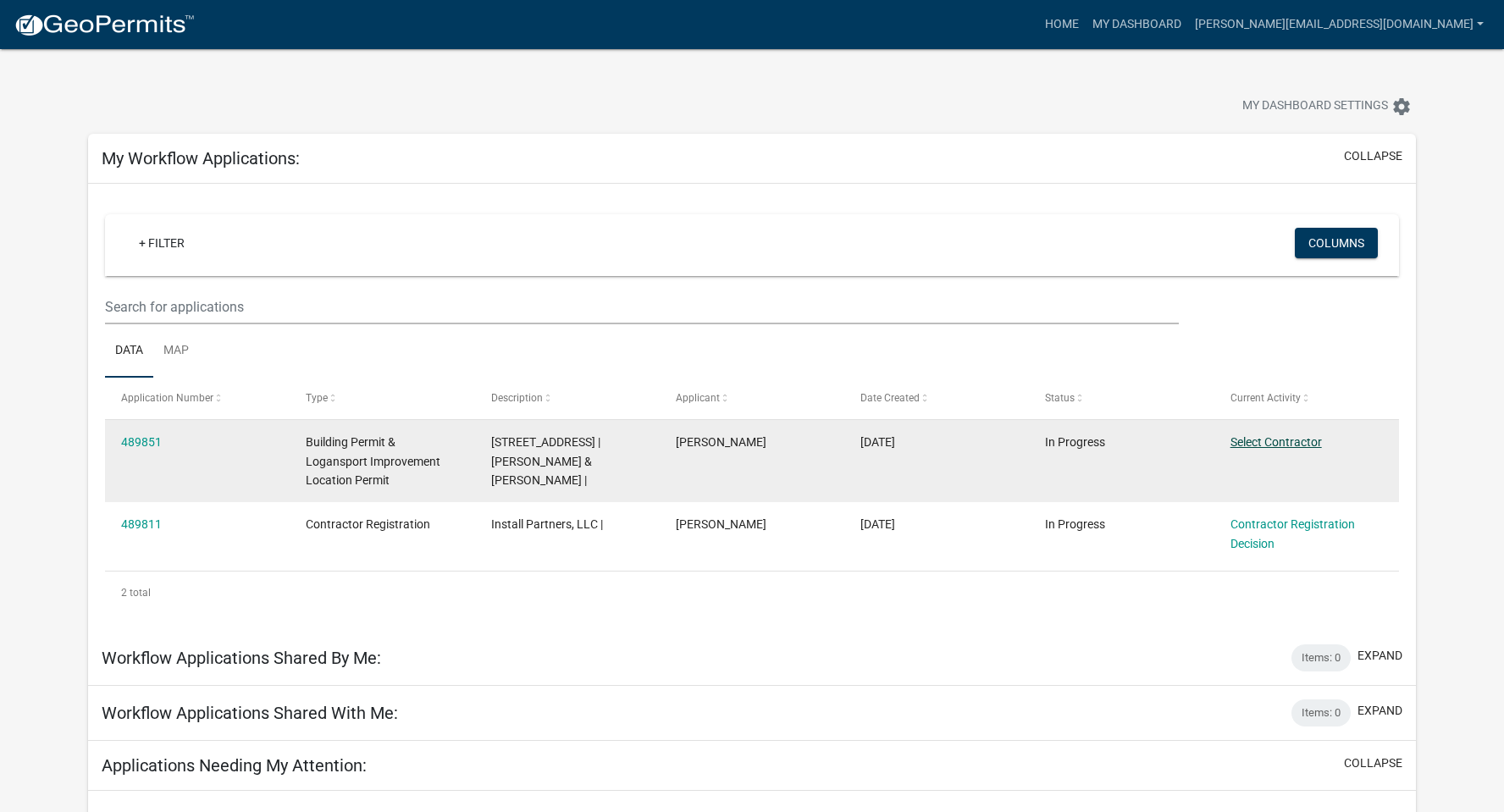
click at [1259, 442] on link "Select Contractor" at bounding box center [1277, 441] width 91 height 14
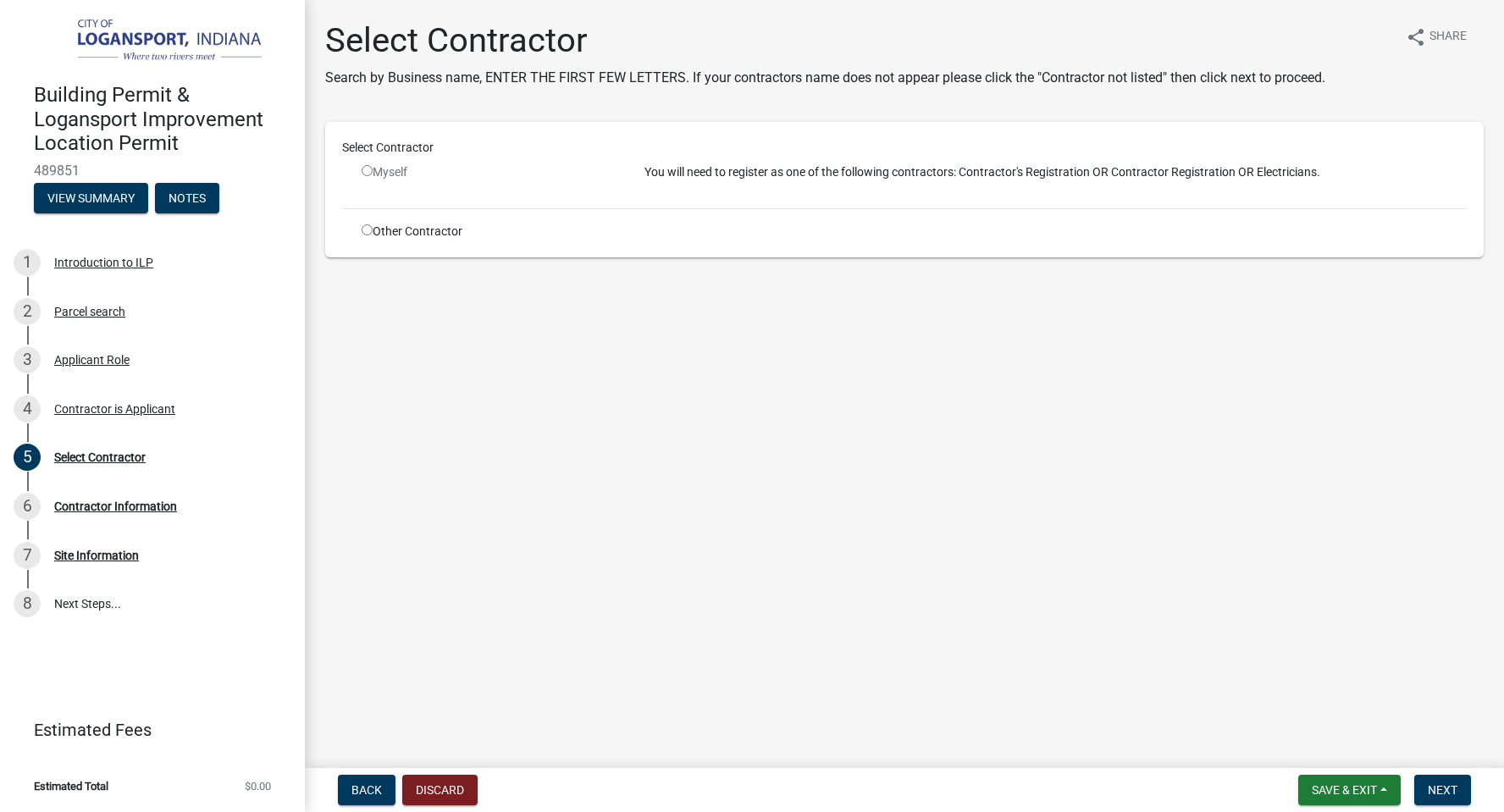
click at [366, 173] on input "radio" at bounding box center [367, 170] width 11 height 11
radio input "false"
click at [366, 228] on input "radio" at bounding box center [367, 230] width 11 height 11
radio input "true"
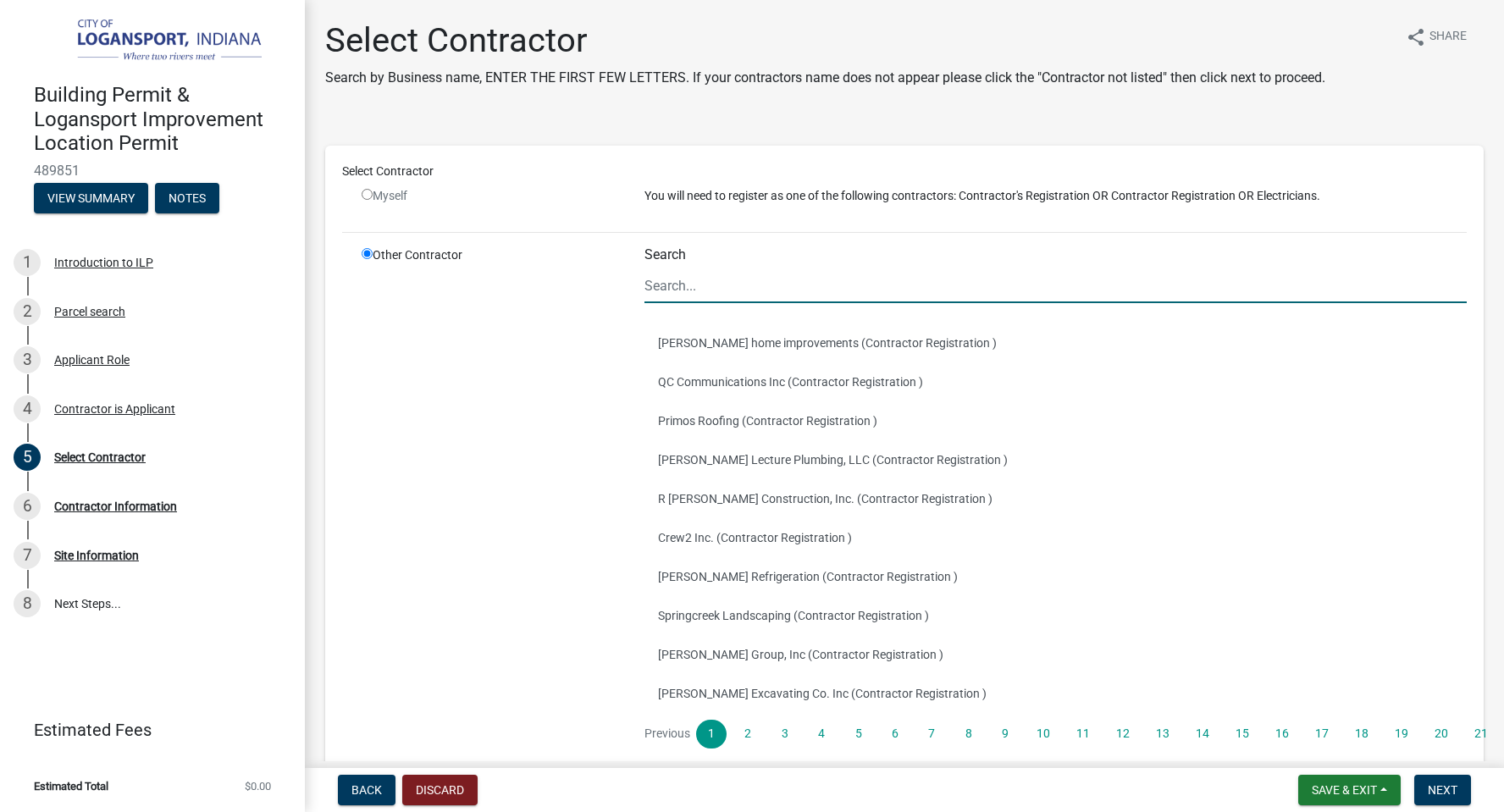
click at [696, 281] on input "Search" at bounding box center [1055, 285] width 822 height 34
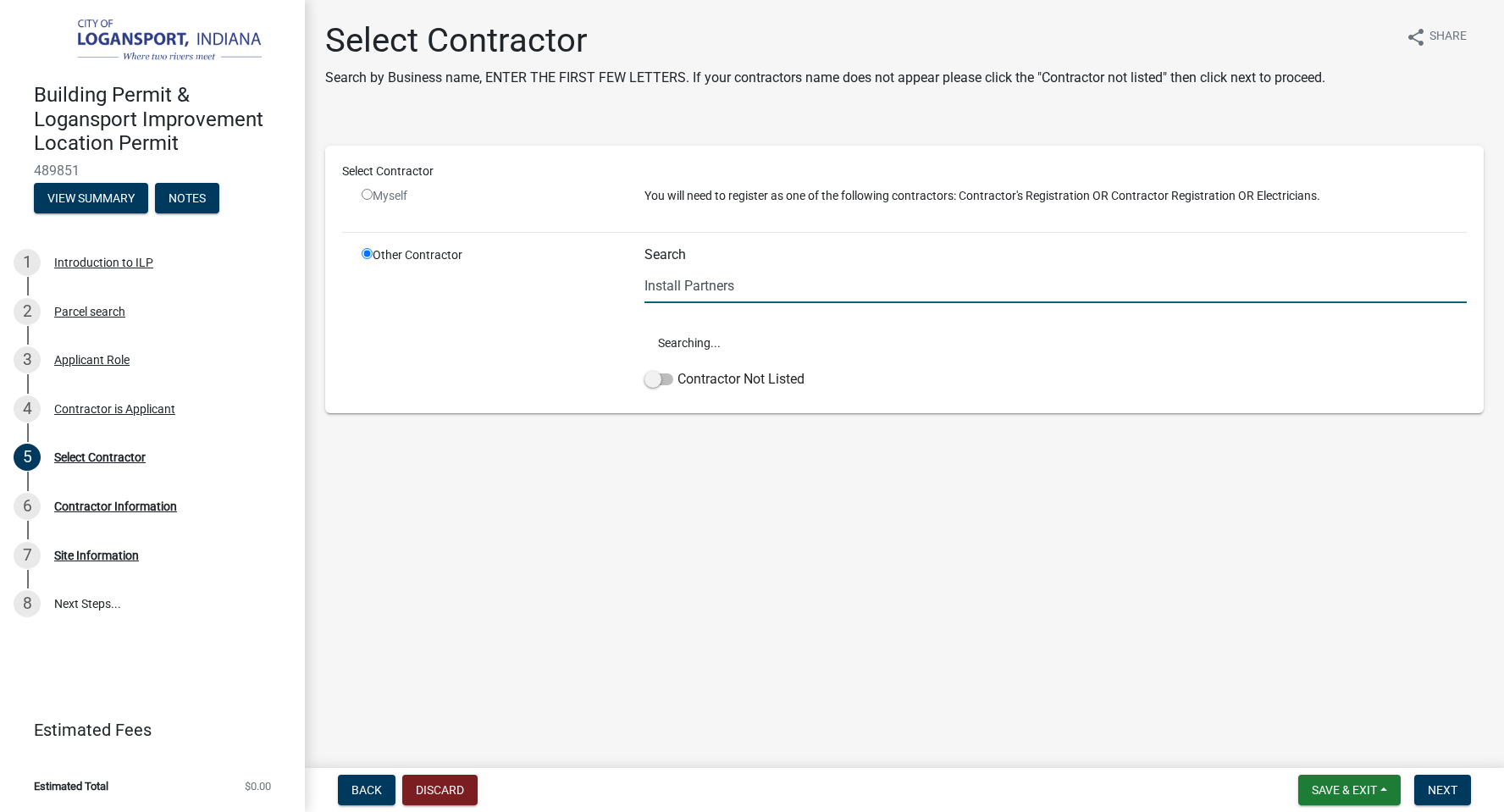
type input "Install Partners"
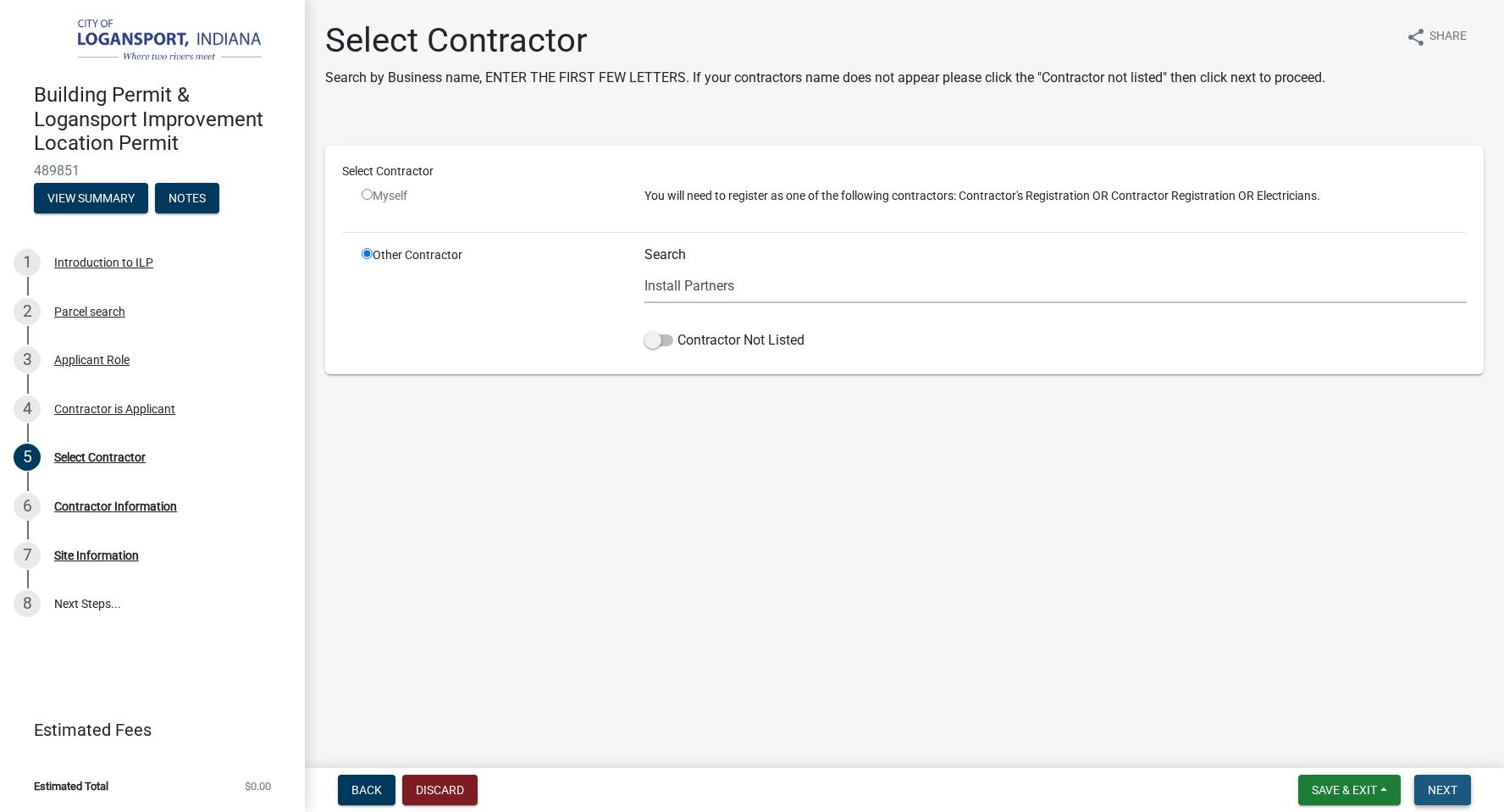
click at [1444, 785] on span "Next" at bounding box center [1443, 790] width 30 height 14
click at [1352, 793] on span "Save & Exit" at bounding box center [1345, 790] width 65 height 14
click at [1348, 751] on button "Save & Exit" at bounding box center [1334, 746] width 136 height 41
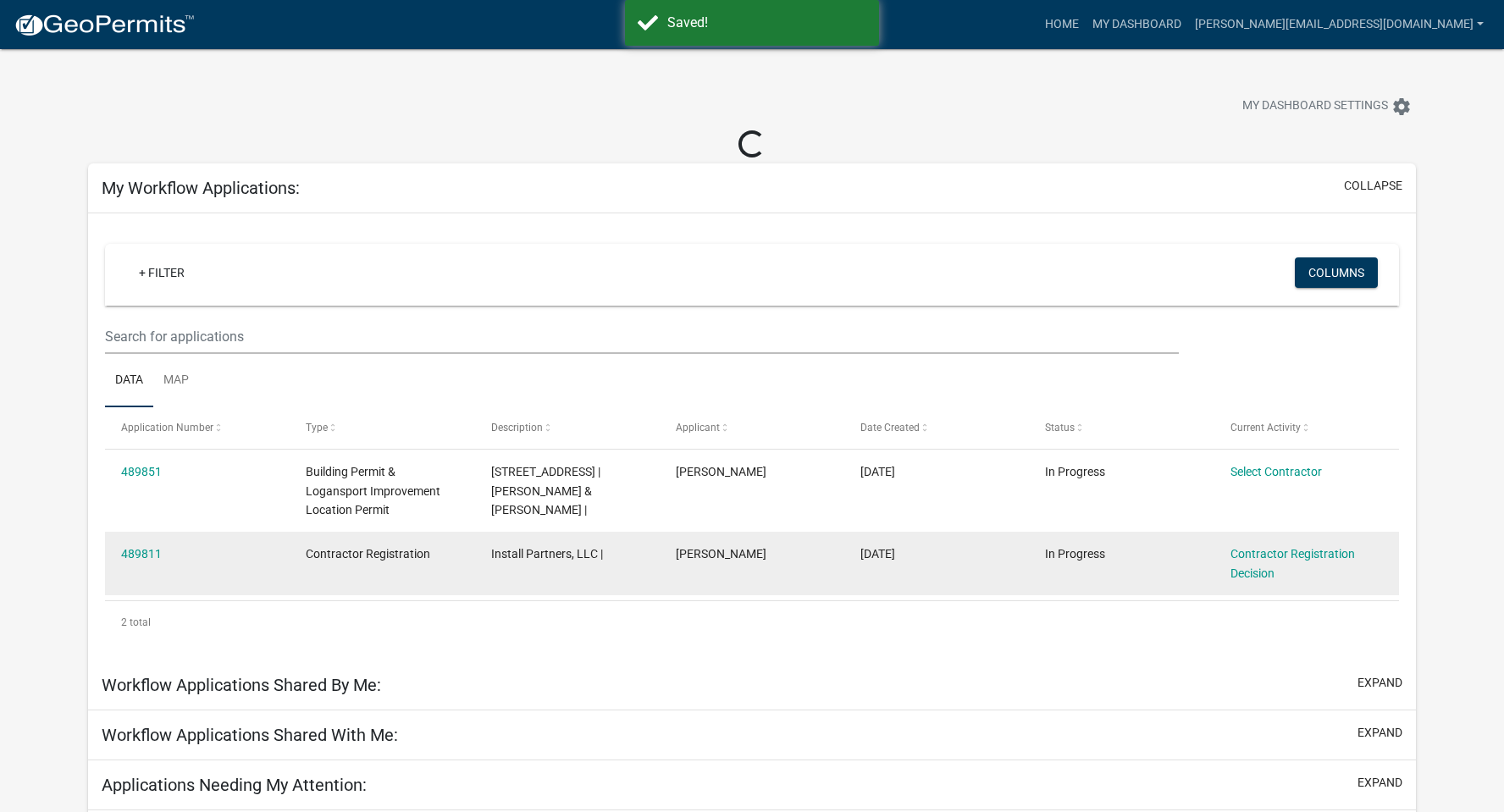
click at [1249, 561] on div "Contractor Registration Decision" at bounding box center [1308, 564] width 153 height 39
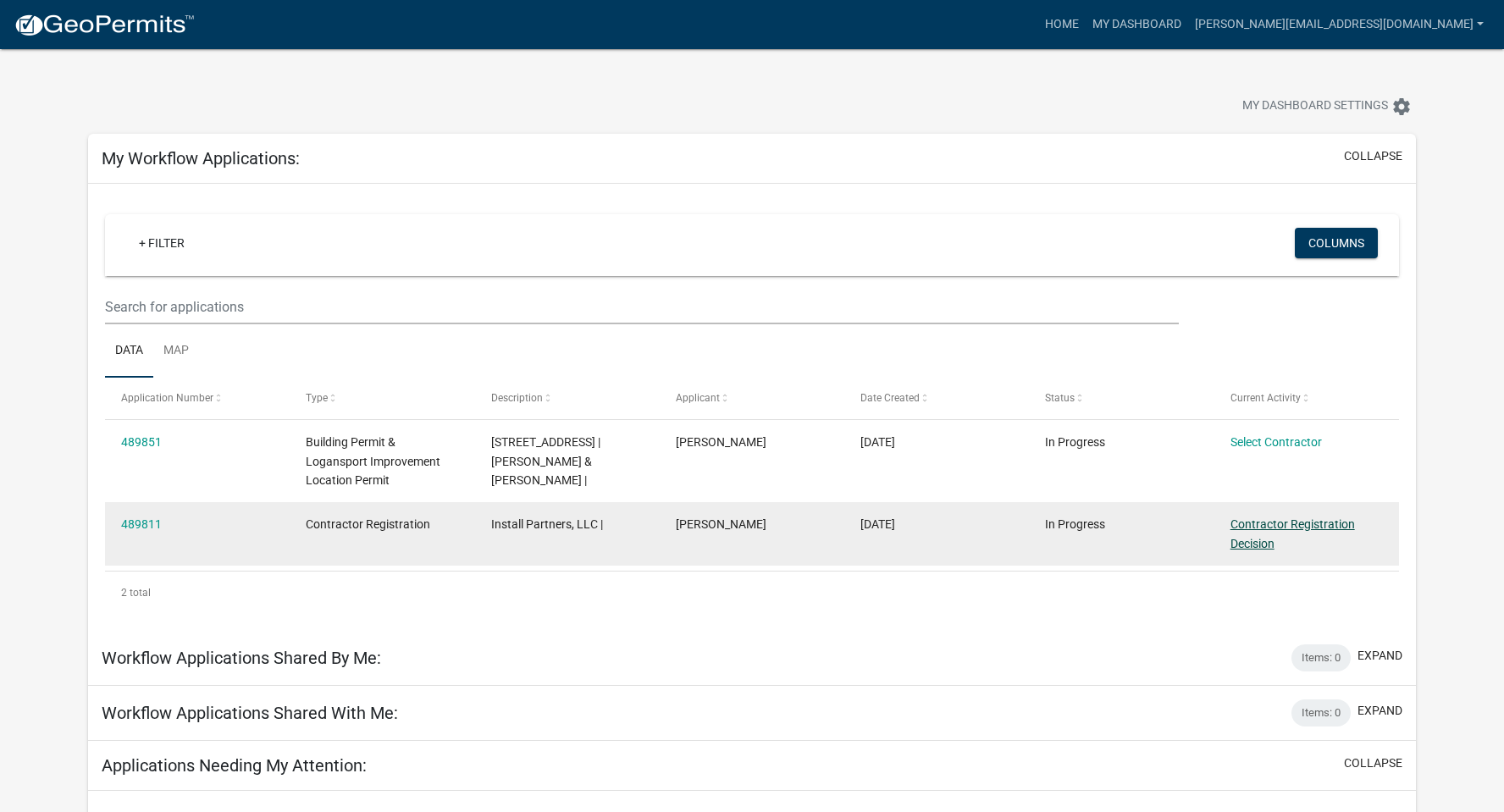
click at [1240, 528] on link "Contractor Registration Decision" at bounding box center [1294, 534] width 125 height 33
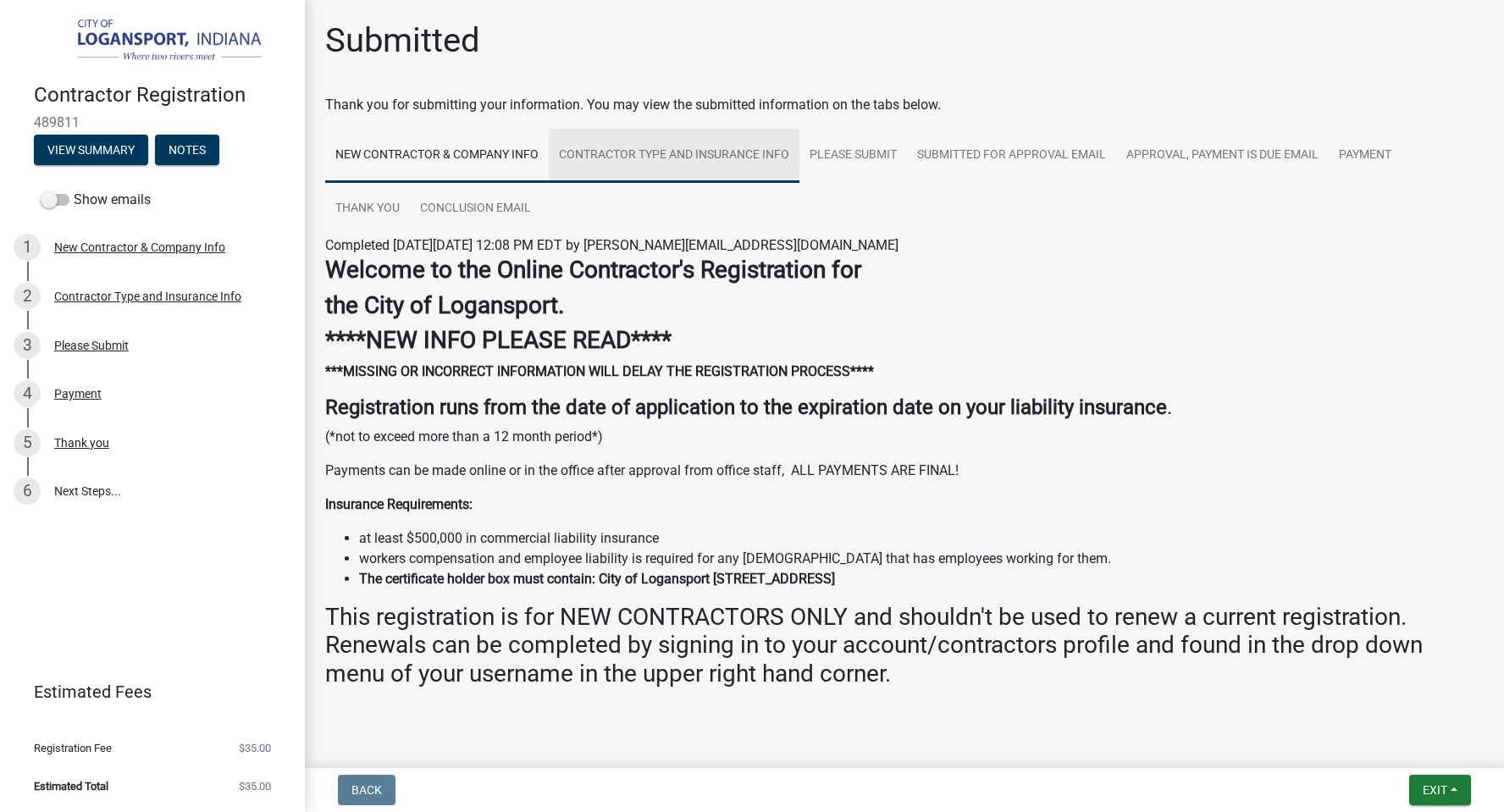
click at [697, 150] on link "Contractor Type and Insurance Info" at bounding box center [673, 156] width 251 height 54
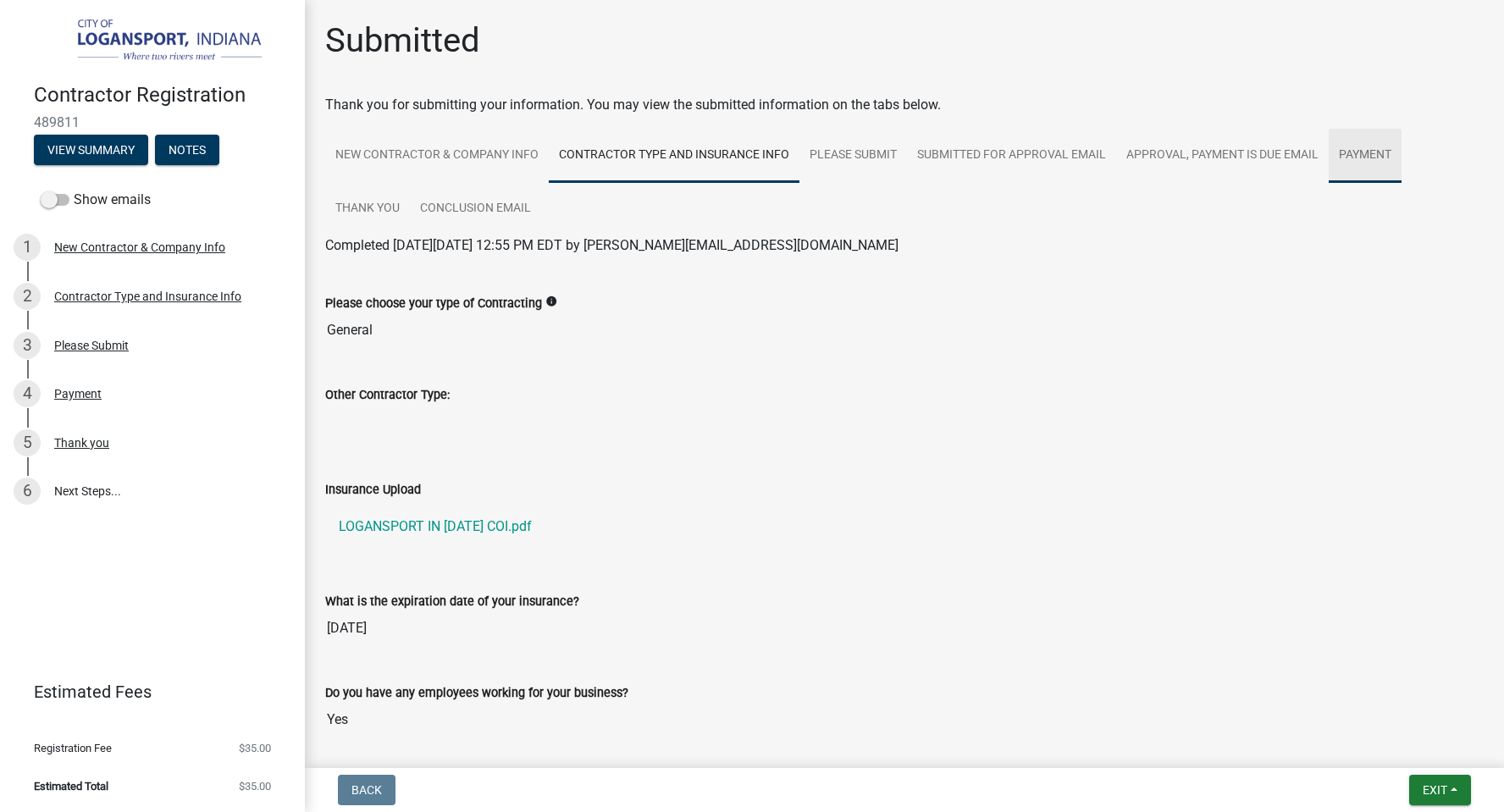
click at [1371, 160] on link "Payment" at bounding box center [1365, 156] width 73 height 54
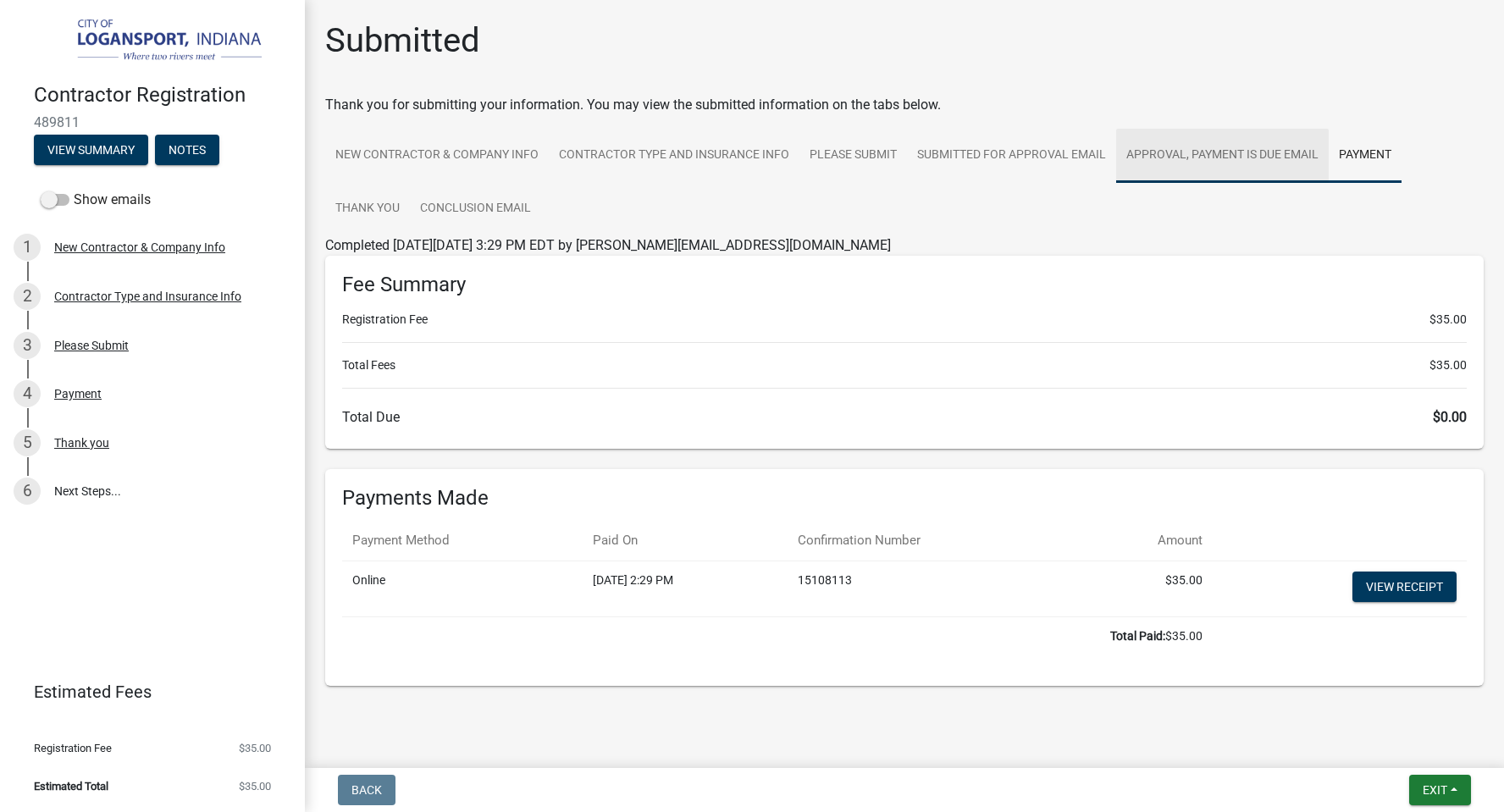
click at [1234, 156] on link "Approval, Payment is due email" at bounding box center [1223, 156] width 212 height 54
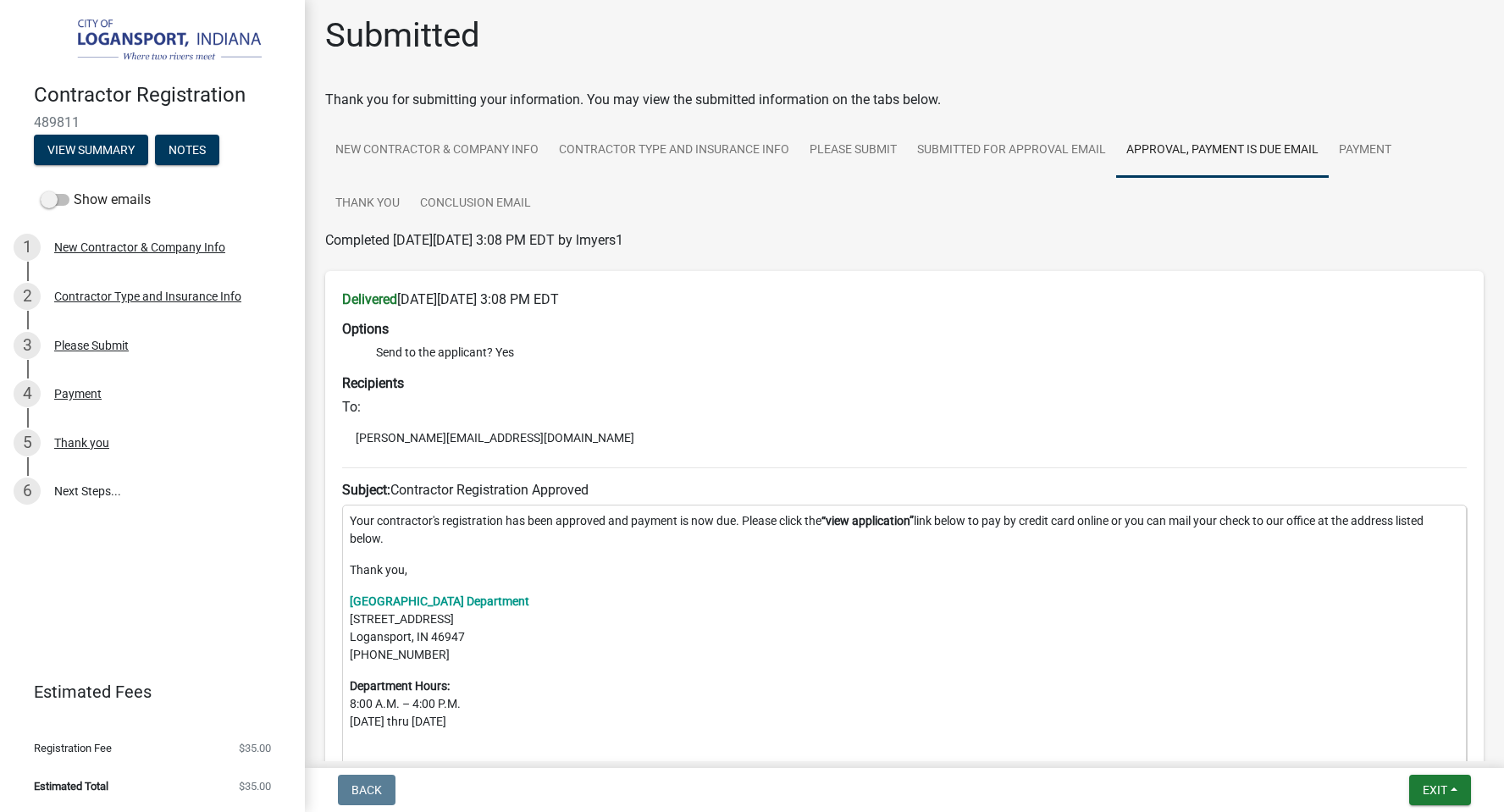
scroll to position [7, 0]
click at [79, 495] on link "6 Next Steps..." at bounding box center [152, 492] width 305 height 49
